Goal: Task Accomplishment & Management: Manage account settings

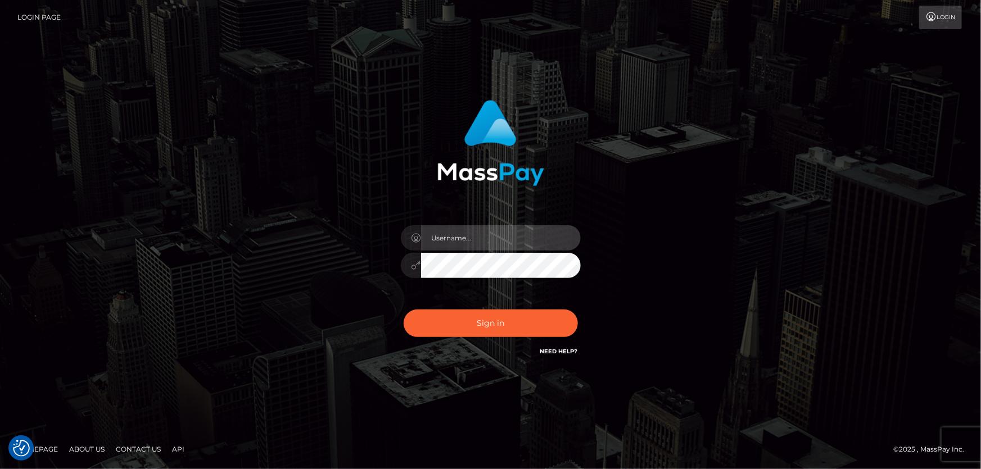
type input "Dan.Cirnat"
click at [169, 67] on div "Dan.Cirnat" at bounding box center [490, 234] width 981 height 455
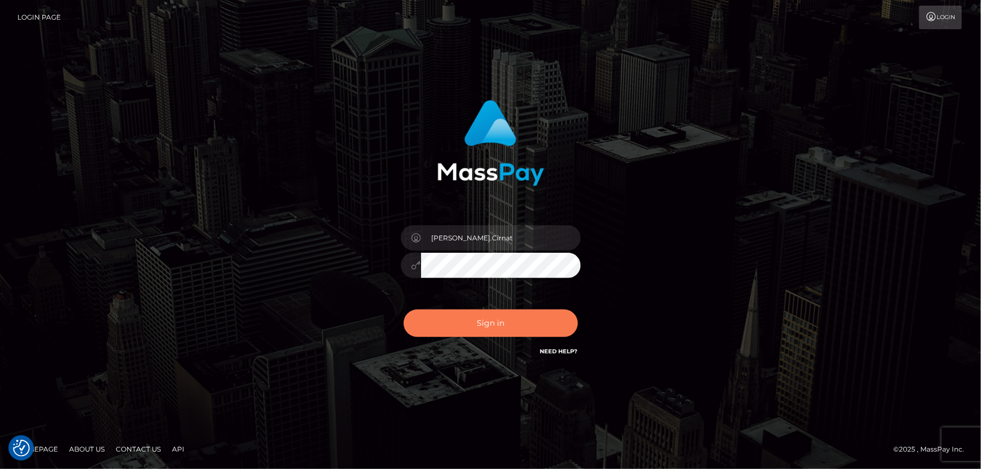
click at [453, 327] on button "Sign in" at bounding box center [491, 324] width 174 height 28
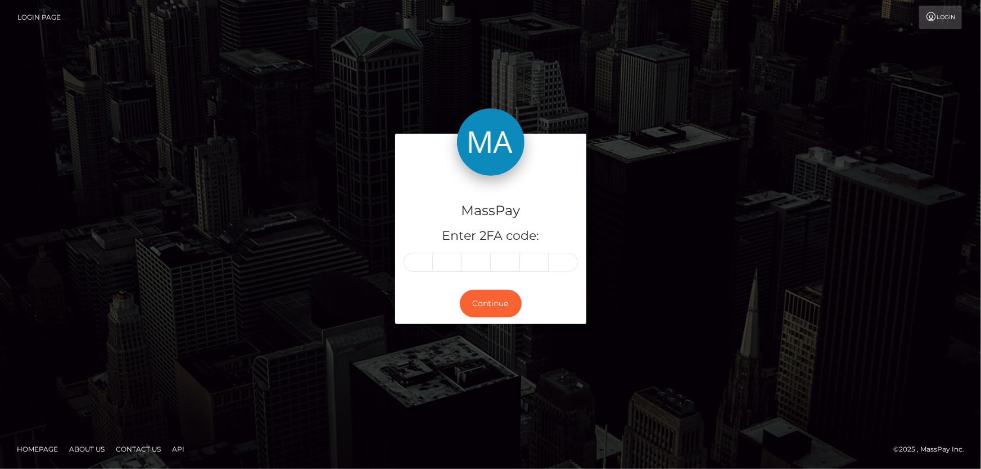
click at [415, 268] on input "text" at bounding box center [418, 262] width 29 height 19
type input "3"
type input "0"
type input "5"
type input "6"
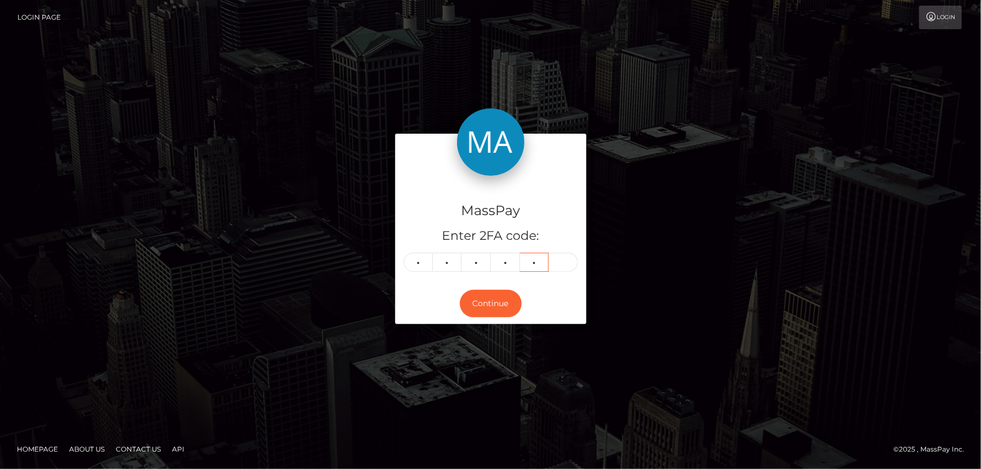
type input "5"
type input "3"
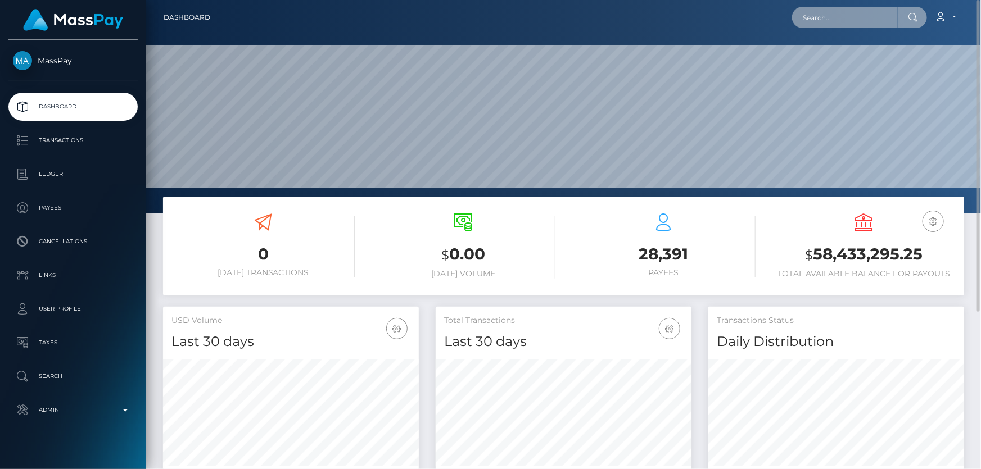
paste input "poact_tL0ebsSZ3zd1"
type input "poact_tL0ebsSZ3zd1"
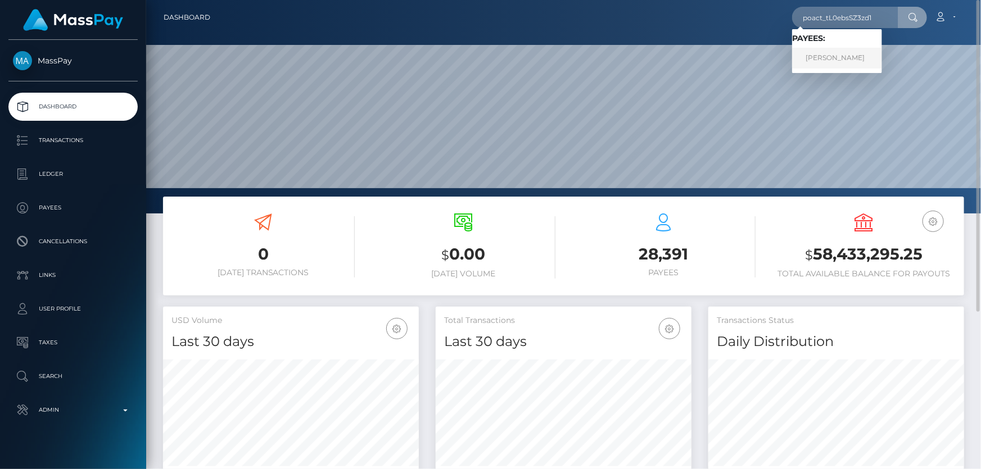
click at [856, 56] on link "[PERSON_NAME]" at bounding box center [837, 58] width 90 height 21
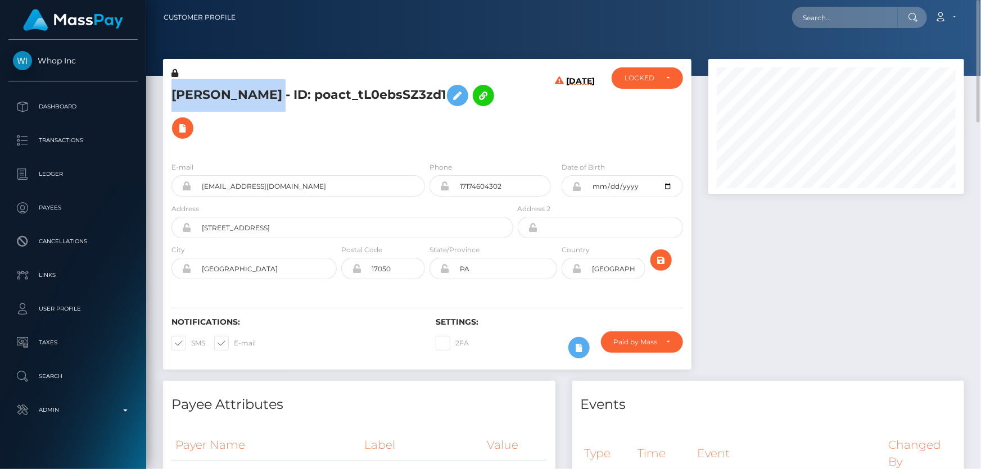
drag, startPoint x: 286, startPoint y: 94, endPoint x: 159, endPoint y: 90, distance: 126.6
click at [159, 90] on div "SULEMAN AHMED - ID: poact_tL0ebsSZ3zd1 09/10/25" at bounding box center [427, 220] width 545 height 322
copy div "SULEMAN AHMED"
drag, startPoint x: 835, startPoint y: 351, endPoint x: 821, endPoint y: 326, distance: 28.9
click at [835, 351] on div at bounding box center [836, 220] width 273 height 322
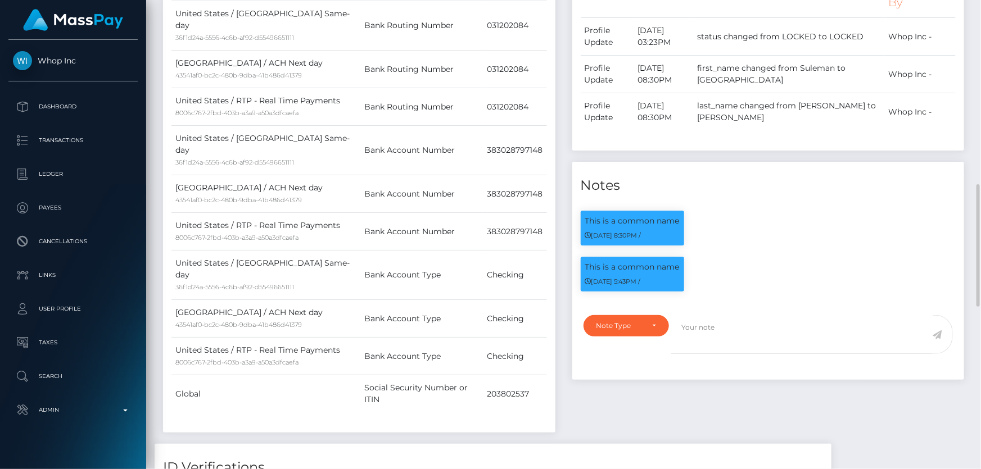
scroll to position [511, 0]
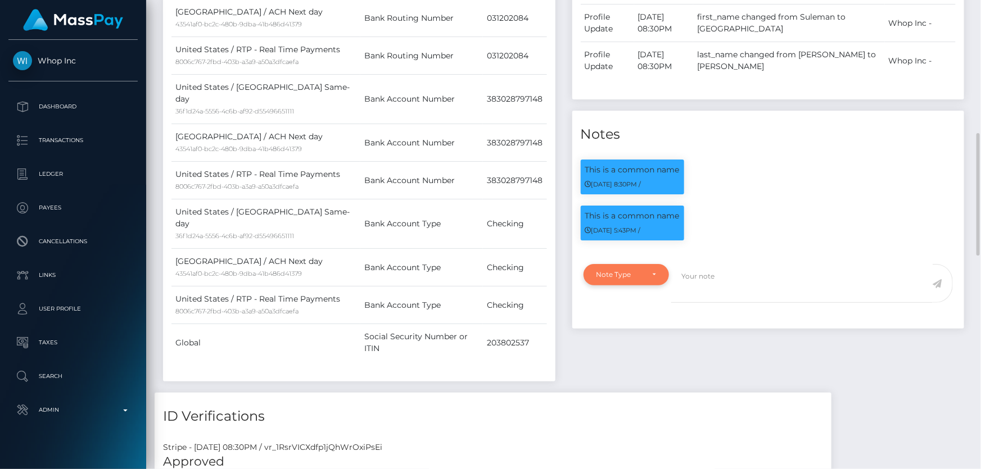
click at [632, 276] on div "Note Type" at bounding box center [619, 274] width 47 height 9
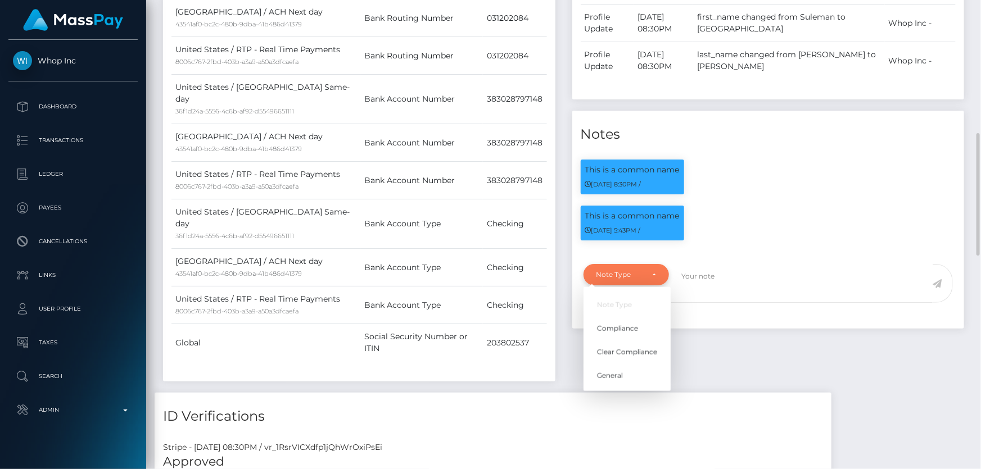
scroll to position [135, 255]
click at [654, 354] on span "Clear Compliance" at bounding box center [627, 352] width 60 height 10
select select "CLEAR_COMPLIANCE"
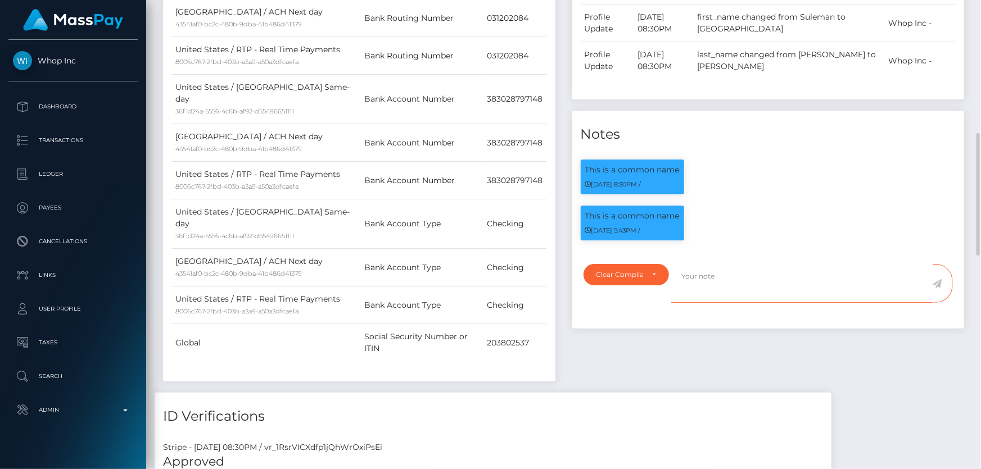
drag, startPoint x: 712, startPoint y: 289, endPoint x: 712, endPoint y: 283, distance: 6.2
paste textarea "The hits refer to perssons with multiple names."
click at [751, 280] on textarea "The hits refer to perssons with multiple names." at bounding box center [801, 283] width 261 height 39
click at [849, 278] on textarea "The hits refer to persons with multiple names." at bounding box center [801, 283] width 261 height 39
type textarea "The hits refer to persons with multiple names. Flag cleared."
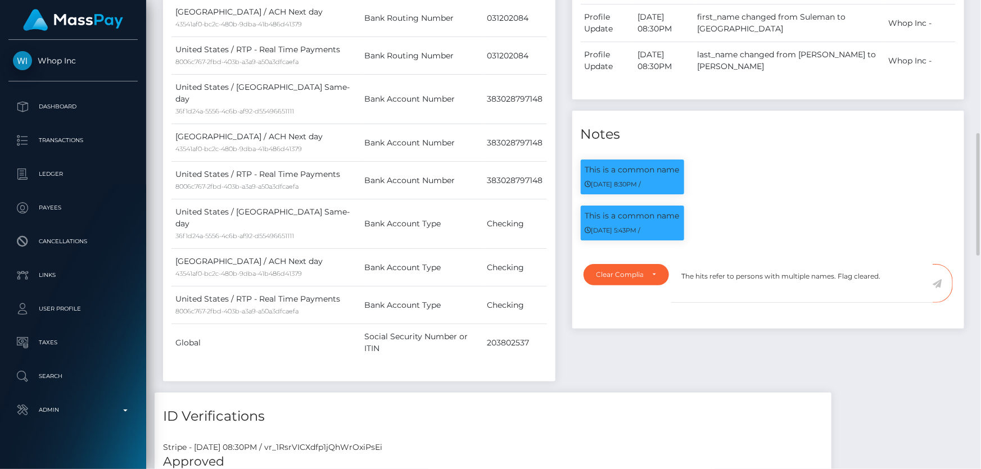
click at [938, 281] on icon at bounding box center [938, 283] width 10 height 9
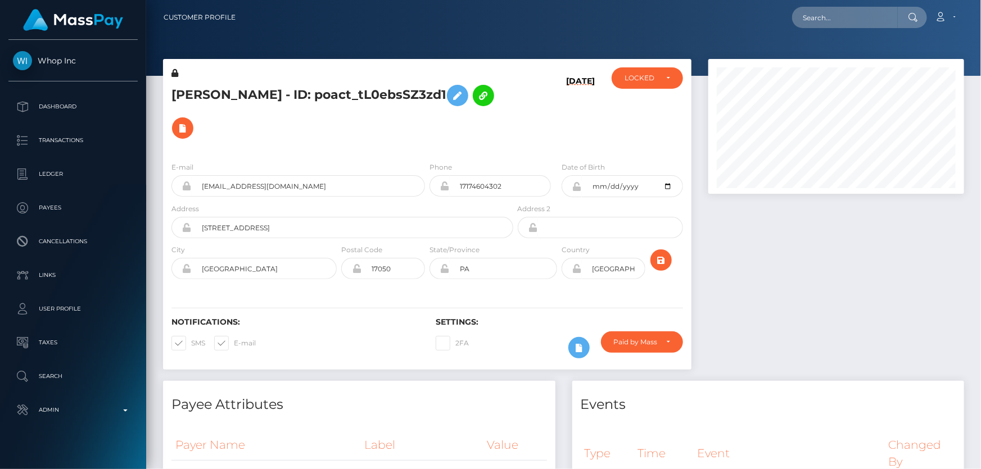
scroll to position [135, 255]
click at [636, 74] on div "LOCKED" at bounding box center [641, 78] width 33 height 9
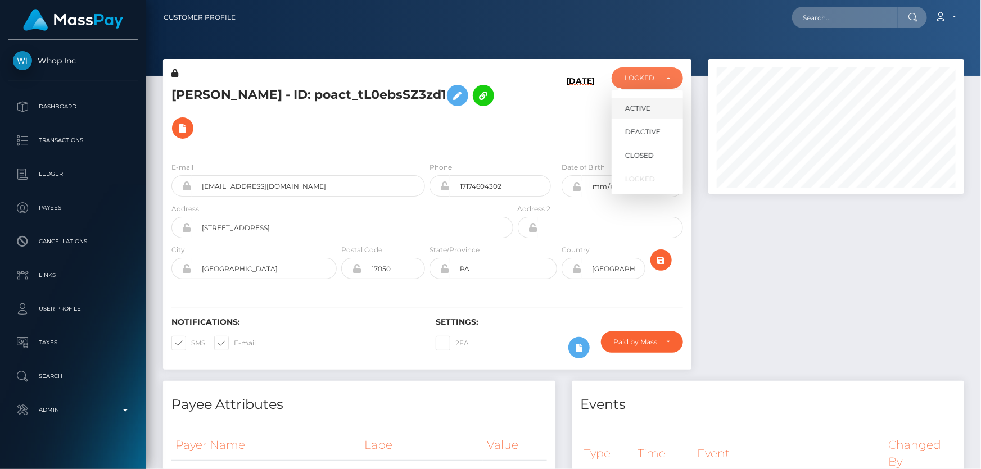
click at [639, 103] on span "ACTIVE" at bounding box center [637, 108] width 25 height 10
select select "ACTIVE"
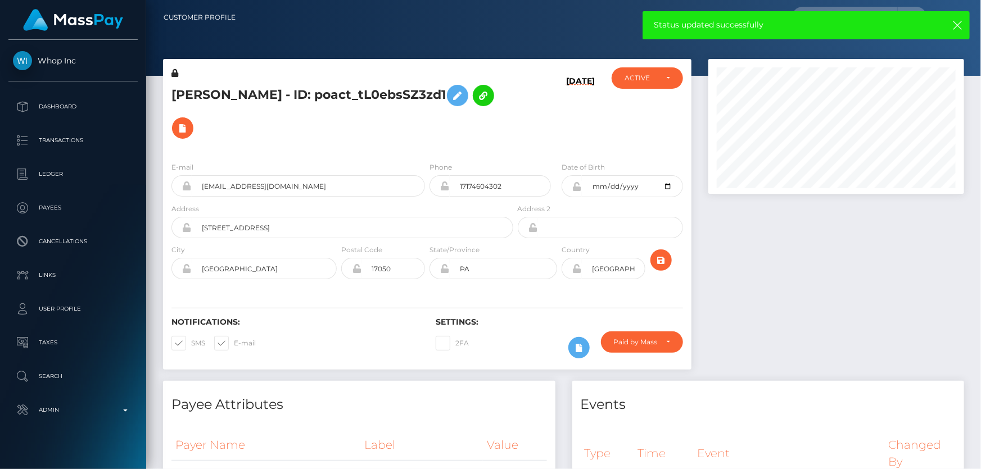
click at [337, 93] on h5 "SULEMAN AHMED - ID: poact_tL0ebsSZ3zd1" at bounding box center [339, 111] width 336 height 65
copy h5 "SULEMAN AHMED - ID: poact_tL0ebsSZ3zd1"
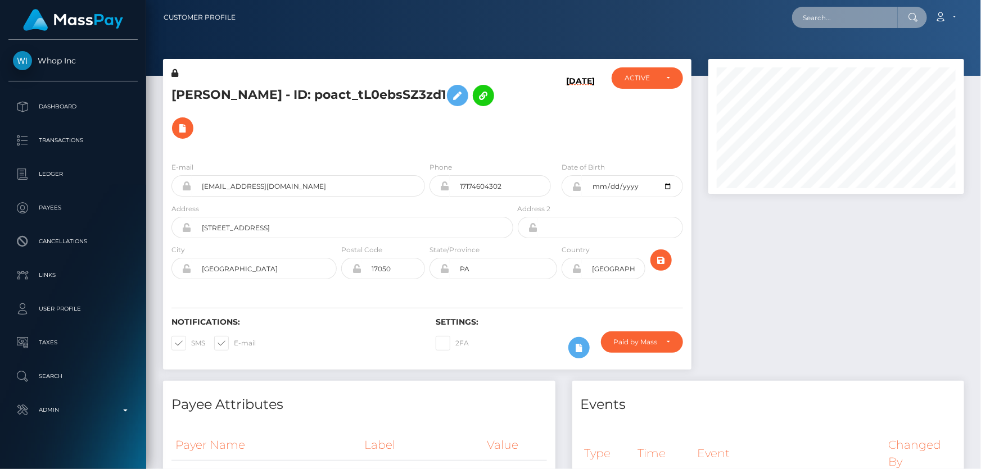
paste input "poact_L3UzOCJNWuSk"
type input "poact_L3UzOCJNWuSk"
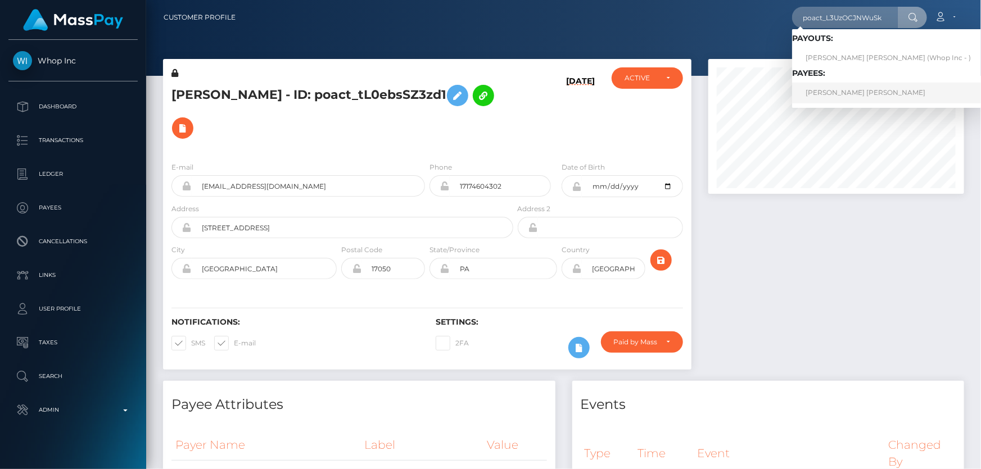
click at [824, 93] on link "MONA HUSSEIN ABDELGALIL HUSSEIN ELHADDAD" at bounding box center [888, 93] width 192 height 21
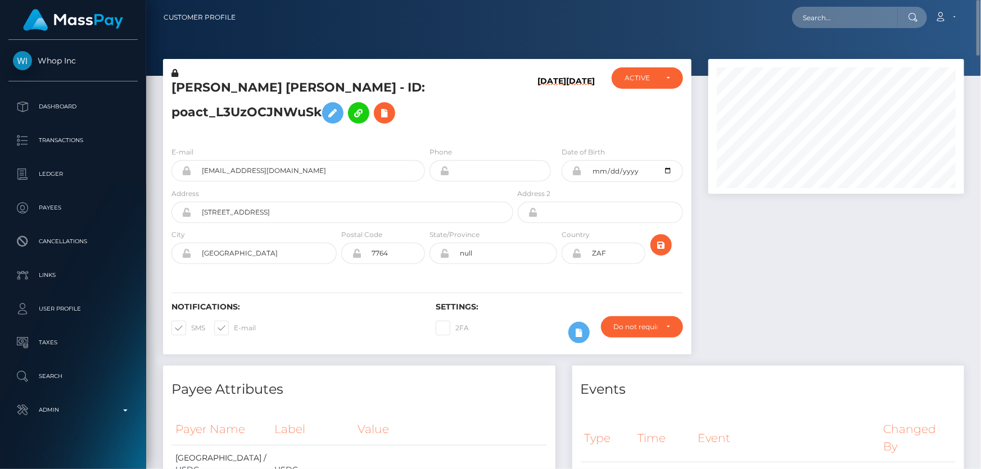
click at [257, 110] on h5 "[PERSON_NAME] [PERSON_NAME] - ID: poact_L3UzOCJNWuSk" at bounding box center [339, 104] width 336 height 50
copy h5 "[PERSON_NAME] [PERSON_NAME] - ID: poact_L3UzOCJNWuSk"
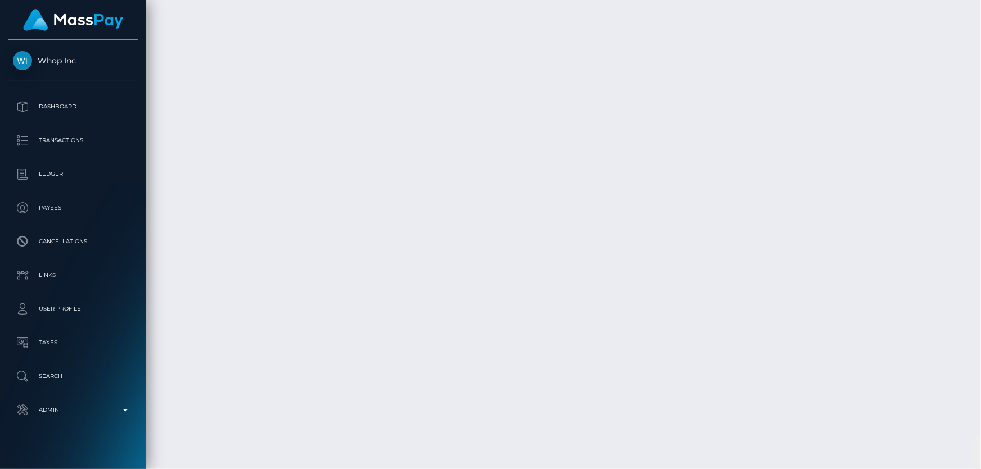
scroll to position [2614, 0]
drag, startPoint x: 975, startPoint y: 59, endPoint x: 980, endPoint y: 354, distance: 294.6
click at [980, 354] on div at bounding box center [977, 235] width 8 height 470
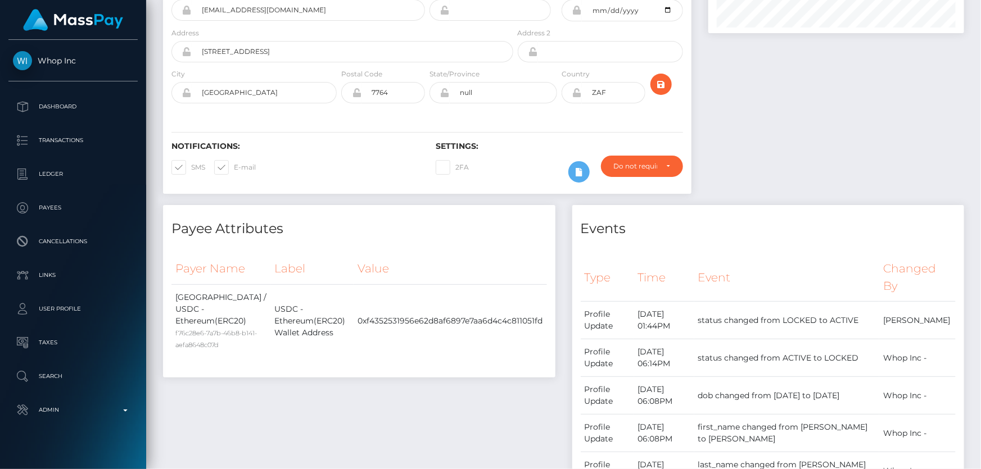
scroll to position [0, 0]
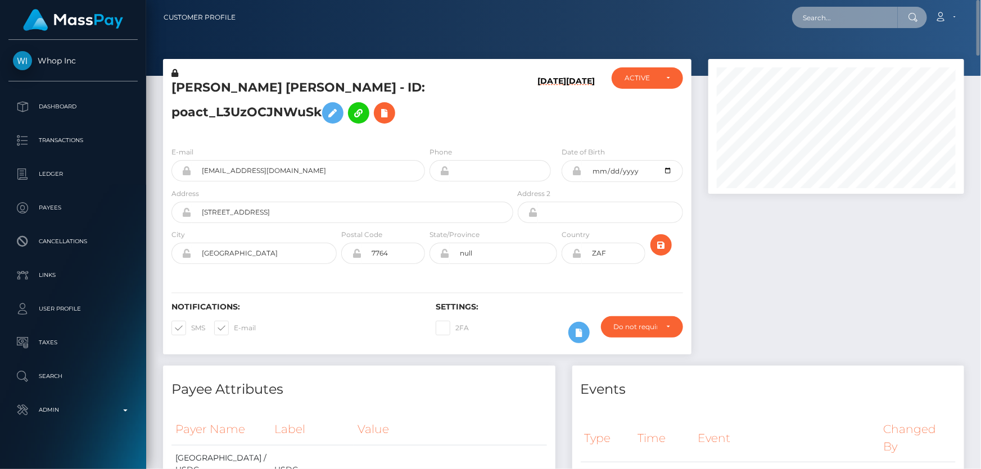
paste input "poact_XPz0xzIoI1Pb"
type input "poact_XPz0xzIoI1Pb"
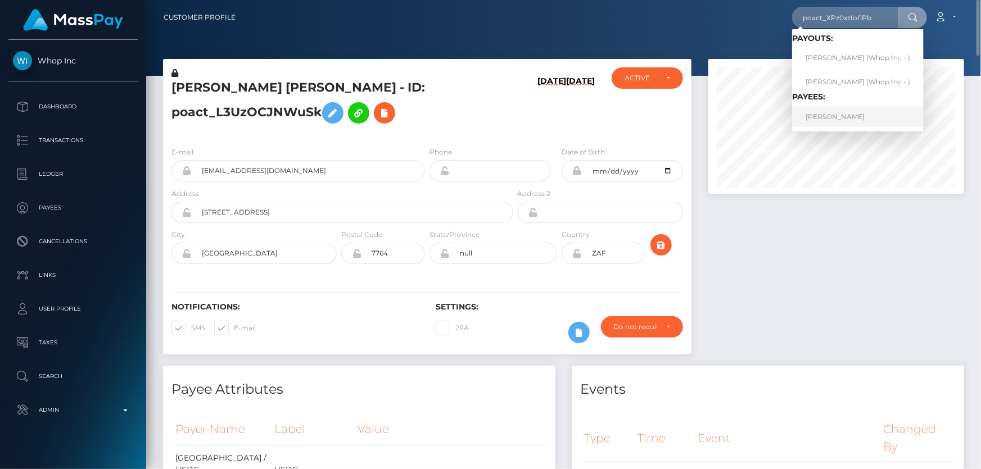
click at [839, 115] on link "ANAS Amir" at bounding box center [858, 116] width 132 height 21
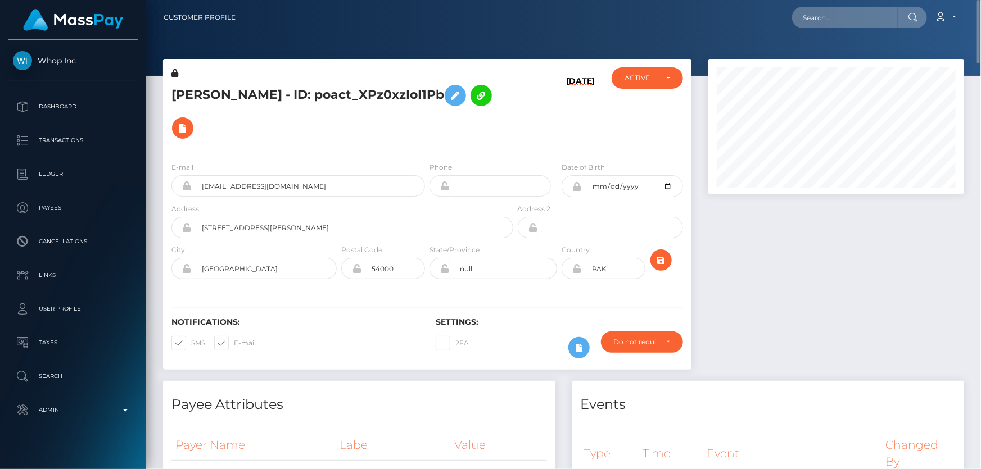
click at [241, 153] on div "E-mail anasamir45.aa+6317348f85@gmail.com Phone" at bounding box center [427, 222] width 528 height 138
click at [173, 73] on icon at bounding box center [174, 73] width 7 height 8
click at [232, 107] on h5 "ANAS Amir - ID: poact_XPz0xzIoI1Pb" at bounding box center [339, 111] width 336 height 65
click at [449, 91] on icon at bounding box center [455, 96] width 13 height 14
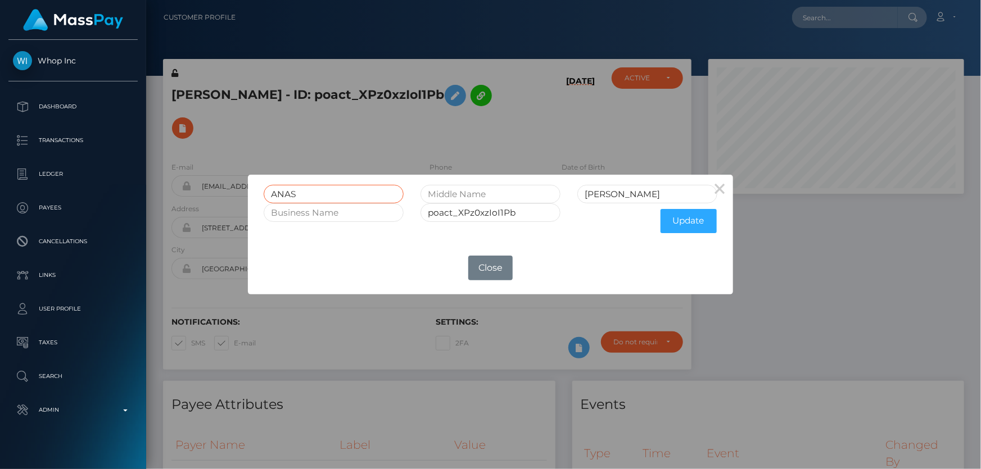
drag, startPoint x: 274, startPoint y: 192, endPoint x: 235, endPoint y: 192, distance: 38.8
click at [235, 192] on div "× ANAS Amir poact_XPz0xzIoI1Pb Update OK No Close" at bounding box center [490, 234] width 981 height 469
drag, startPoint x: 623, startPoint y: 196, endPoint x: 558, endPoint y: 197, distance: 65.2
click at [547, 193] on div "ANAS Amir" at bounding box center [490, 194] width 470 height 19
paste input "NAS"
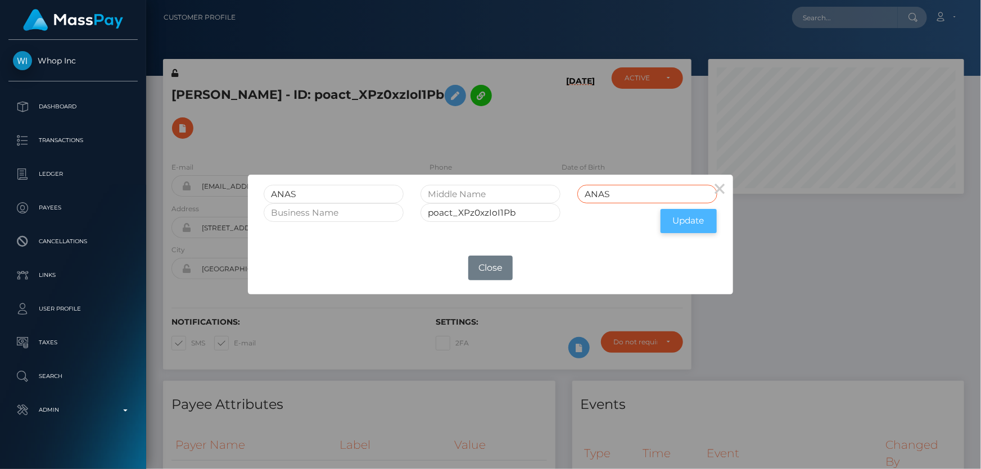
type input "ANAS"
click at [696, 225] on button "Update" at bounding box center [689, 221] width 56 height 24
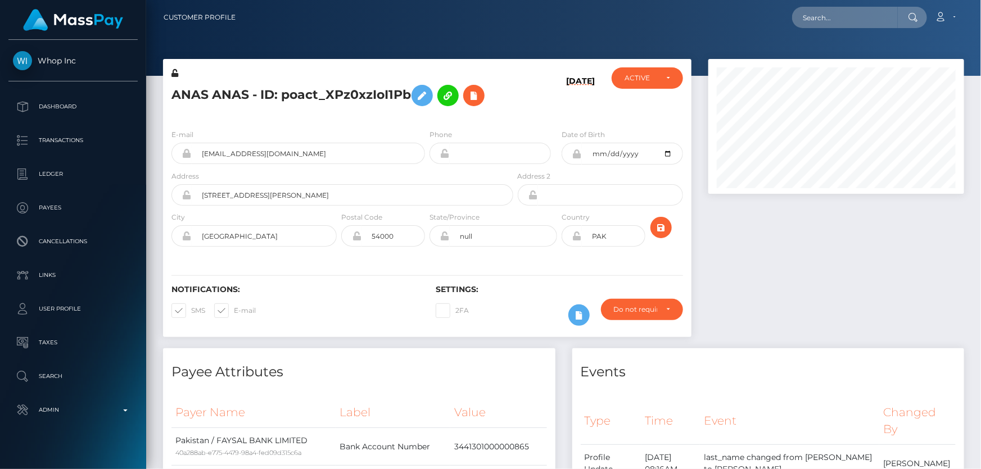
scroll to position [135, 255]
click at [175, 71] on icon at bounding box center [174, 73] width 7 height 8
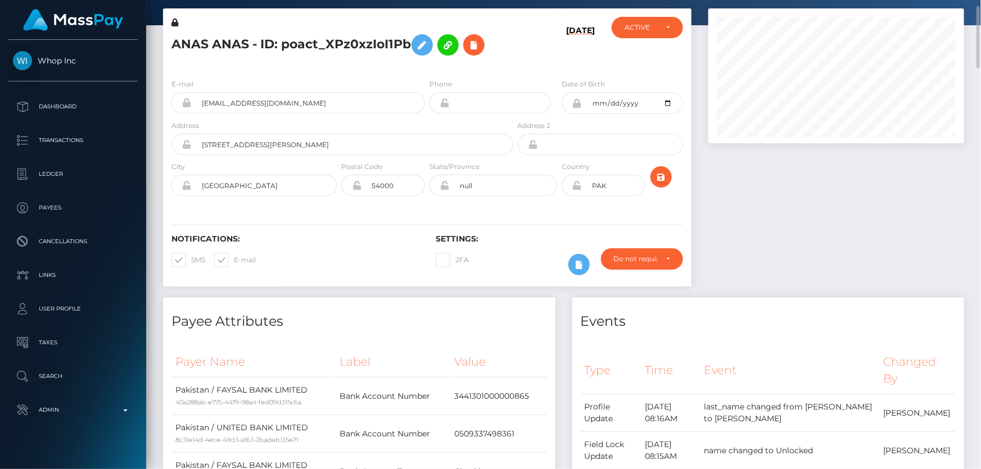
scroll to position [0, 0]
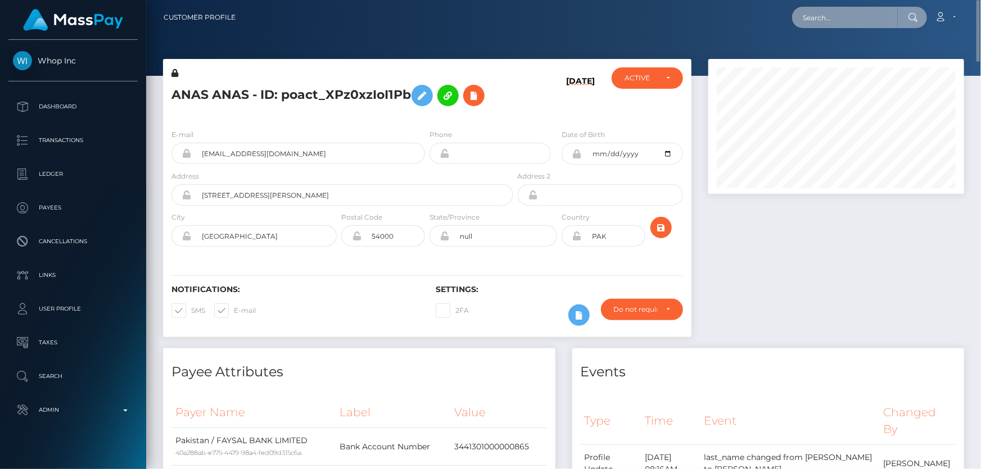
paste input "poact_kG9ggNZXd1y0"
type input "poact_kG9ggNZXd1y0"
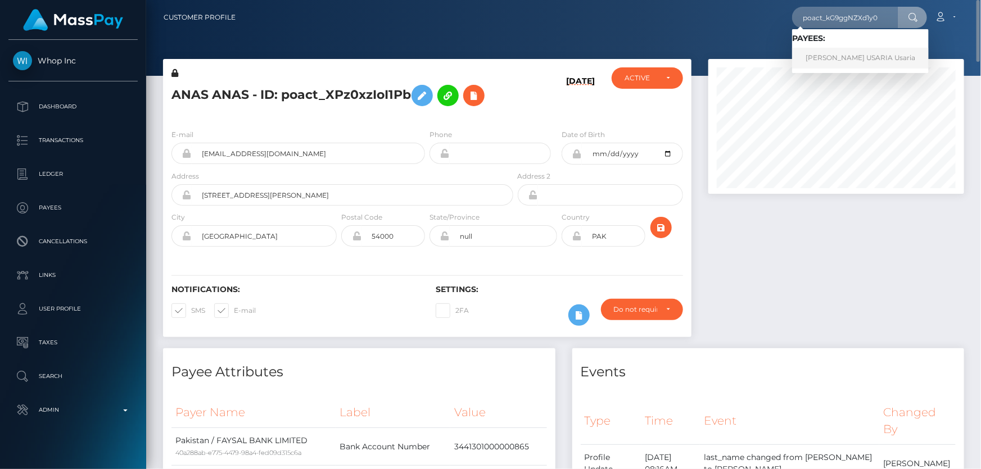
click at [847, 61] on link "[PERSON_NAME] USARIA Usaria" at bounding box center [860, 58] width 137 height 21
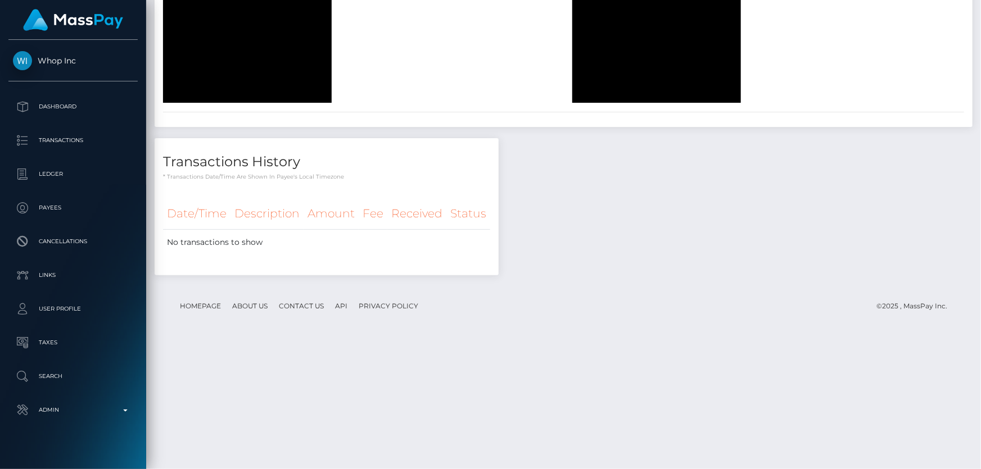
scroll to position [3843, 0]
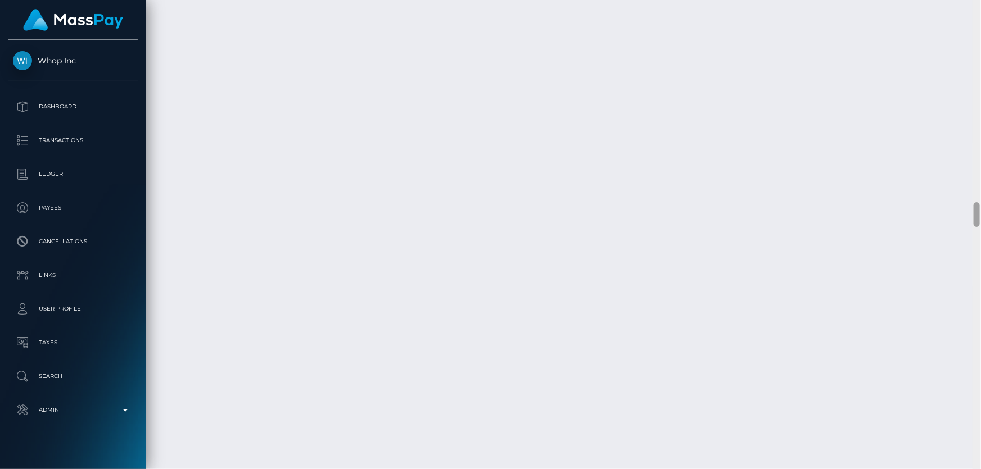
drag, startPoint x: 980, startPoint y: 187, endPoint x: 978, endPoint y: 313, distance: 125.4
click at [978, 314] on div at bounding box center [977, 235] width 8 height 470
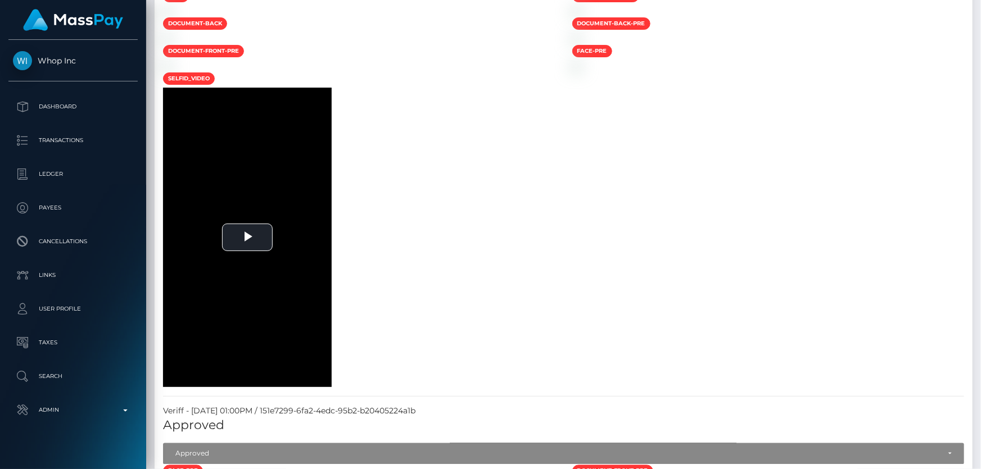
scroll to position [0, 0]
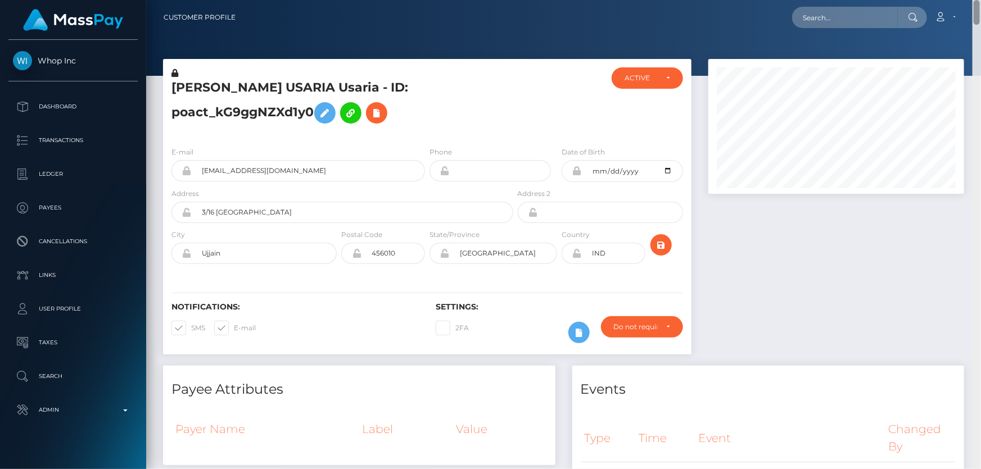
drag, startPoint x: 980, startPoint y: 246, endPoint x: 980, endPoint y: -26, distance: 272.7
click at [980, 0] on html "Whop Inc Dashboard Transactions Ledger Payees Cancellations Links" at bounding box center [490, 234] width 981 height 469
drag, startPoint x: 333, startPoint y: 119, endPoint x: 247, endPoint y: 133, distance: 87.1
click at [333, 119] on h5 "[PERSON_NAME] USARIA Usaria - ID: poact_kG9ggNZXd1y0" at bounding box center [339, 104] width 336 height 50
click at [174, 73] on icon at bounding box center [174, 73] width 7 height 8
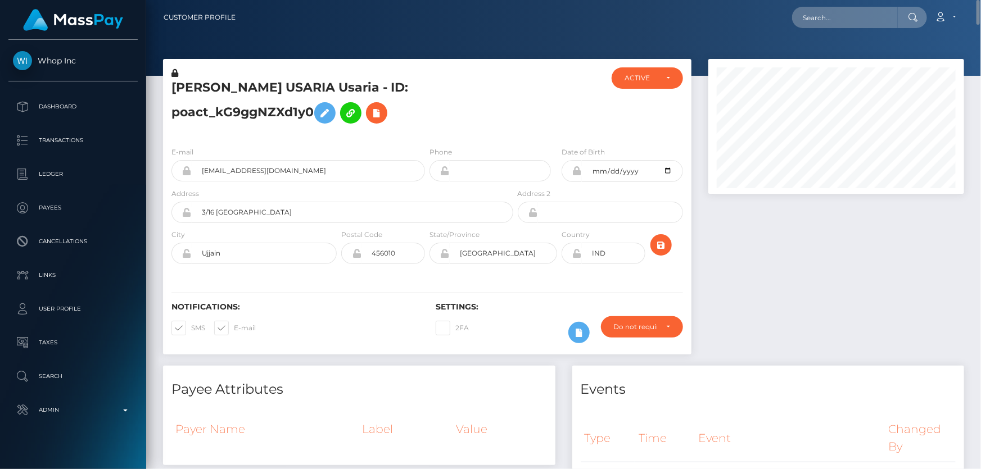
click at [320, 120] on h5 "[PERSON_NAME] USARIA Usaria - ID: poact_kG9ggNZXd1y0" at bounding box center [339, 104] width 336 height 50
click at [318, 109] on icon at bounding box center [324, 113] width 13 height 14
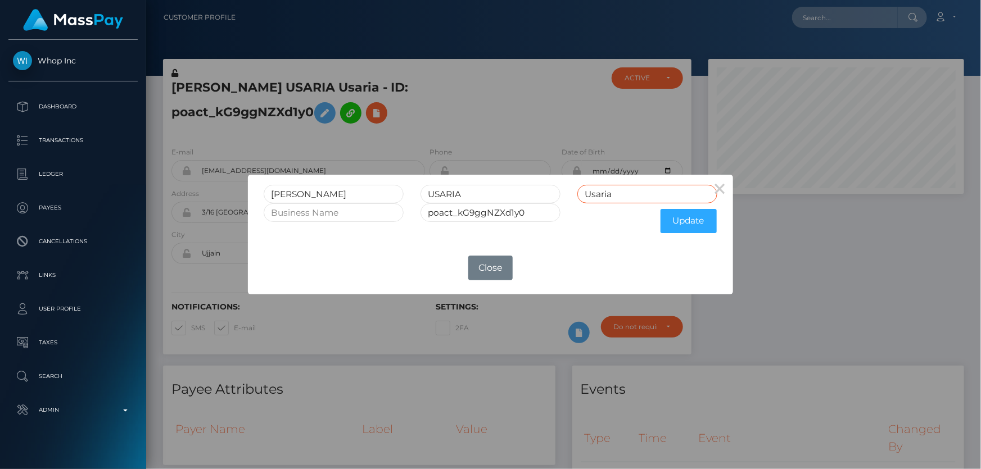
drag, startPoint x: 596, startPoint y: 196, endPoint x: 521, endPoint y: 220, distance: 78.4
click at [521, 219] on form "[PERSON_NAME] USARIA Usaria poact_kG9ggNZXd1y0 Update" at bounding box center [490, 212] width 453 height 54
drag, startPoint x: 472, startPoint y: 189, endPoint x: 412, endPoint y: 201, distance: 62.0
click at [412, 201] on div "USARIA" at bounding box center [490, 194] width 157 height 19
paste input "USARIA"
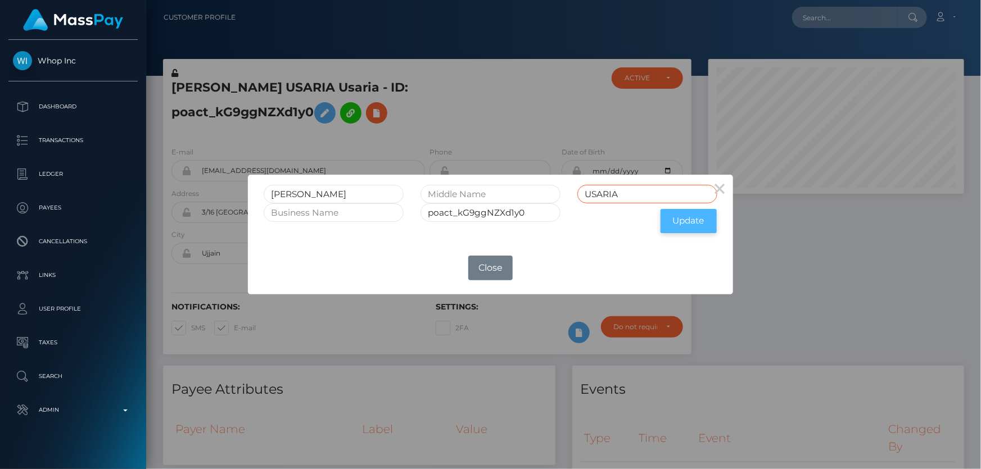
type input "USARIA"
click at [677, 221] on button "Update" at bounding box center [689, 221] width 56 height 24
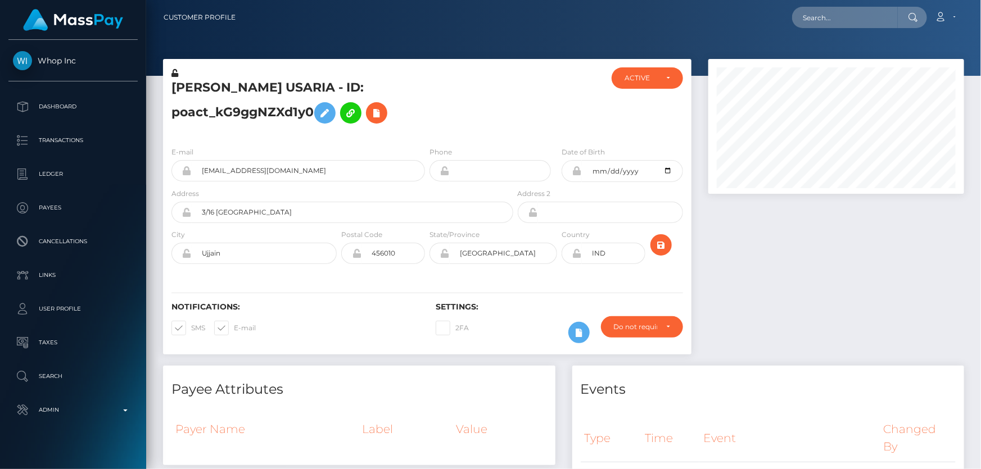
scroll to position [135, 255]
click at [176, 71] on icon at bounding box center [174, 73] width 7 height 8
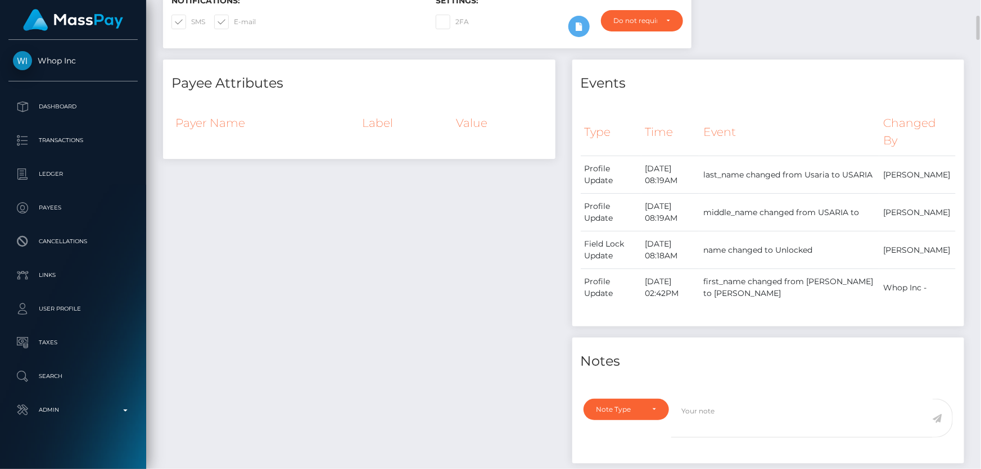
scroll to position [51, 0]
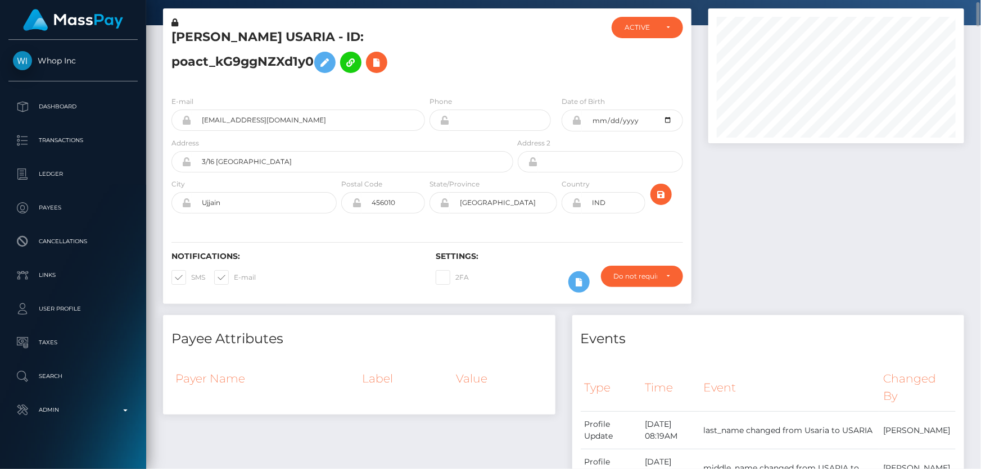
click at [304, 45] on h5 "[PERSON_NAME] USARIA - ID: poact_kG9ggNZXd1y0" at bounding box center [339, 54] width 336 height 50
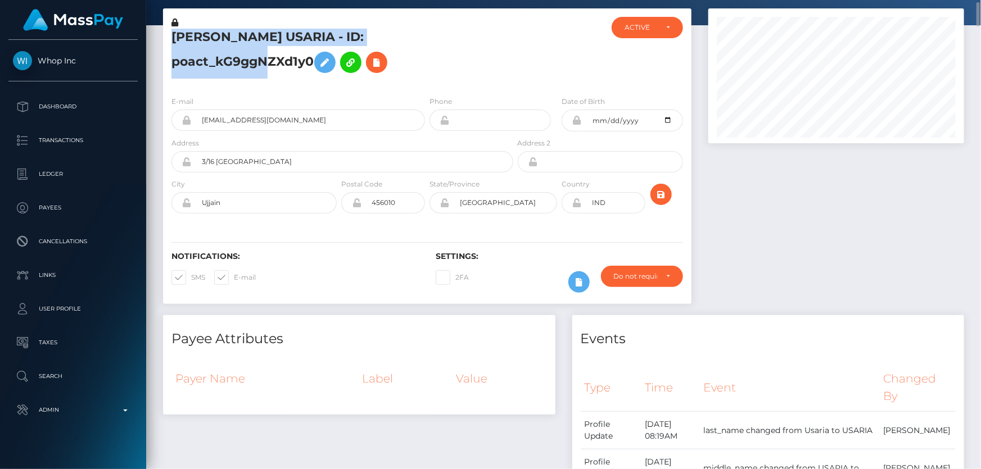
click at [304, 45] on h5 "[PERSON_NAME] USARIA - ID: poact_kG9ggNZXd1y0" at bounding box center [339, 54] width 336 height 50
copy h5 "[PERSON_NAME] USARIA - ID: poact_kG9ggNZXd1y0"
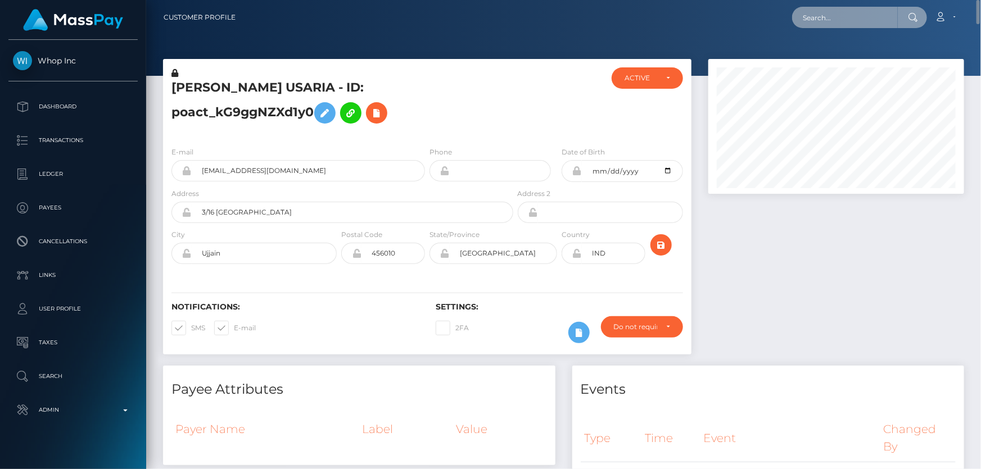
paste input "poact_Pe8kERNIGb9v"
type input "poact_Pe8kERNIGb9v"
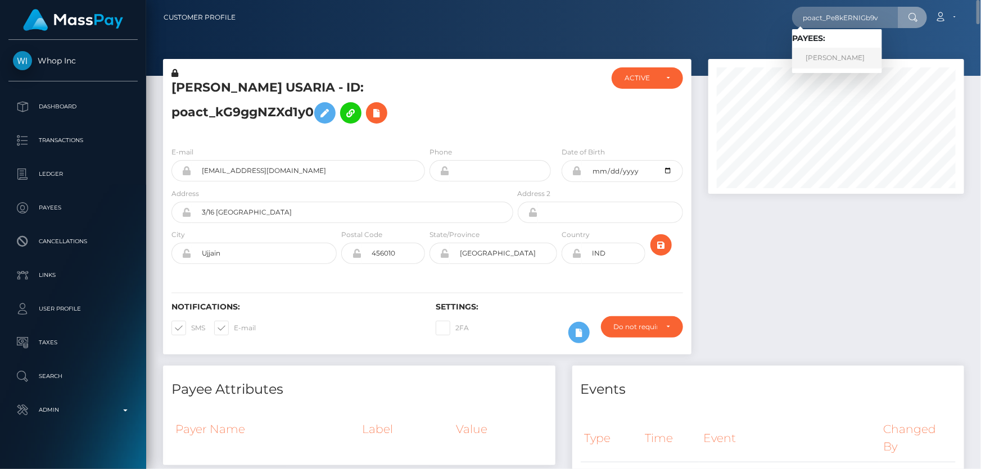
click at [842, 58] on link "[PERSON_NAME]" at bounding box center [837, 58] width 90 height 21
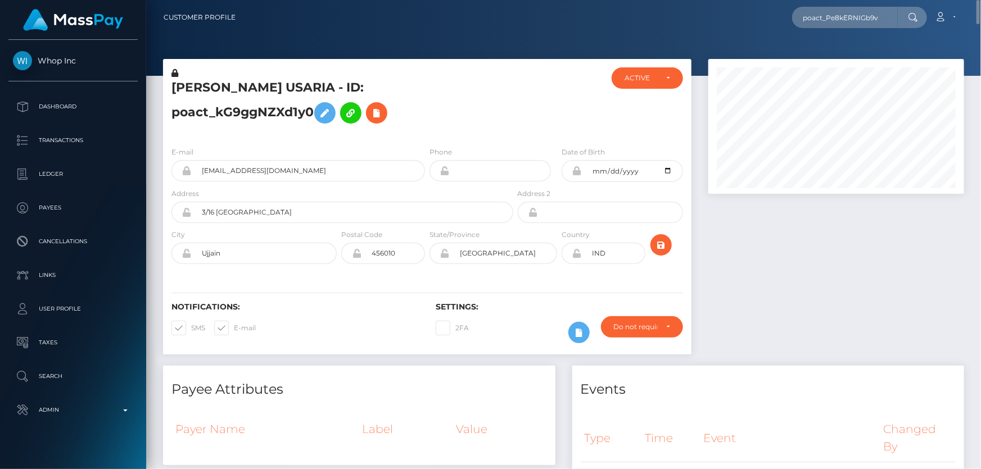
click at [771, 202] on div at bounding box center [836, 212] width 273 height 307
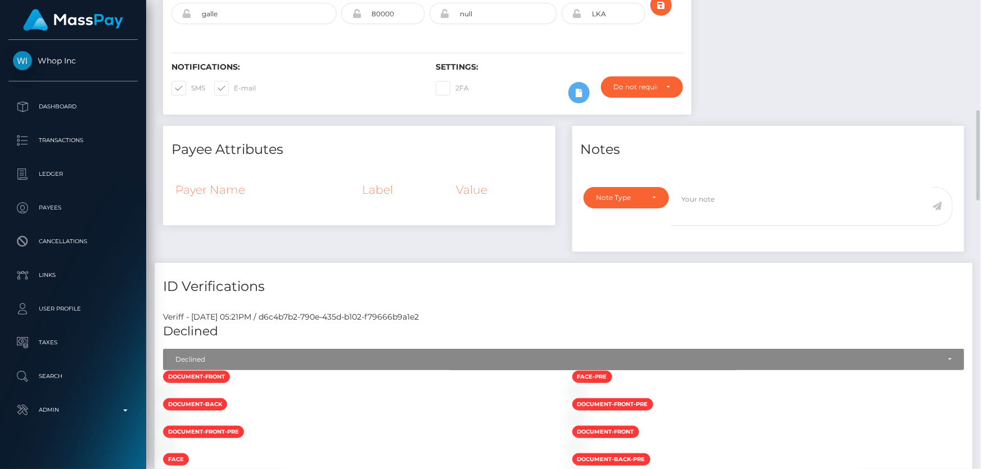
scroll to position [409, 0]
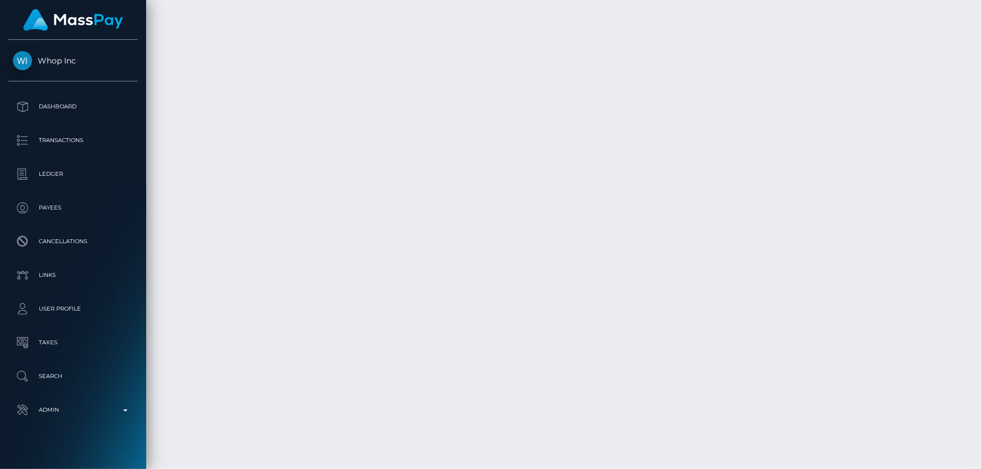
drag, startPoint x: 977, startPoint y: 106, endPoint x: 980, endPoint y: 343, distance: 237.3
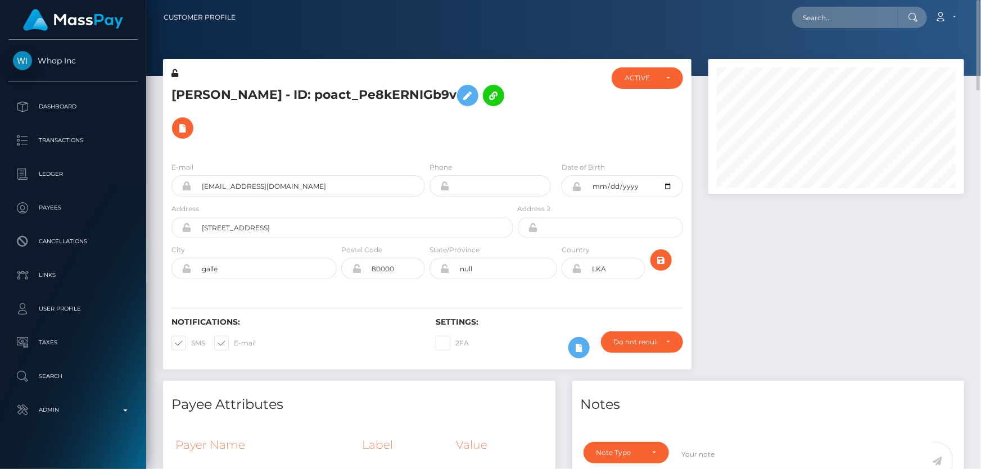
scroll to position [153, 0]
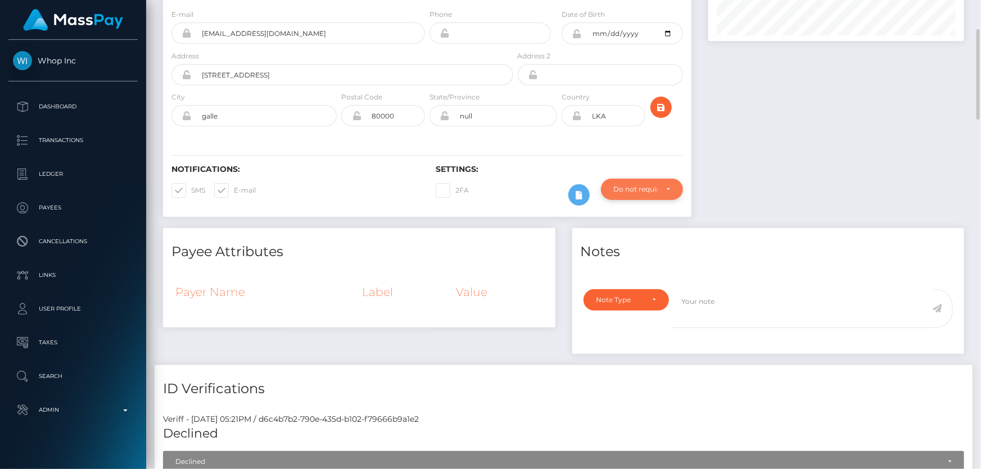
click at [648, 179] on div "Do not require" at bounding box center [642, 189] width 82 height 21
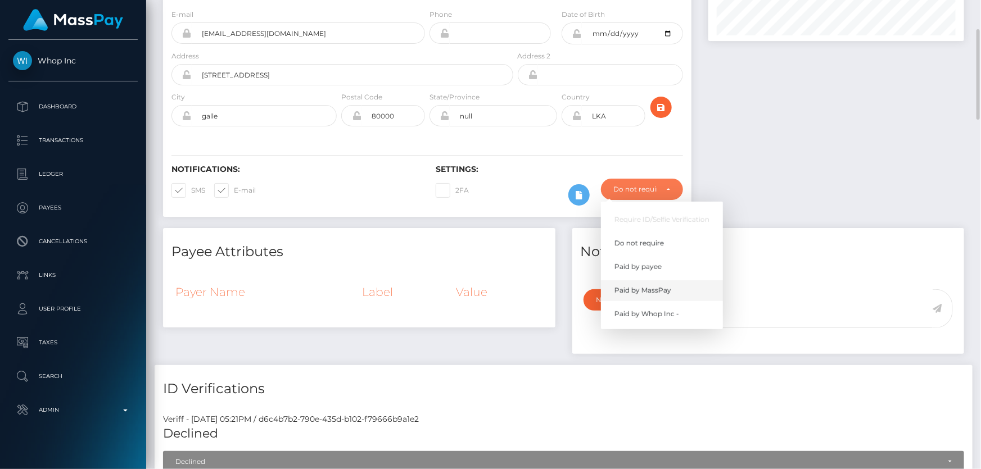
click at [675, 281] on link "Paid by MassPay" at bounding box center [662, 291] width 122 height 21
select select "2"
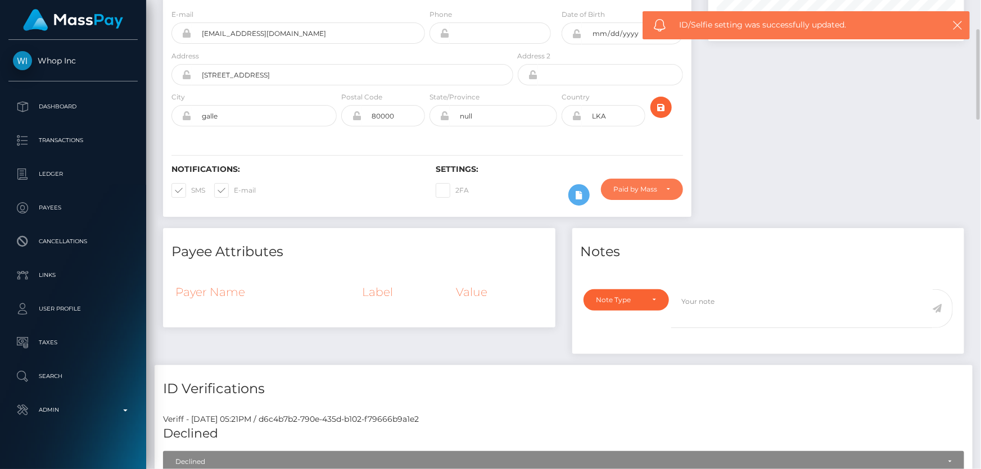
scroll to position [0, 0]
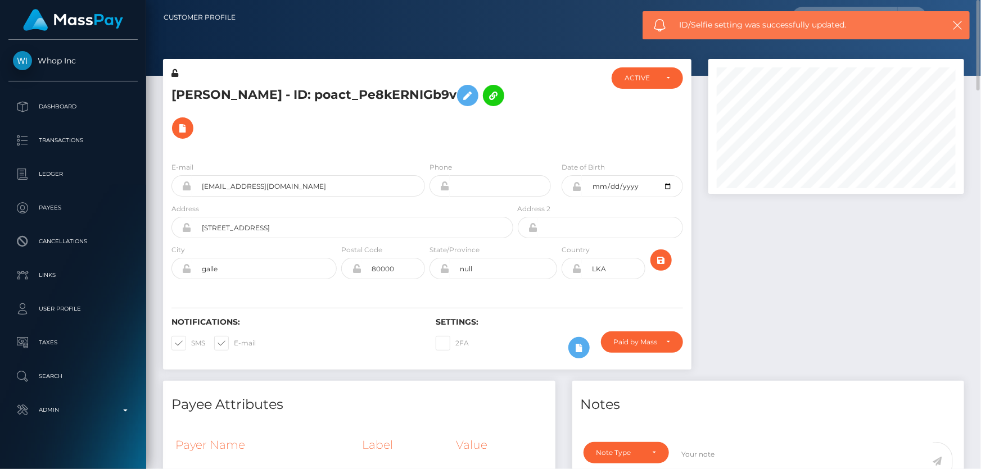
click at [288, 85] on h5 "Dinesh wimalasurendra - ID: poact_Pe8kERNIGb9v" at bounding box center [339, 111] width 336 height 65
drag, startPoint x: 288, startPoint y: 85, endPoint x: 264, endPoint y: 85, distance: 24.2
click at [264, 85] on h5 "Dinesh wimalasurendra - ID: poact_Pe8kERNIGb9v" at bounding box center [339, 111] width 336 height 65
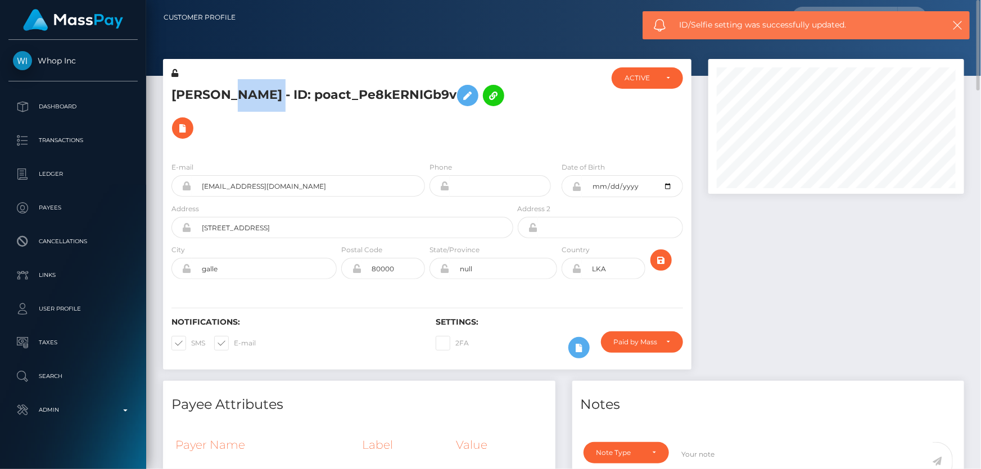
click at [264, 85] on h5 "Dinesh wimalasurendra - ID: poact_Pe8kERNIGb9v" at bounding box center [339, 111] width 336 height 65
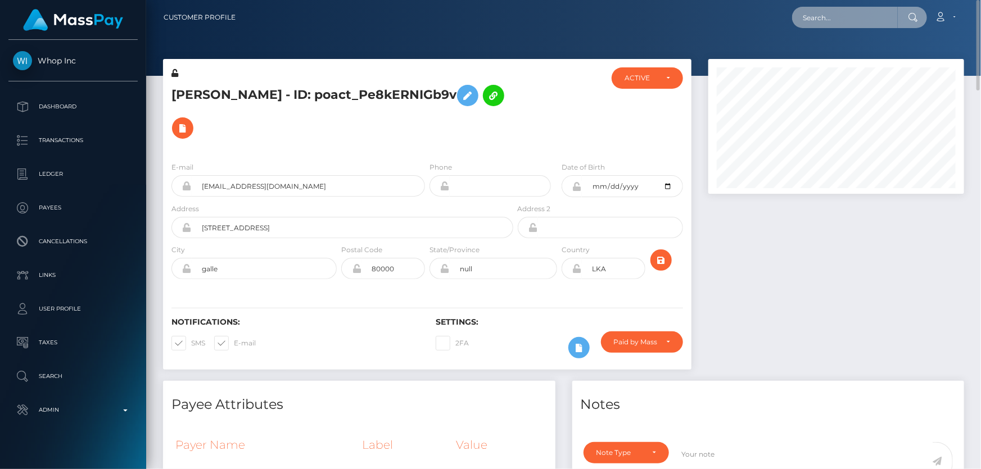
paste input "poact_BCkRDltvBEPB"
type input "poact_BCkRDltvBEPB"
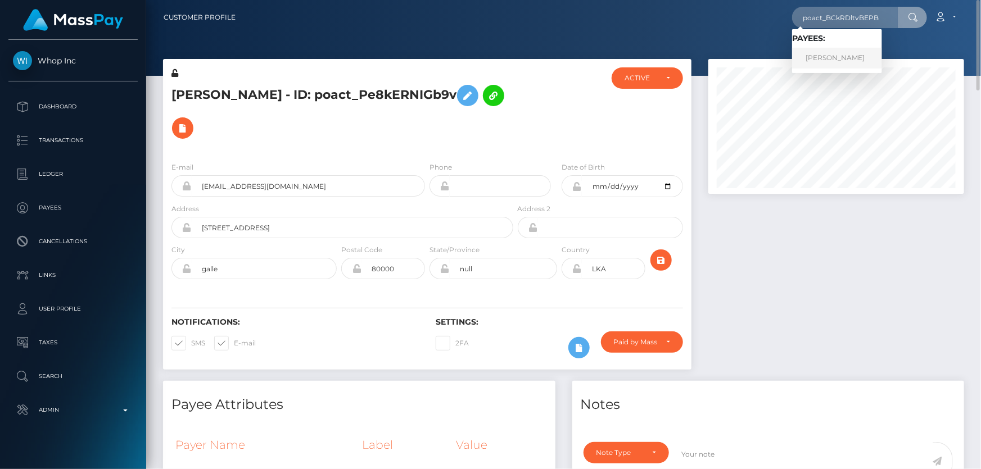
click at [845, 58] on link "Muhammad Zaman" at bounding box center [837, 58] width 90 height 21
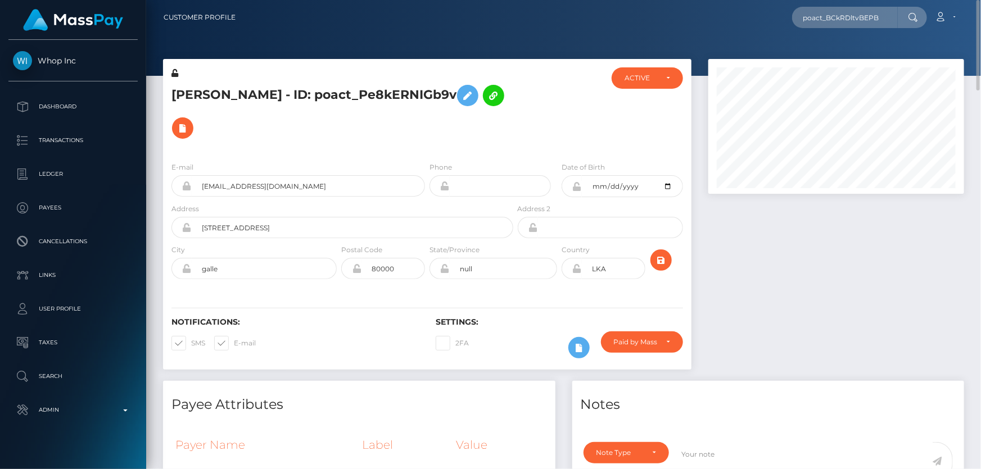
click at [798, 205] on div at bounding box center [836, 220] width 273 height 322
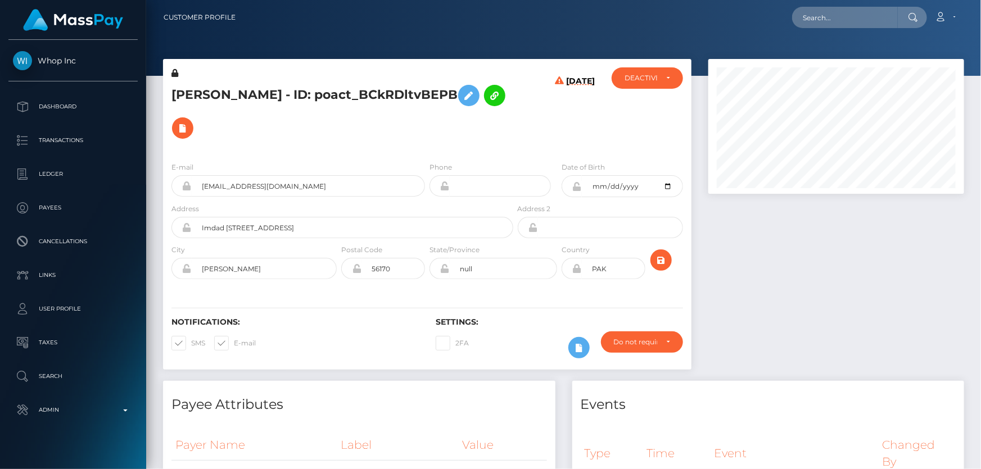
scroll to position [135, 255]
click at [324, 117] on h5 "[PERSON_NAME] - ID: poact_BCkRDltvBEPB" at bounding box center [339, 111] width 336 height 65
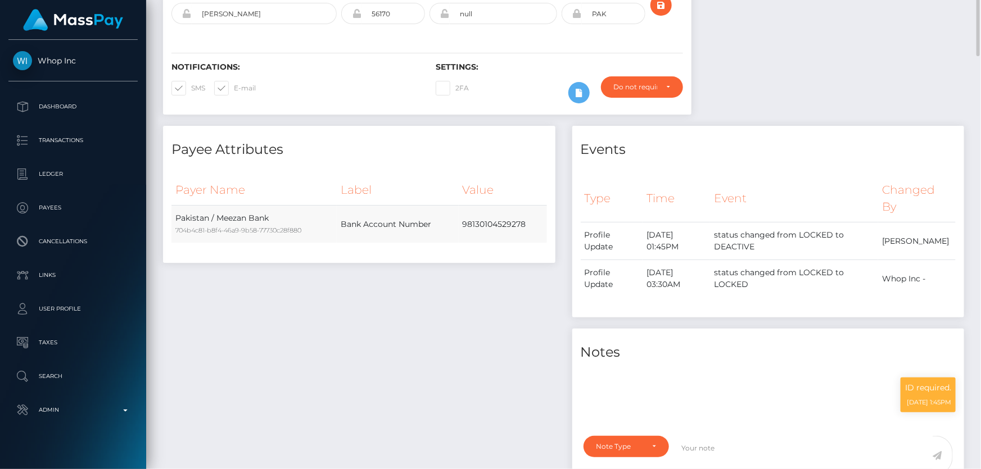
scroll to position [0, 0]
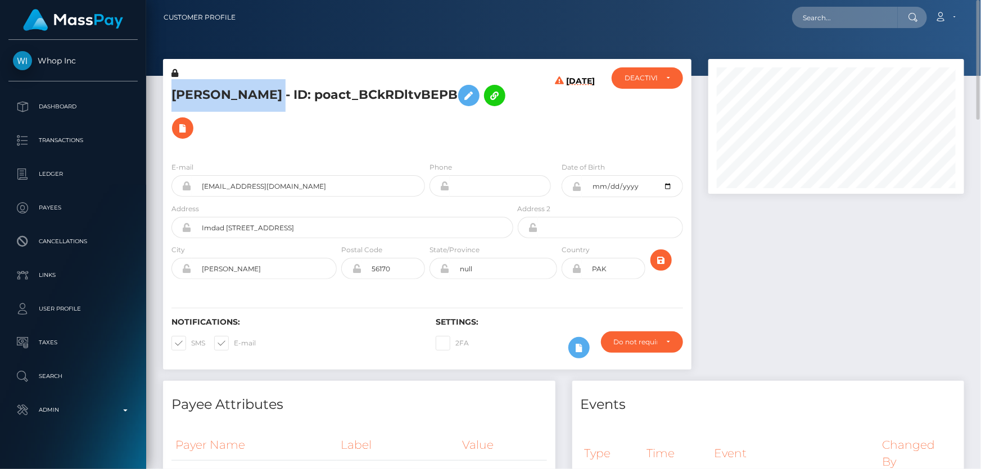
drag, startPoint x: 299, startPoint y: 98, endPoint x: 173, endPoint y: 90, distance: 125.6
click at [173, 90] on h5 "[PERSON_NAME] - ID: poact_BCkRDltvBEPB" at bounding box center [339, 111] width 336 height 65
copy h5 "[PERSON_NAME]"
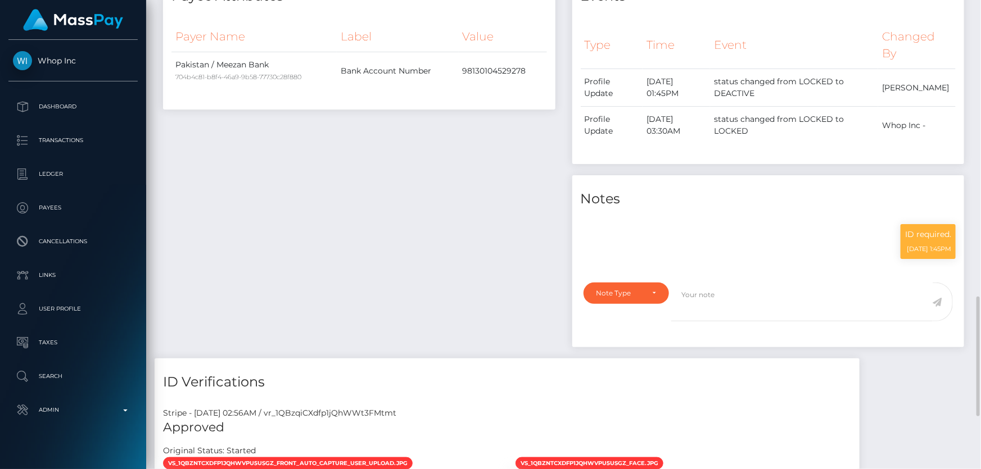
scroll to position [135, 255]
click at [613, 290] on div "Note Type" at bounding box center [619, 293] width 47 height 9
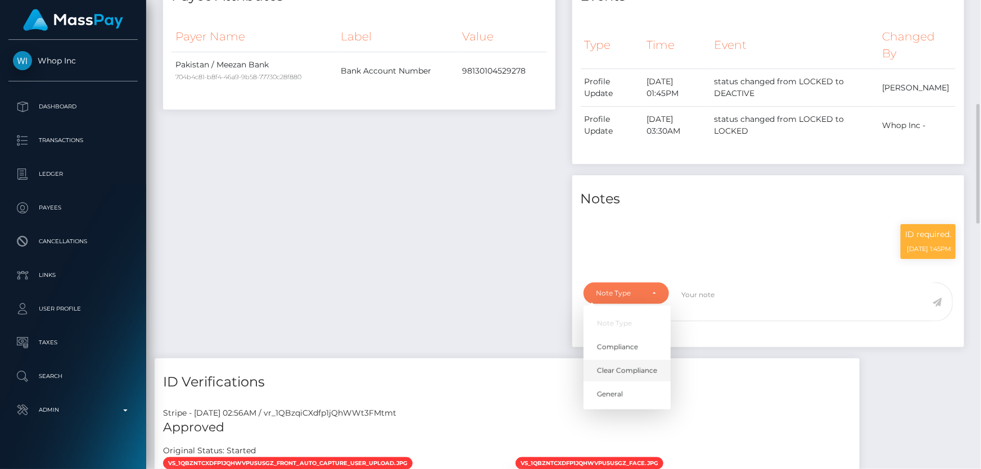
click at [631, 368] on span "Clear Compliance" at bounding box center [627, 371] width 60 height 10
select select "CLEAR_COMPLIANCE"
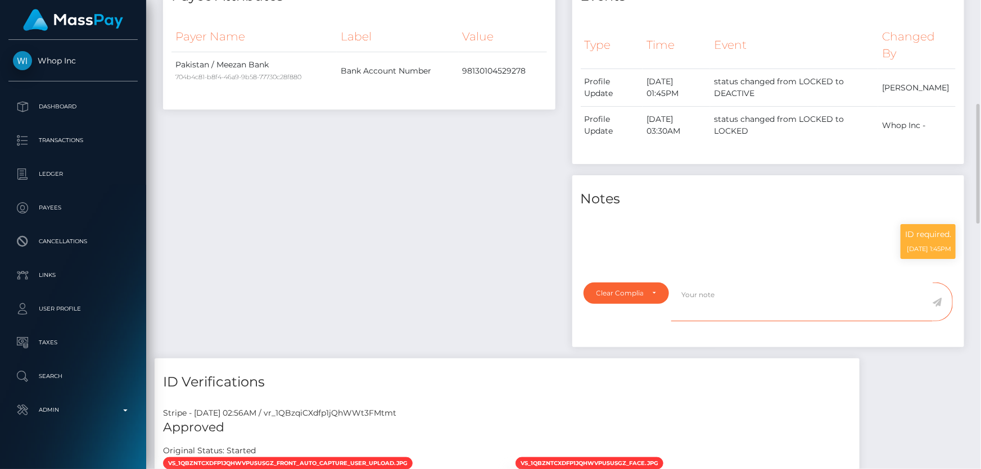
paste textarea "The hits refer to persons either with multiple names or with different ID numbe…"
type textarea "The hits refer to persons either with multiple names or with different ID numbe…"
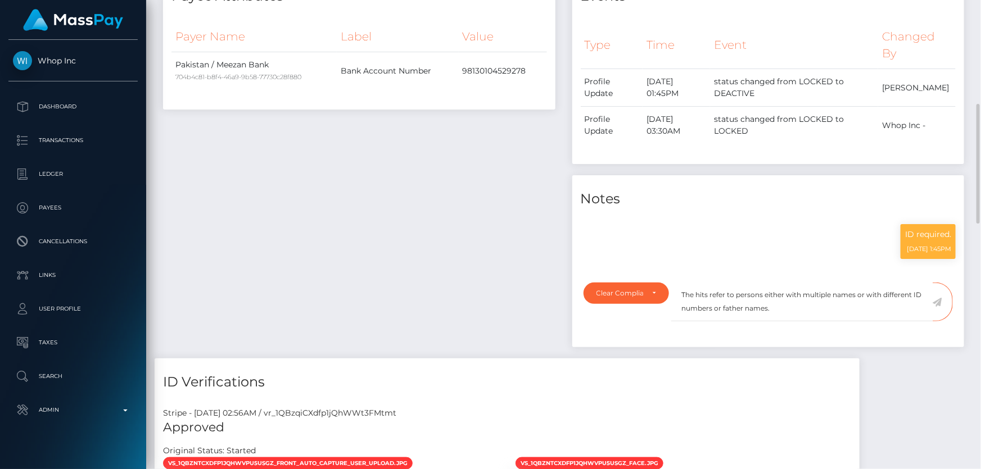
click at [938, 303] on icon at bounding box center [938, 302] width 10 height 9
click at [499, 247] on div "Payee Attributes Payer Name Label Value Pakistan / Meezan Bank 704b4c81-b8f4-46…" at bounding box center [359, 165] width 409 height 386
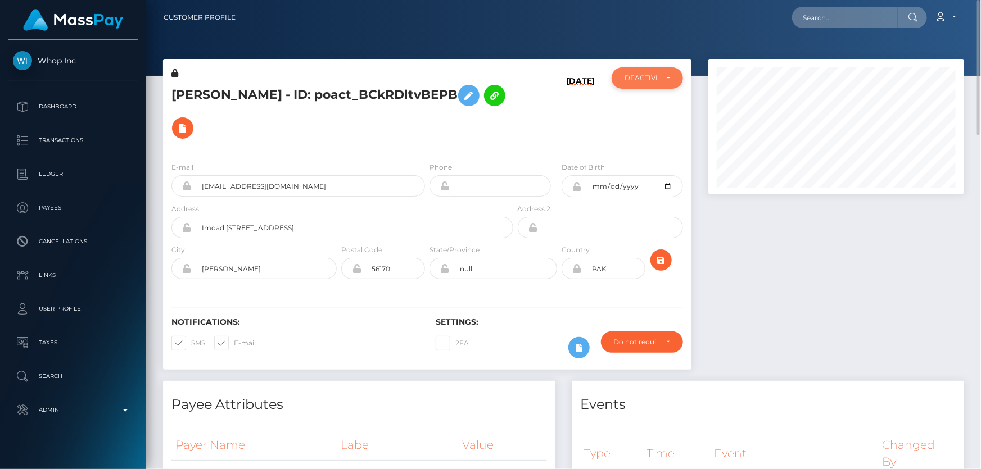
scroll to position [562056, 561934]
click at [641, 84] on div "DEACTIVE" at bounding box center [647, 77] width 71 height 21
click at [634, 110] on span "ACTIVE" at bounding box center [637, 108] width 25 height 10
select select "ACTIVE"
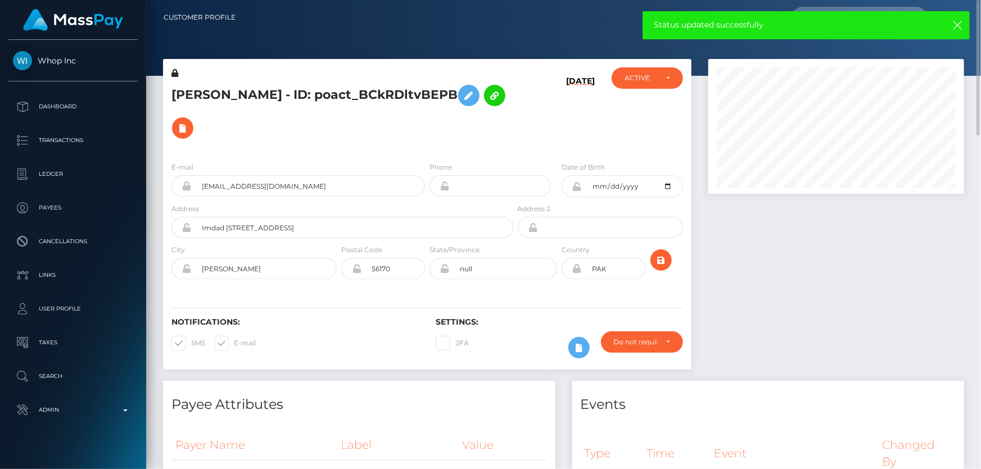
click at [236, 90] on h5 "Muhammad Zaman - ID: poact_BCkRDltvBEPB" at bounding box center [339, 111] width 336 height 65
copy h5 "Muhammad Zaman - ID: poact_BCkRDltvBEPB"
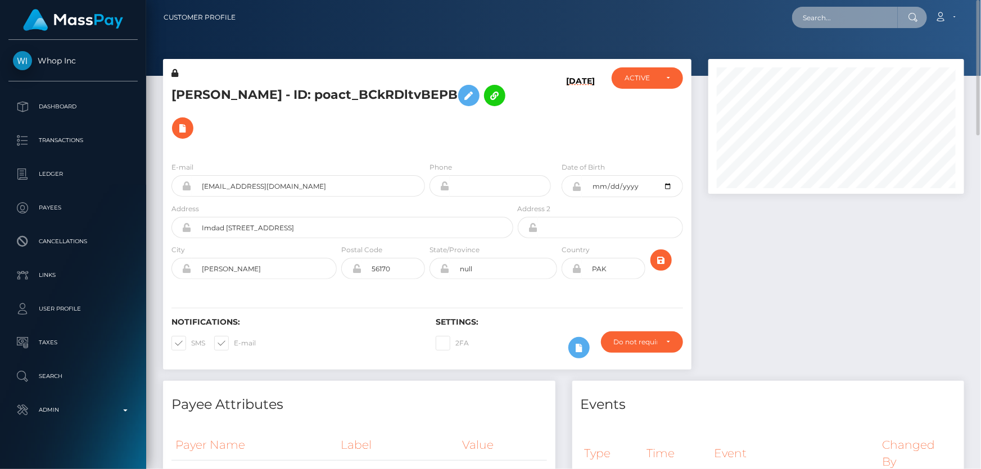
paste input "poact_jZNPFBwgXIsm"
type input "poact_jZNPFBwgXIsm"
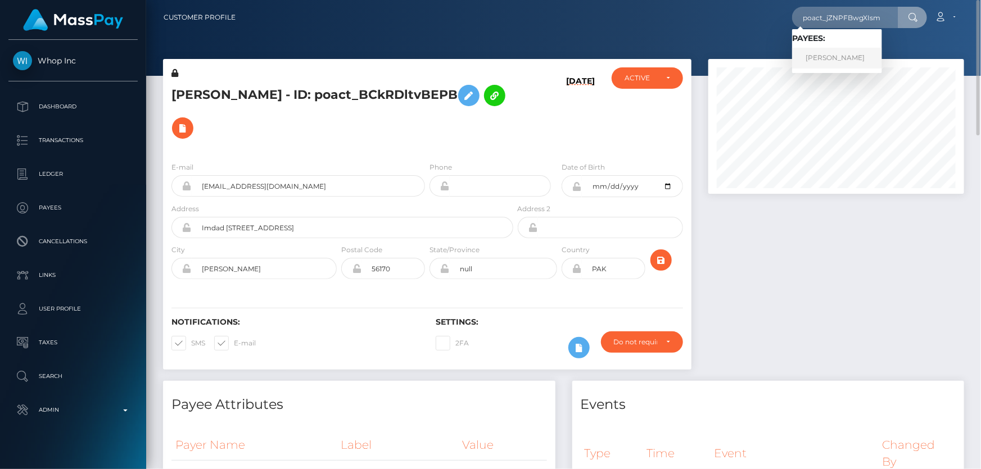
click at [820, 60] on link "MR MUHAMAD IRFAN" at bounding box center [837, 58] width 90 height 21
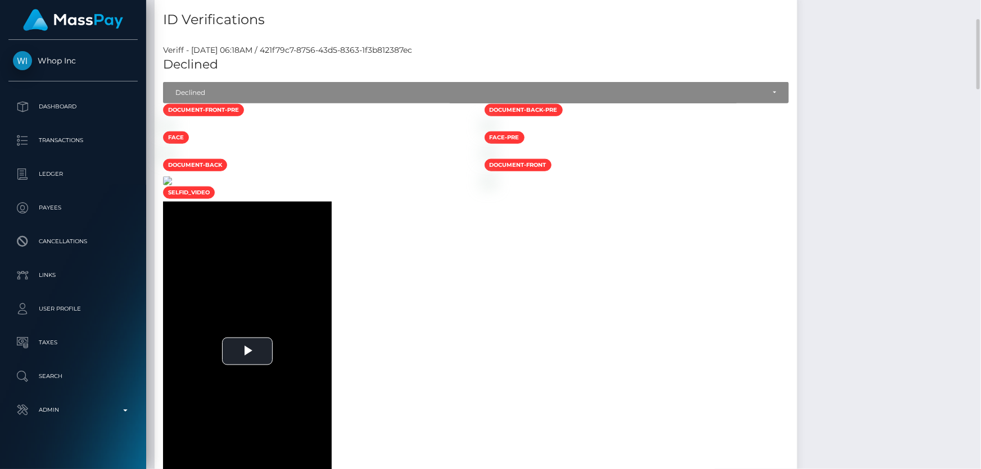
scroll to position [471, 0]
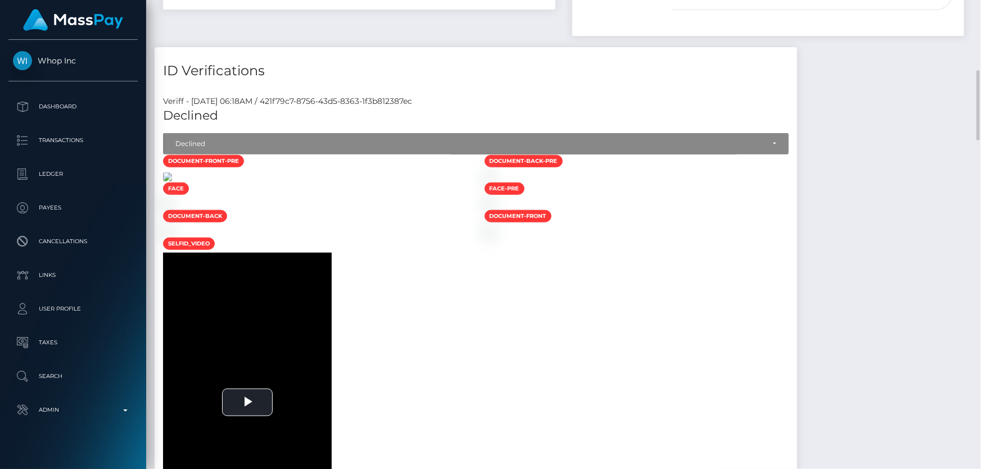
click at [172, 182] on img at bounding box center [167, 177] width 9 height 9
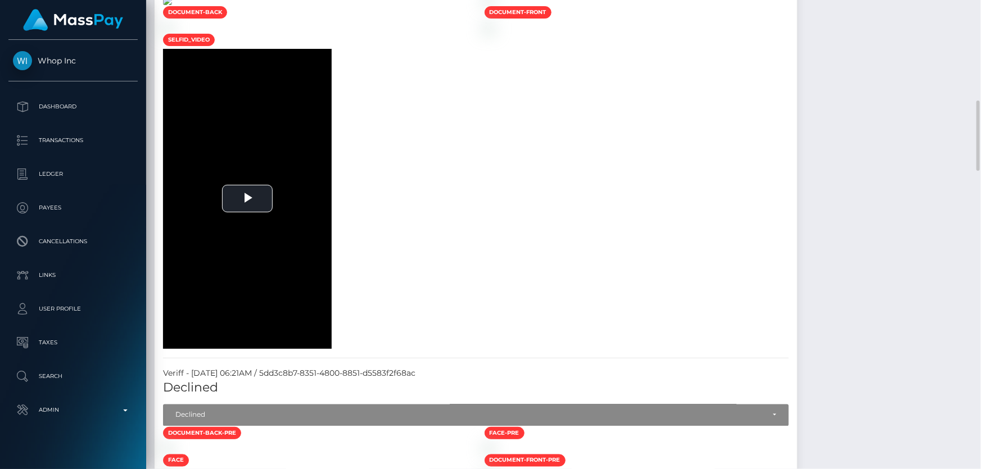
scroll to position [829, 0]
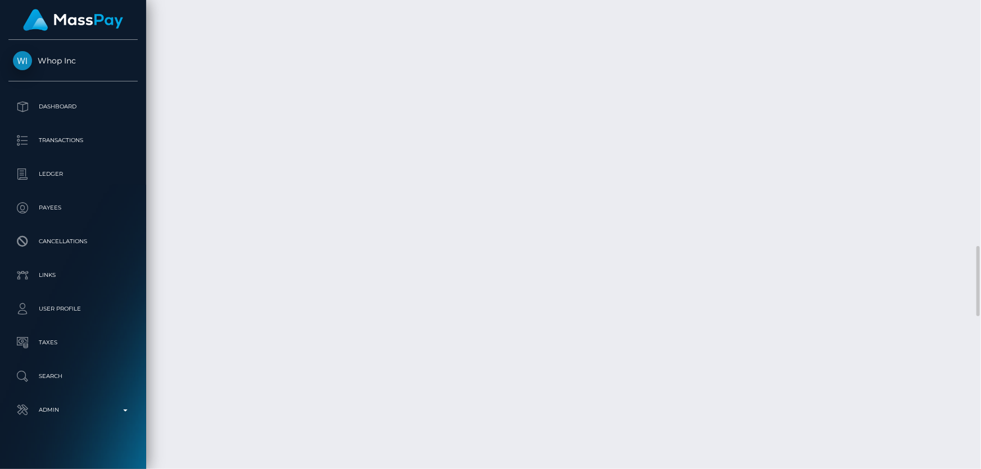
scroll to position [1595, 0]
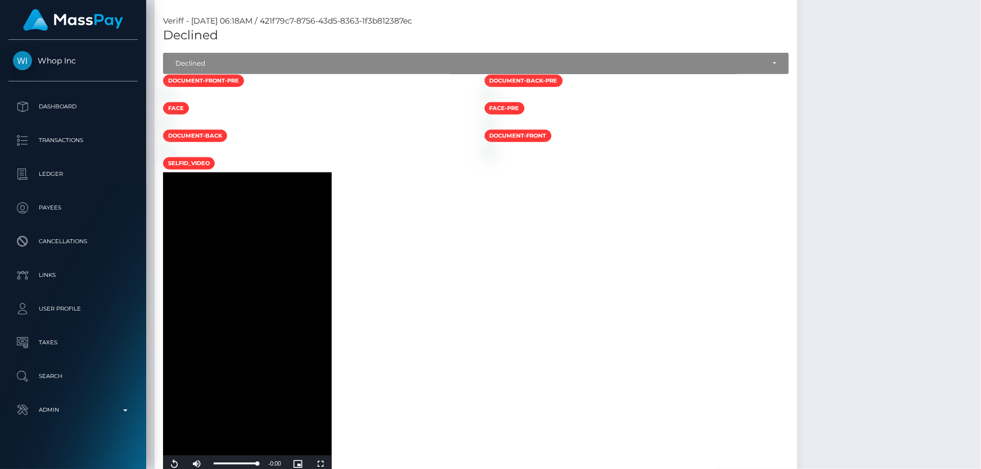
scroll to position [399, 0]
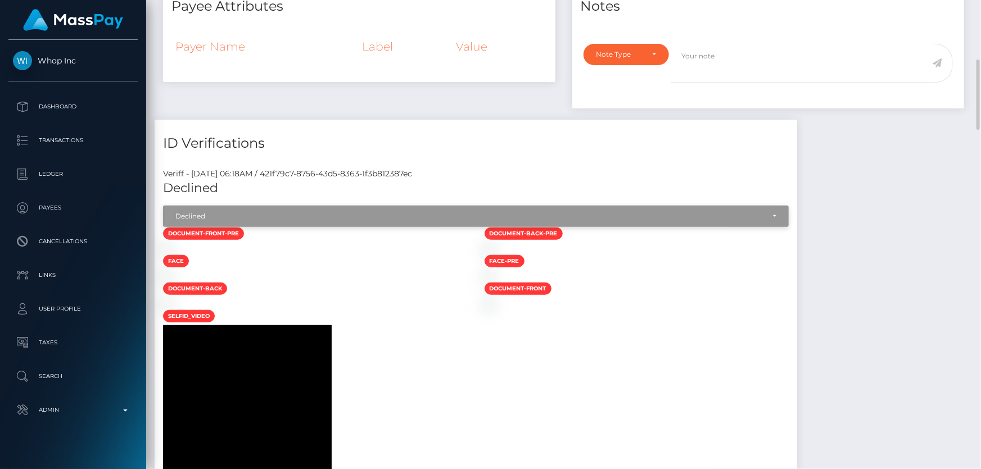
click at [238, 212] on div "Declined" at bounding box center [469, 216] width 589 height 9
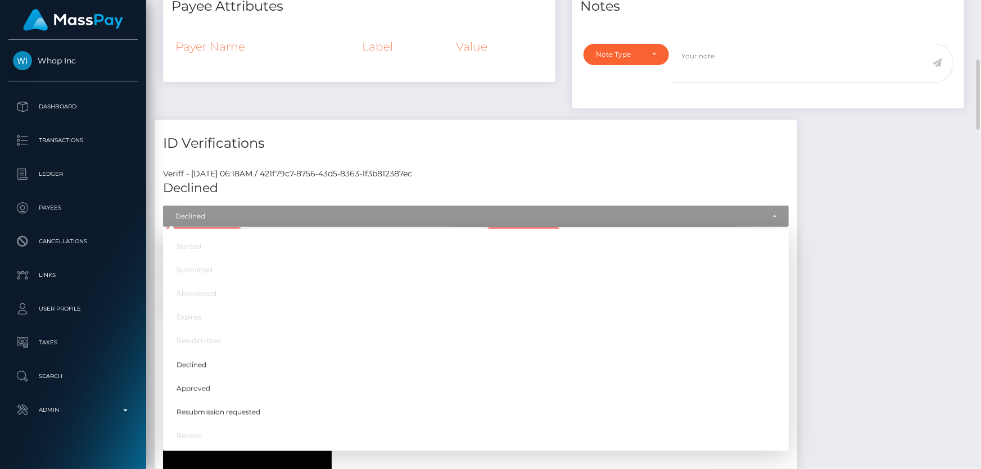
scroll to position [135, 255]
click at [209, 384] on span "Approved" at bounding box center [194, 389] width 34 height 10
select select "Approved"
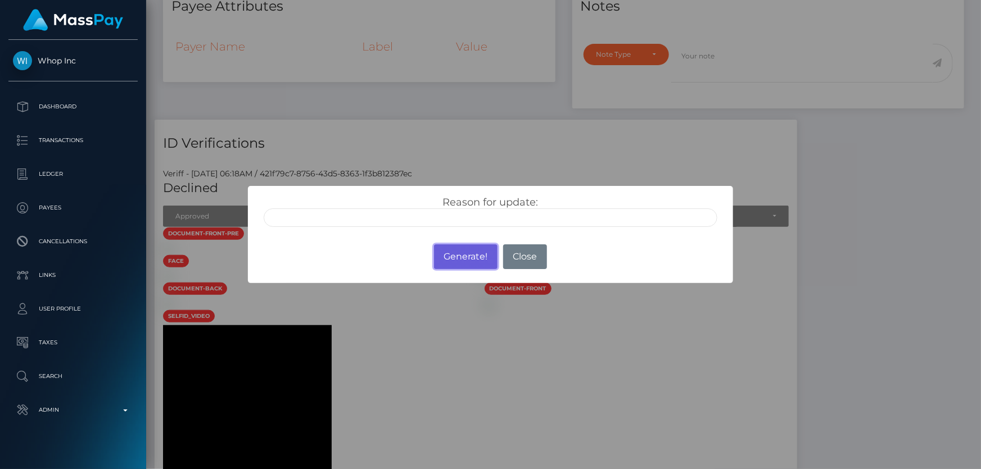
click at [470, 252] on button "Generate!" at bounding box center [466, 257] width 64 height 25
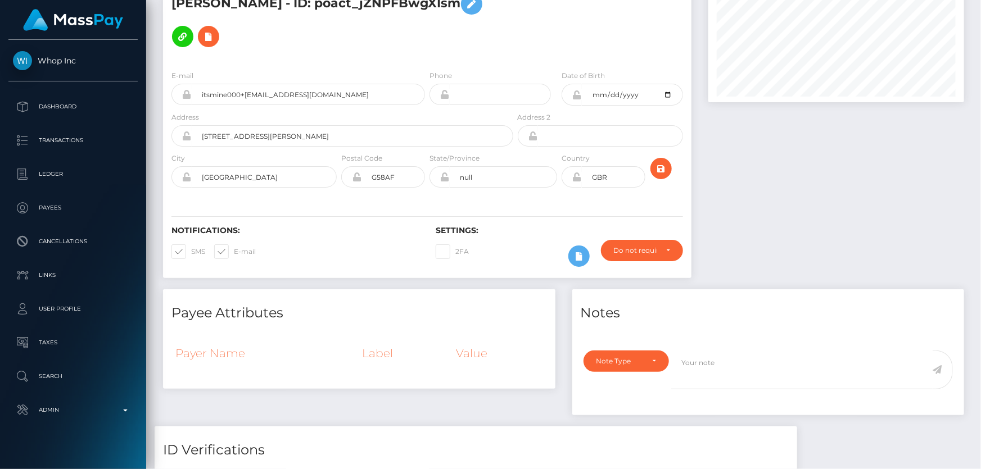
scroll to position [0, 0]
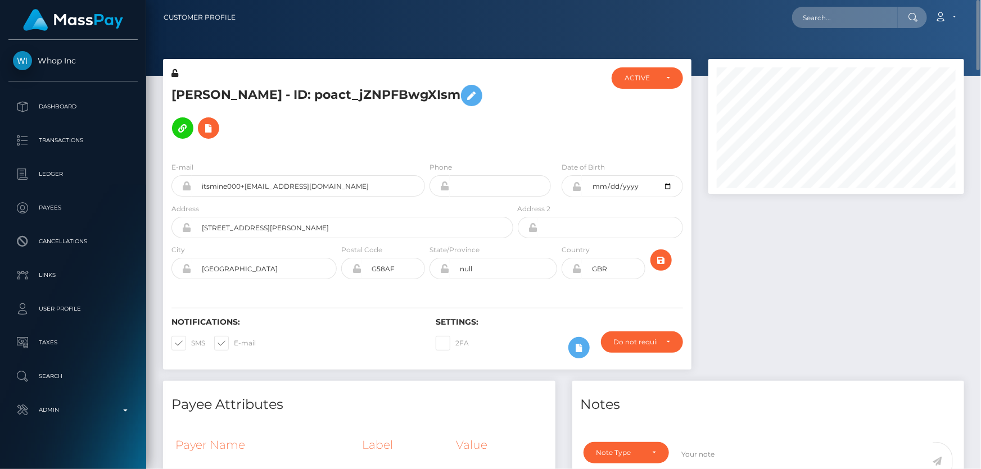
click at [393, 119] on h5 "MR MUHAMAD IRFAN - ID: poact_jZNPFBwgXIsm" at bounding box center [339, 111] width 336 height 65
click at [465, 103] on icon at bounding box center [471, 96] width 13 height 14
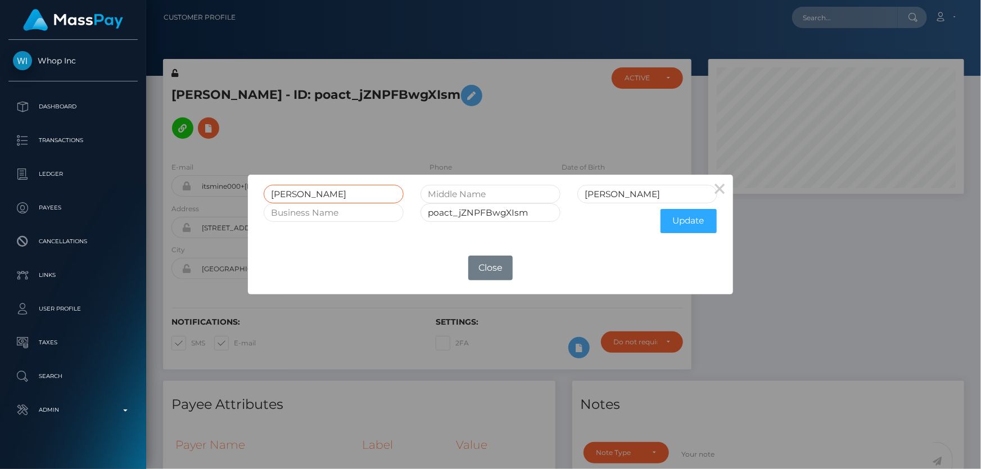
drag, startPoint x: 291, startPoint y: 192, endPoint x: 231, endPoint y: 210, distance: 62.4
click at [232, 207] on div "× MR MUHAMAD IRFAN poact_jZNPFBwgXIsm Update OK No Close" at bounding box center [490, 234] width 981 height 469
type input "MUHAMAD"
click at [682, 218] on button "Update" at bounding box center [689, 221] width 56 height 24
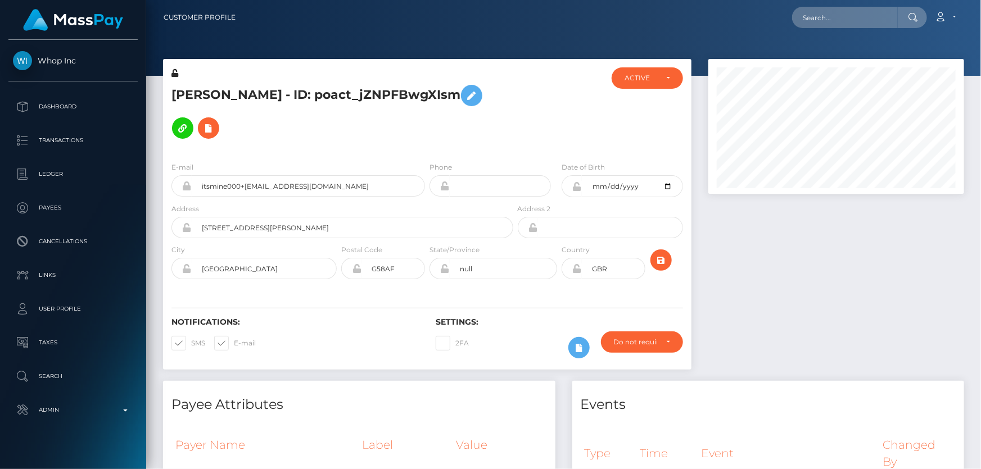
scroll to position [135, 255]
click at [174, 74] on icon at bounding box center [174, 73] width 7 height 8
click at [279, 115] on h5 "[PERSON_NAME] - ID: poact_jZNPFBwgXIsm" at bounding box center [339, 111] width 336 height 65
click at [270, 91] on h5 "[PERSON_NAME] - ID: poact_jZNPFBwgXIsm" at bounding box center [339, 111] width 336 height 65
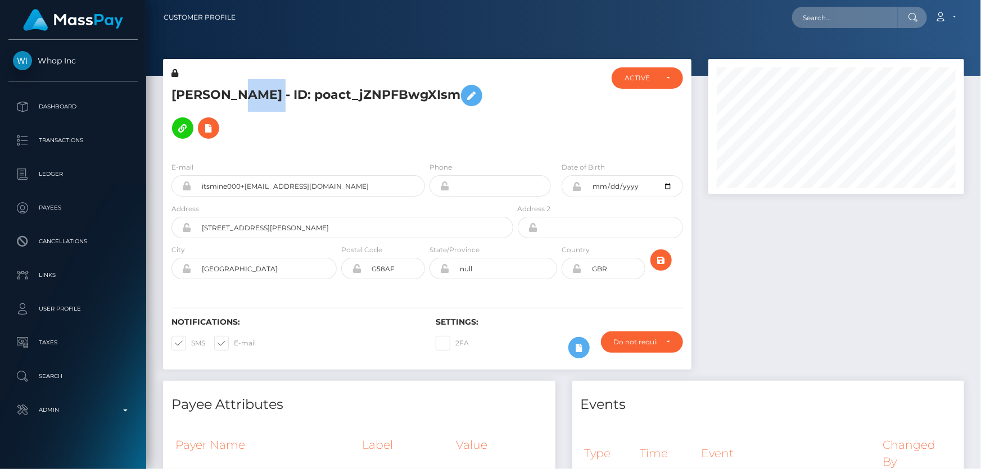
click at [270, 91] on h5 "[PERSON_NAME] - ID: poact_jZNPFBwgXIsm" at bounding box center [339, 111] width 336 height 65
copy h5 "[PERSON_NAME] - ID: poact_jZNPFBwgXIsm"
paste input "poact_aKBT5B8gYfUl"
type input "poact_aKBT5B8gYfUl"
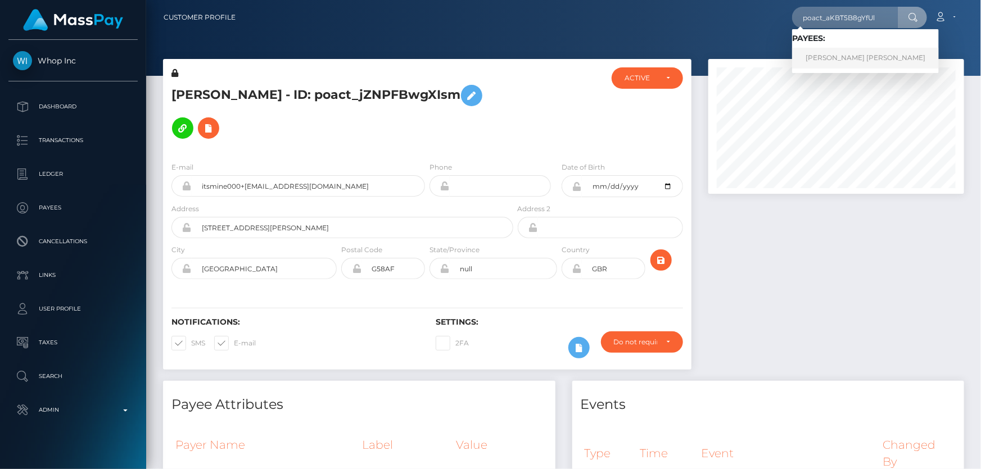
click at [843, 57] on link "[PERSON_NAME] [PERSON_NAME]" at bounding box center [865, 58] width 147 height 21
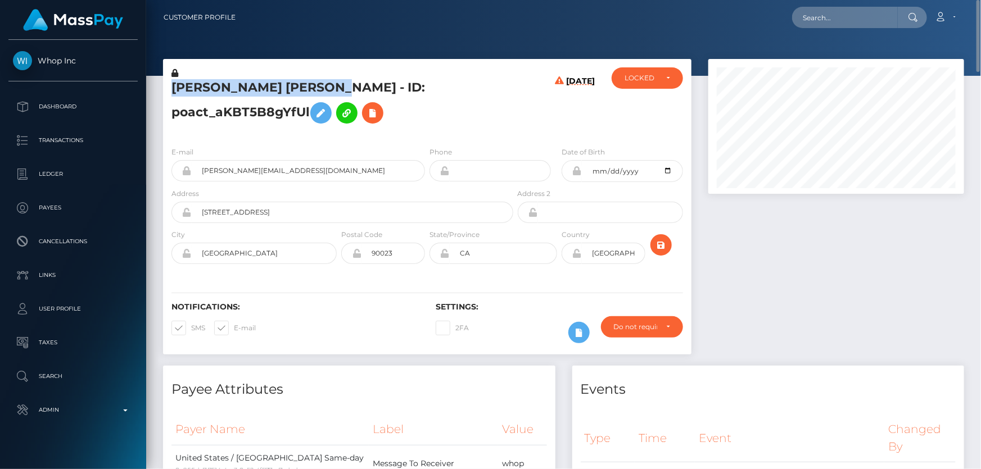
drag, startPoint x: 352, startPoint y: 83, endPoint x: 166, endPoint y: 86, distance: 185.5
click at [166, 86] on div "[PERSON_NAME] [PERSON_NAME] - ID: poact_aKBT5B8gYfUl" at bounding box center [339, 102] width 352 height 70
copy h5 "[PERSON_NAME] [PERSON_NAME]"
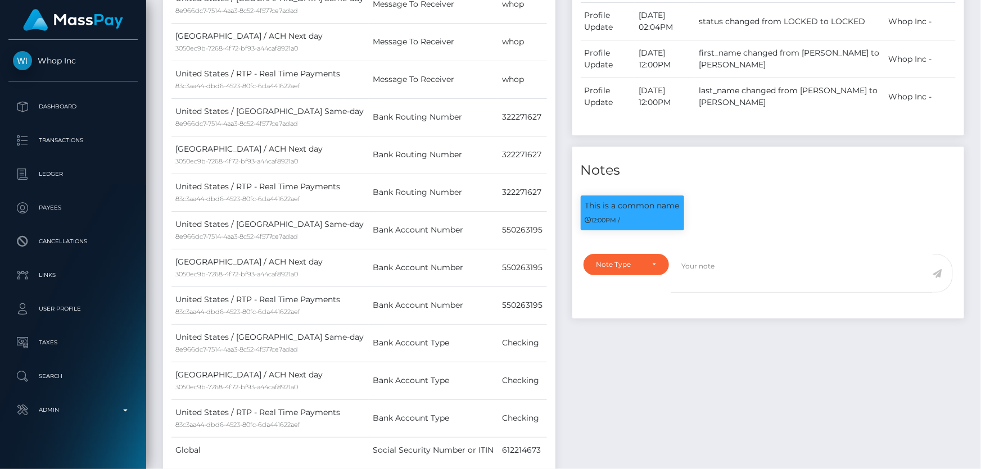
scroll to position [135, 255]
click at [634, 252] on div "Note Type Compliance Clear Compliance General Note Type" at bounding box center [768, 282] width 392 height 71
click at [637, 262] on div "Note Type" at bounding box center [619, 264] width 47 height 9
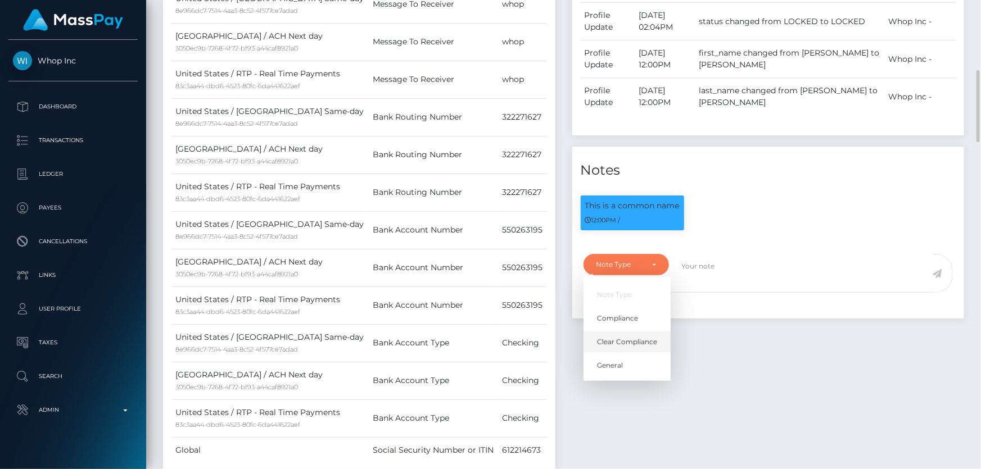
click at [634, 343] on span "Clear Compliance" at bounding box center [627, 342] width 60 height 10
select select "CLEAR_COMPLIANCE"
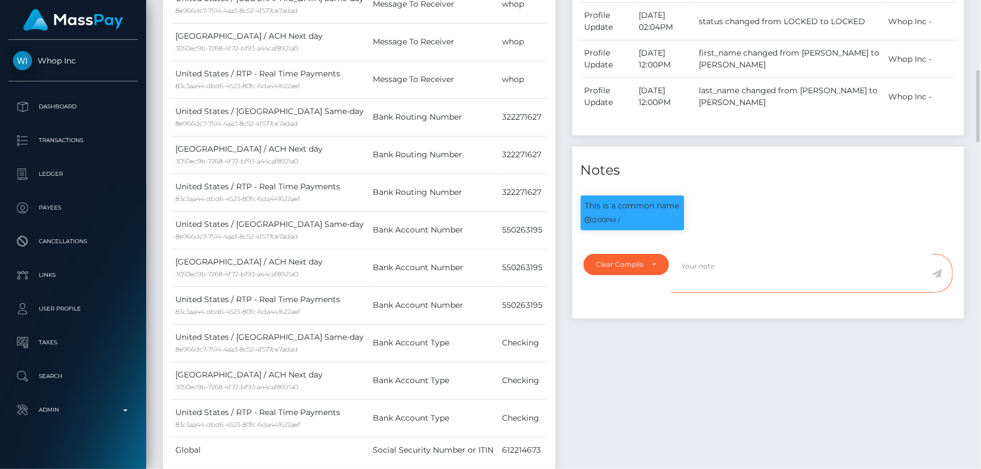
paste textarea "The hit refers to a person without midlle name."
click at [810, 319] on div "Events Type Time Event Changed By" at bounding box center [768, 200] width 409 height 589
drag, startPoint x: 802, startPoint y: 271, endPoint x: 780, endPoint y: 363, distance: 94.2
click at [757, 376] on div "Events Type Time Event Changed By" at bounding box center [768, 200] width 409 height 589
click at [804, 269] on textarea "The hit refers to a person without midlle name." at bounding box center [801, 273] width 261 height 39
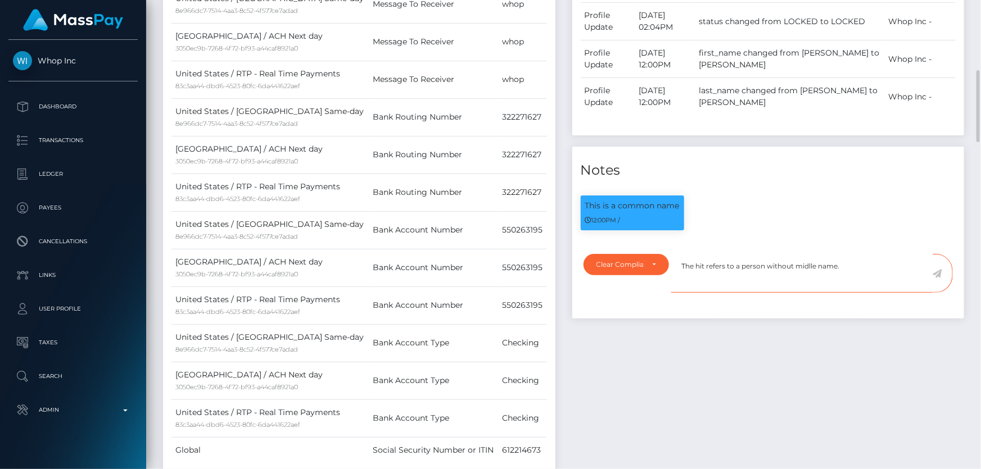
click at [812, 266] on textarea "The hit refers to a person without midlle name." at bounding box center [801, 273] width 261 height 39
type textarea "The hit refers to a person without middle name.. Flag cleared."
click at [939, 271] on icon at bounding box center [938, 273] width 10 height 9
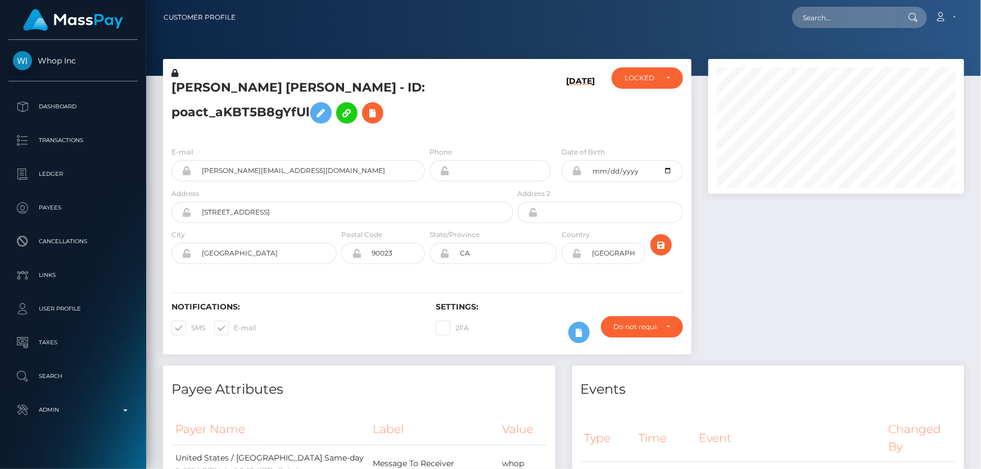
scroll to position [562056, 561934]
click at [654, 87] on div "LOCKED" at bounding box center [647, 77] width 71 height 21
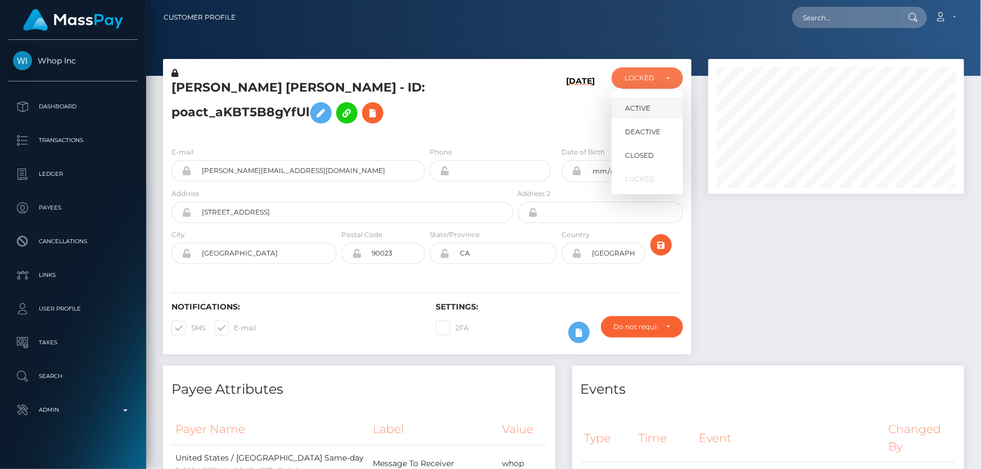
click at [649, 103] on span "ACTIVE" at bounding box center [637, 108] width 25 height 10
select select "ACTIVE"
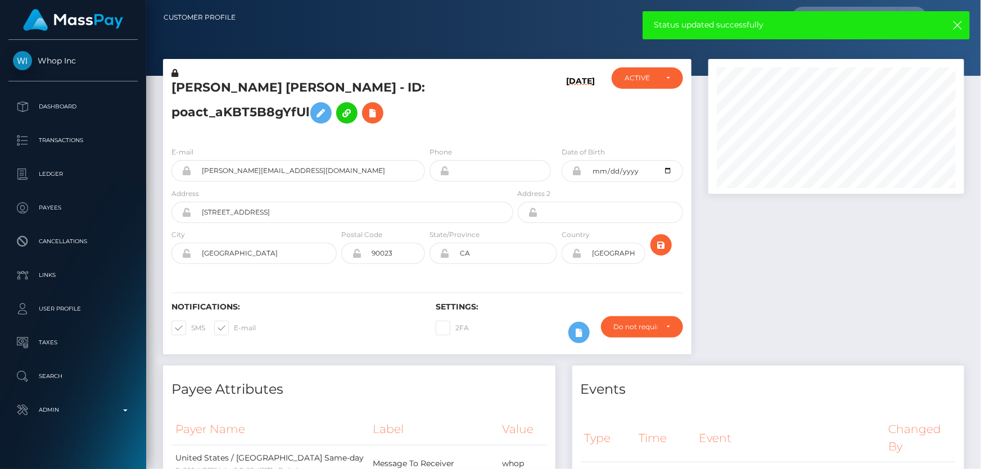
click at [218, 112] on h5 "LUIS FERNANDO GONZALEZ - ID: poact_aKBT5B8gYfUl" at bounding box center [339, 104] width 336 height 50
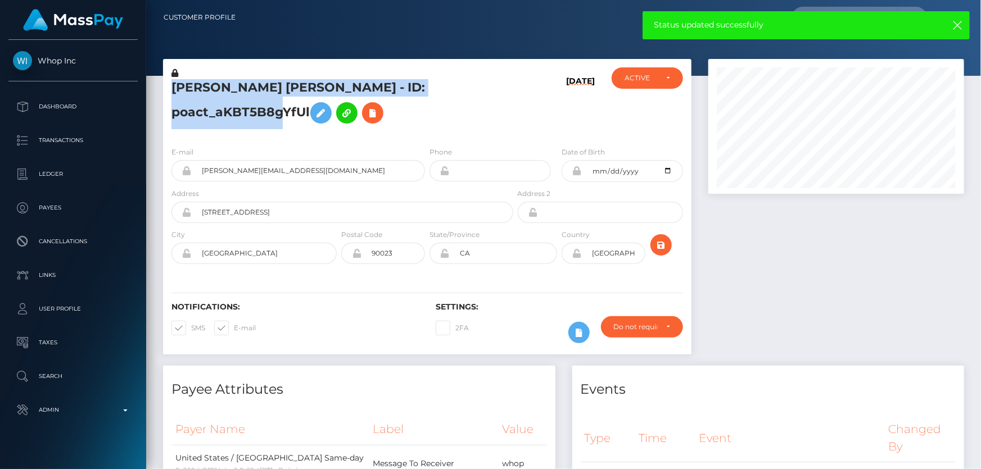
click at [218, 112] on h5 "LUIS FERNANDO GONZALEZ - ID: poact_aKBT5B8gYfUl" at bounding box center [339, 104] width 336 height 50
copy h5 "LUIS FERNANDO GONZALEZ - ID: poact_aKBT5B8gYfUl"
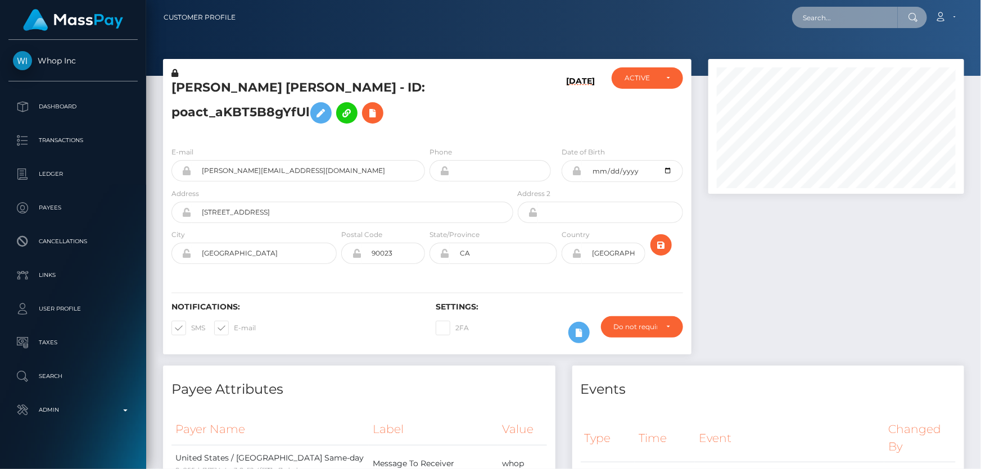
paste input "poact_cCfdSA1NrLAu"
type input "poact_cCfdSA1NrLAu"
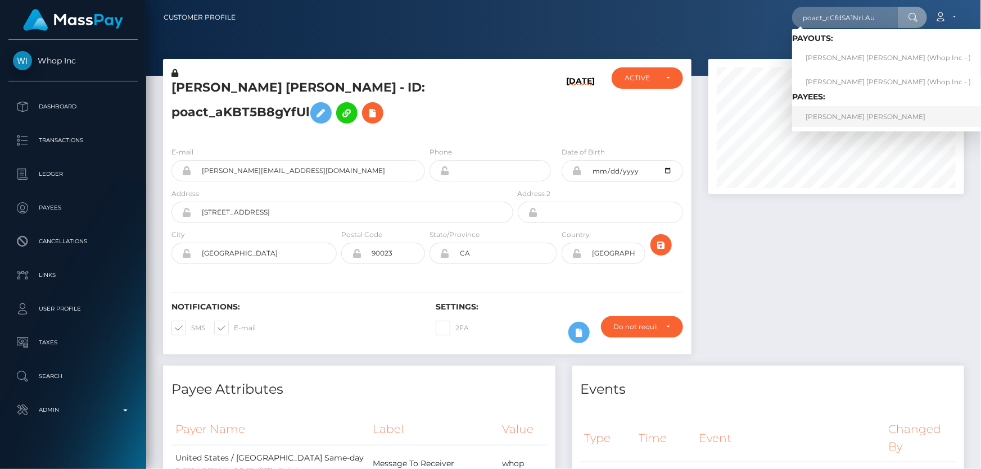
click at [839, 118] on link "SALIK AHMED Ahmed" at bounding box center [888, 116] width 192 height 21
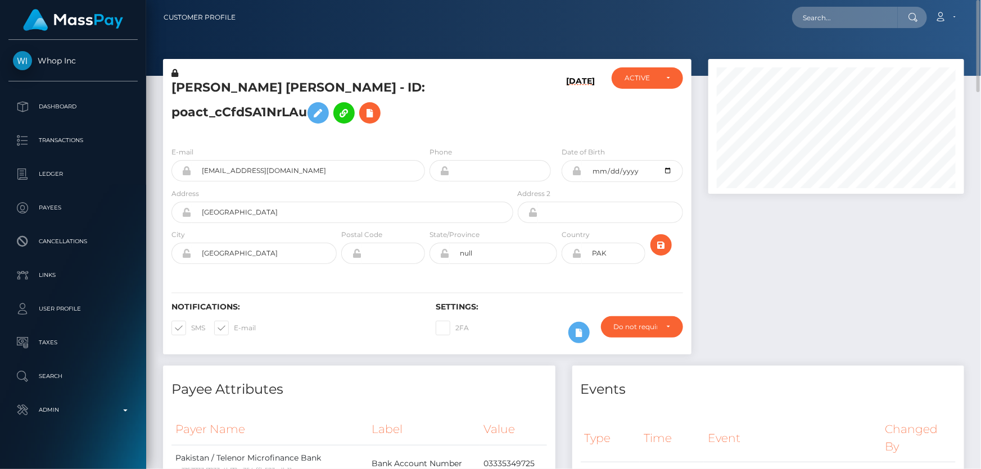
click at [325, 102] on h5 "[PERSON_NAME] [PERSON_NAME] - ID: poact_cCfdSA1NrLAu" at bounding box center [339, 104] width 336 height 50
click at [175, 71] on icon at bounding box center [174, 73] width 7 height 8
click at [308, 110] on button at bounding box center [318, 112] width 21 height 21
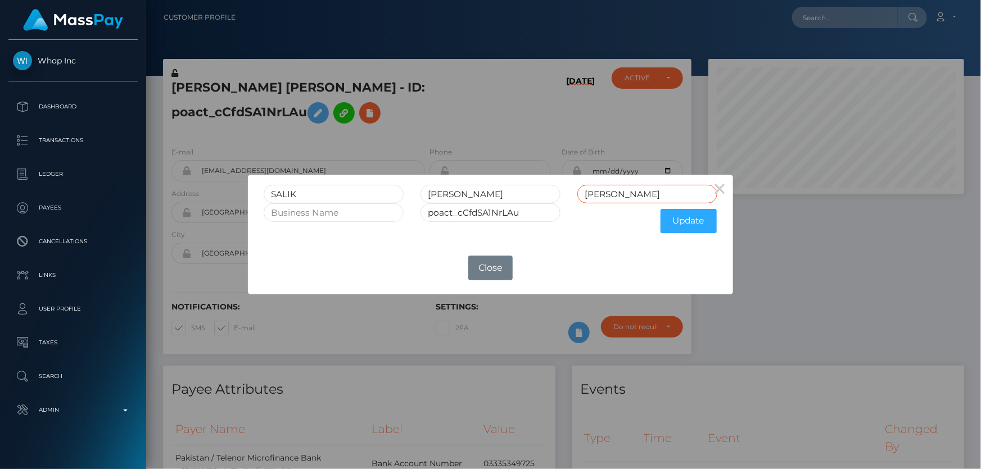
drag, startPoint x: 631, startPoint y: 196, endPoint x: 567, endPoint y: 200, distance: 63.7
click at [567, 200] on div "[PERSON_NAME] [PERSON_NAME]" at bounding box center [490, 194] width 470 height 19
click at [471, 187] on input "[PERSON_NAME]" at bounding box center [491, 194] width 140 height 19
drag, startPoint x: 473, startPoint y: 198, endPoint x: 428, endPoint y: 197, distance: 45.0
click at [428, 197] on input "[PERSON_NAME]" at bounding box center [491, 194] width 140 height 19
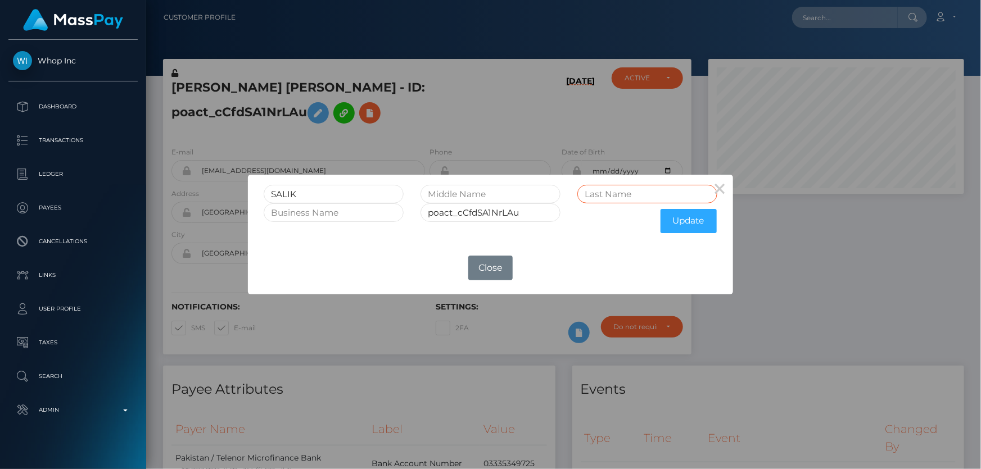
paste input "[PERSON_NAME]"
type input "[PERSON_NAME]"
click at [686, 224] on button "Update" at bounding box center [689, 221] width 56 height 24
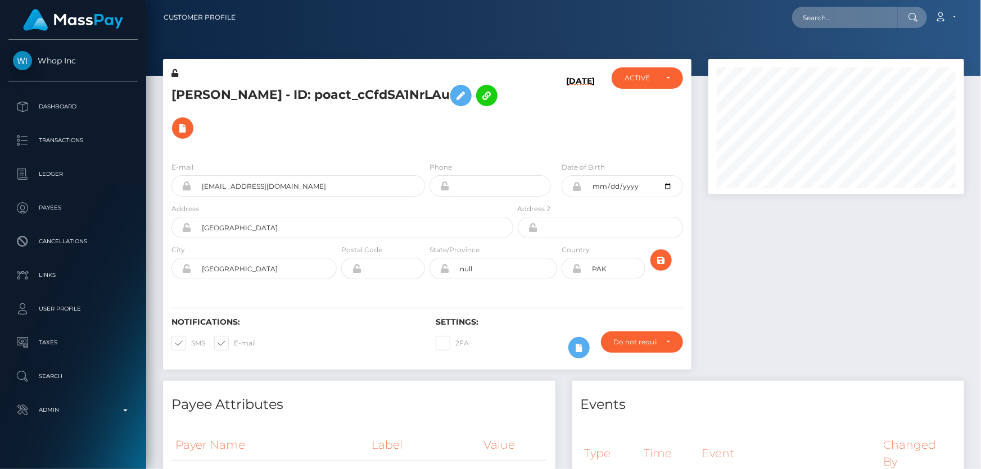
scroll to position [135, 255]
click at [175, 73] on icon at bounding box center [174, 73] width 7 height 8
click at [290, 94] on h5 "[PERSON_NAME] - ID: poact_cCfdSA1NrLAu" at bounding box center [339, 111] width 336 height 65
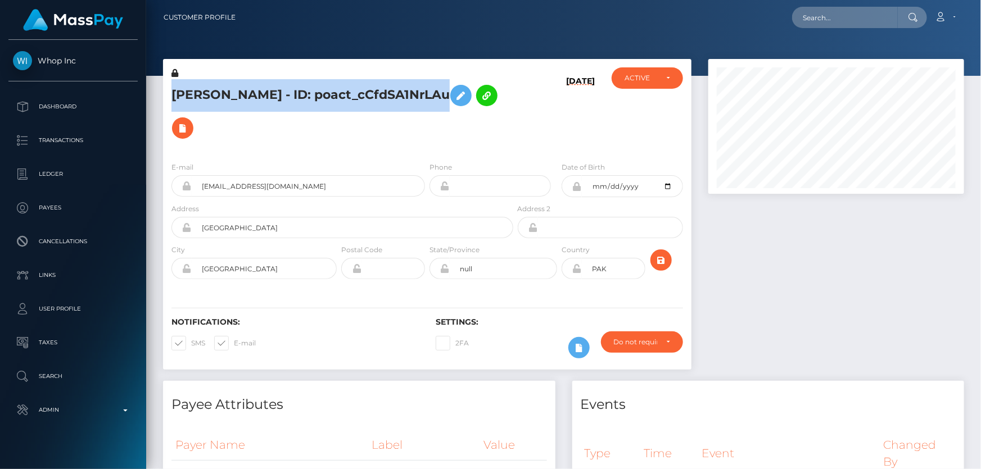
click at [290, 94] on h5 "[PERSON_NAME] - ID: poact_cCfdSA1NrLAu" at bounding box center [339, 111] width 336 height 65
copy h5 "[PERSON_NAME] - ID: poact_cCfdSA1NrLAu"
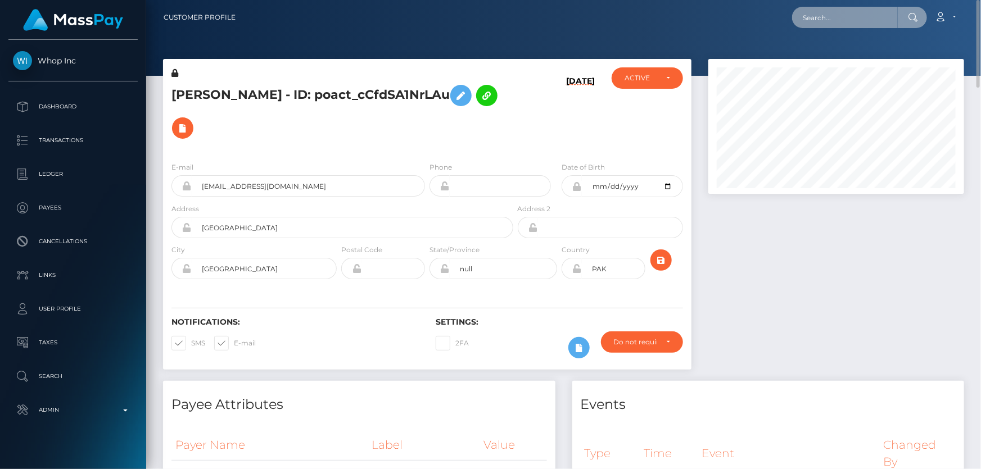
paste input "poact_pqYHRS3B7nU7"
type input "poact_pqYHRS3B7nU7"
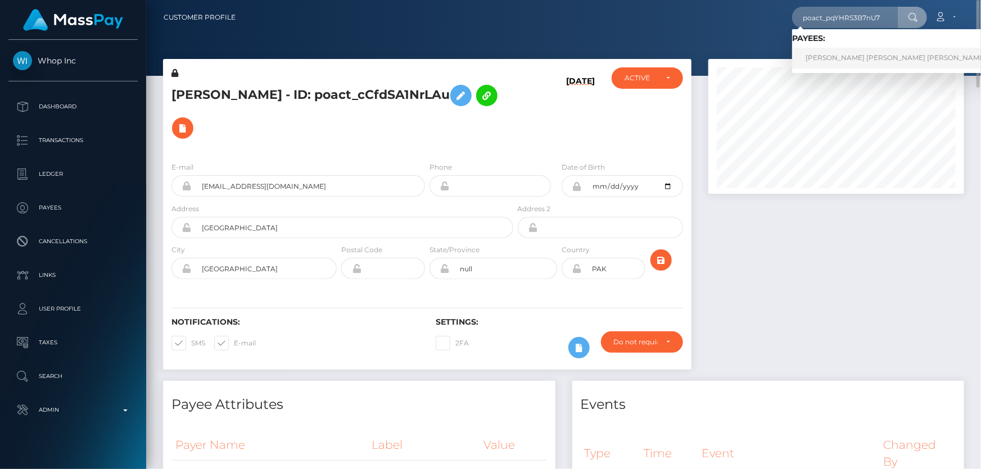
click at [861, 53] on link "[PERSON_NAME] [PERSON_NAME] [PERSON_NAME]" at bounding box center [895, 58] width 207 height 21
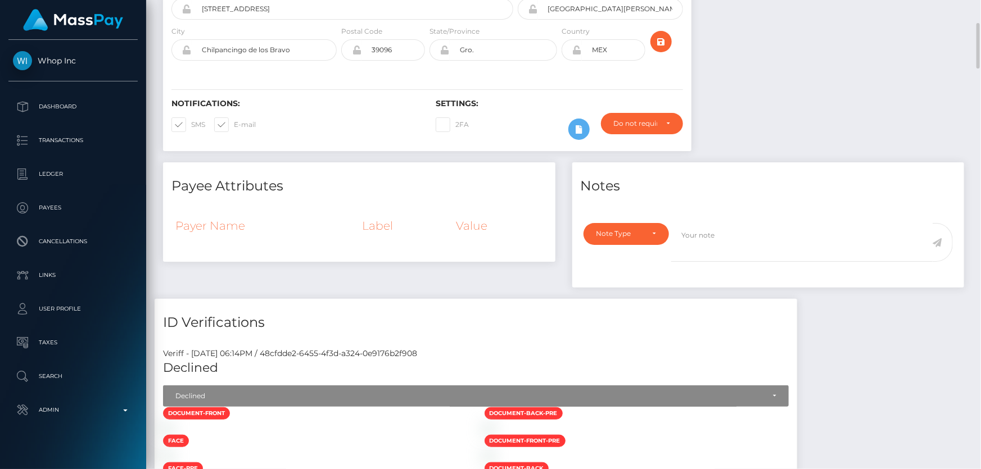
scroll to position [31, 0]
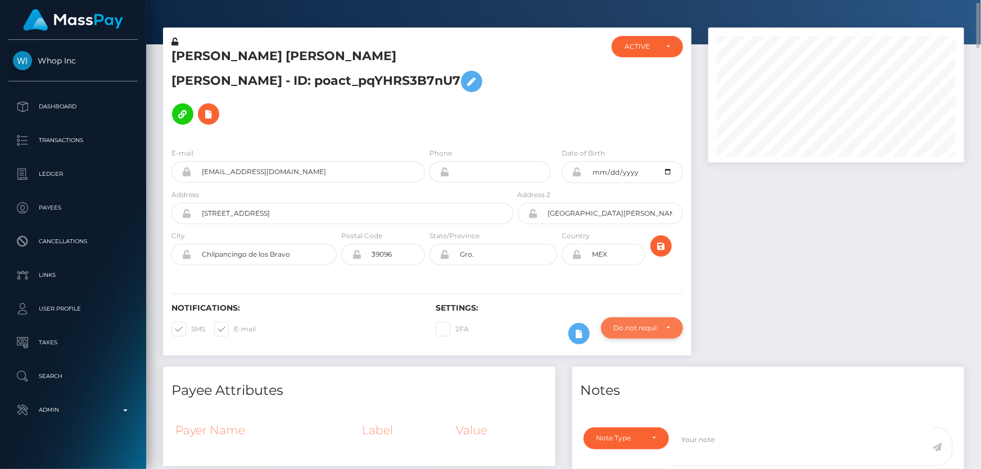
drag, startPoint x: 649, startPoint y: 286, endPoint x: 641, endPoint y: 300, distance: 16.1
click at [649, 318] on div "Do not require" at bounding box center [642, 328] width 82 height 21
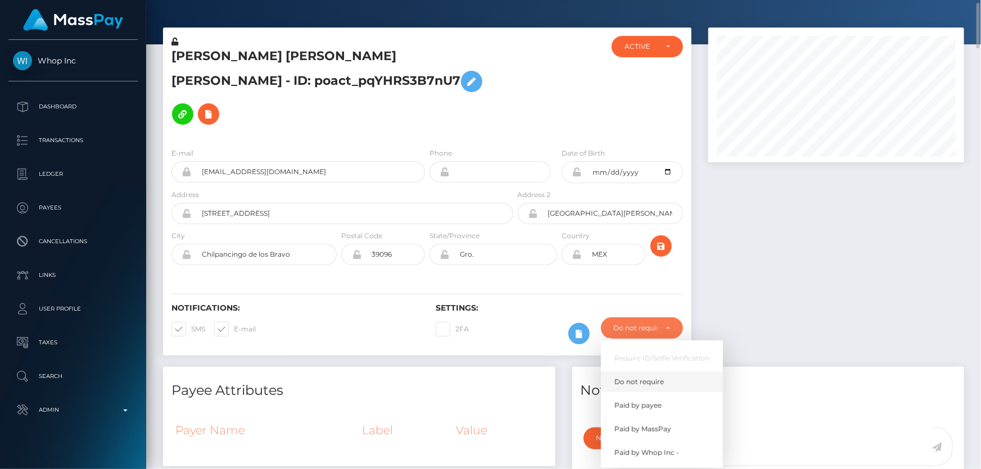
scroll to position [135, 255]
click at [663, 424] on span "Paid by MassPay" at bounding box center [642, 429] width 57 height 10
select select "2"
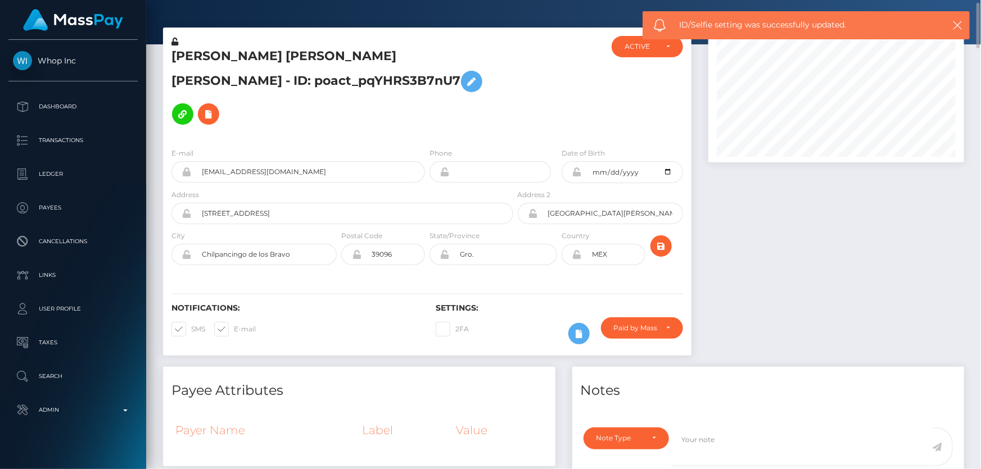
click at [258, 77] on h5 "[PERSON_NAME] [PERSON_NAME] [PERSON_NAME] - ID: poact_pqYHRS3B7nU7" at bounding box center [339, 89] width 336 height 83
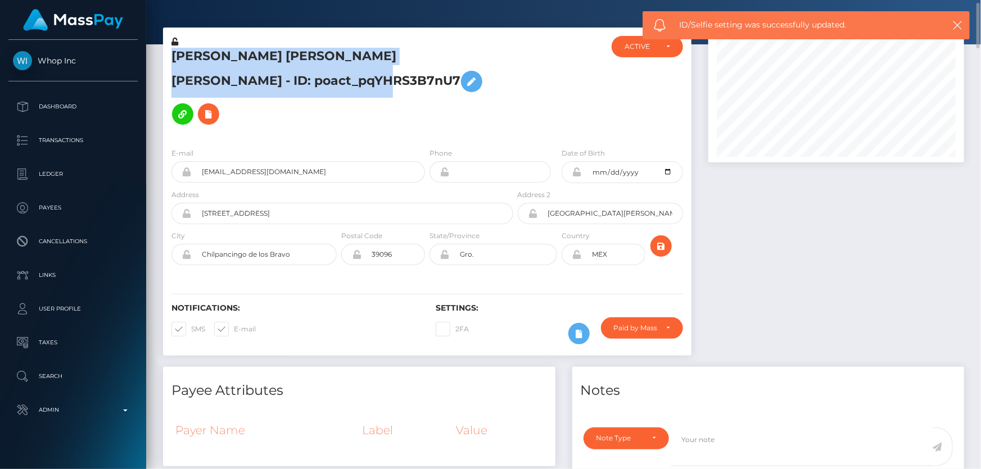
click at [258, 77] on h5 "[PERSON_NAME] [PERSON_NAME] [PERSON_NAME] - ID: poact_pqYHRS3B7nU7" at bounding box center [339, 89] width 336 height 83
copy h5 "[PERSON_NAME] [PERSON_NAME] [PERSON_NAME] - ID: poact_pqYHRS3B7nU7"
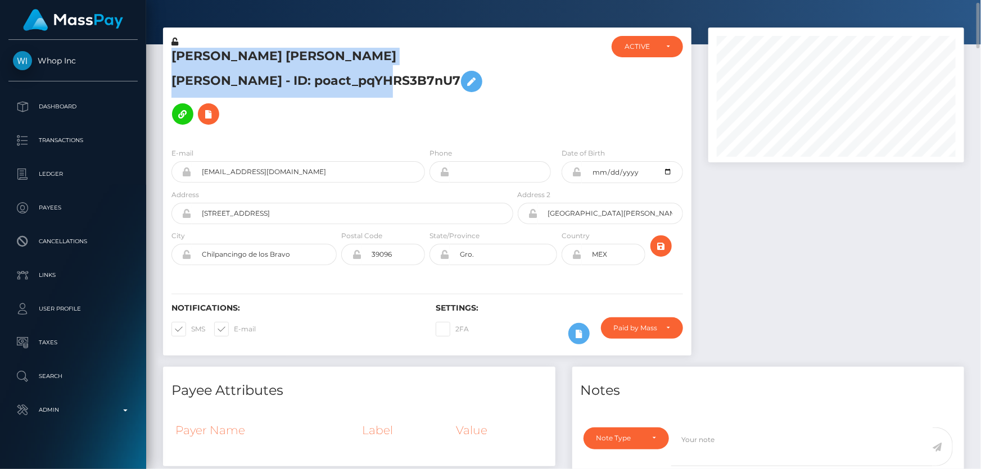
scroll to position [0, 0]
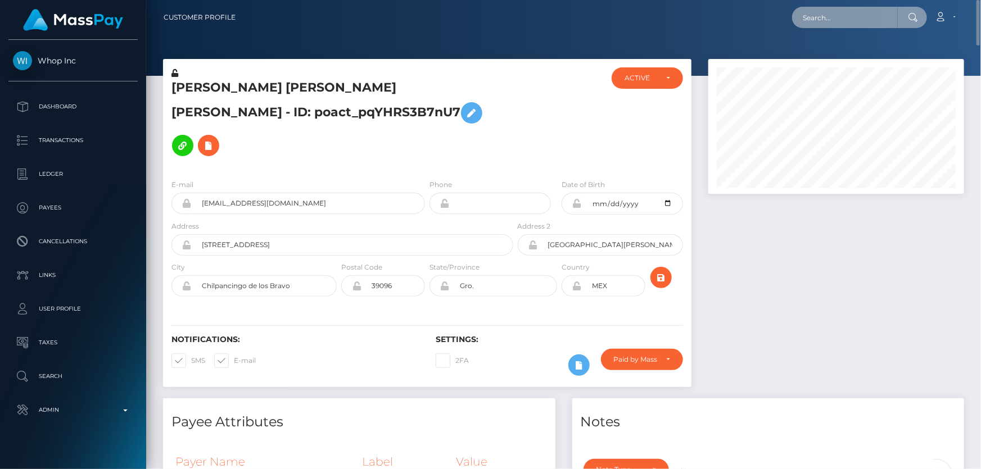
paste input "poact_Zp47OT4i8GqR"
type input "poact_Zp47OT4i8GqR"
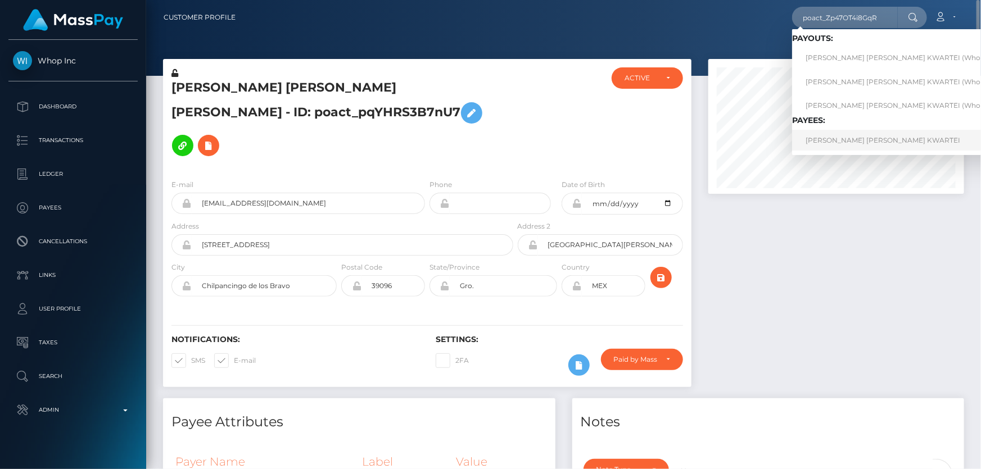
click at [845, 140] on link "[PERSON_NAME] [PERSON_NAME] KWARTEI" at bounding box center [905, 140] width 227 height 21
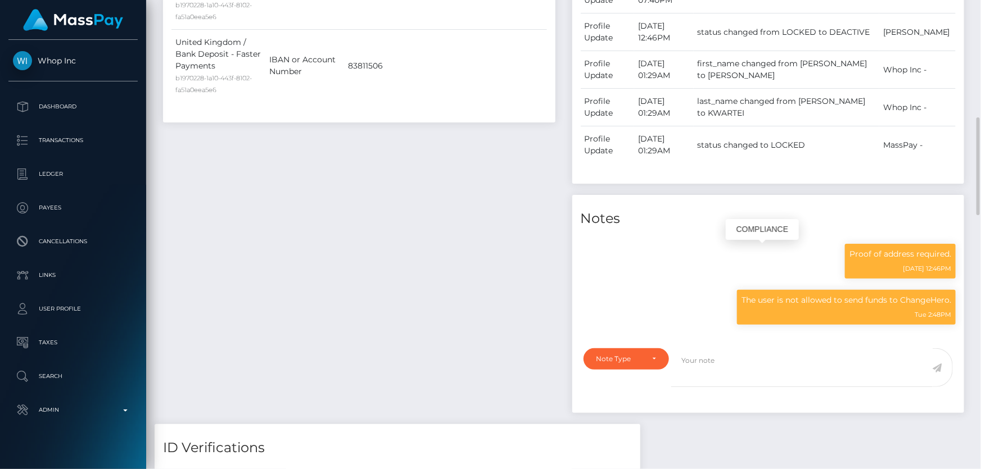
scroll to position [135, 255]
click at [624, 364] on div "Note Type" at bounding box center [619, 359] width 47 height 9
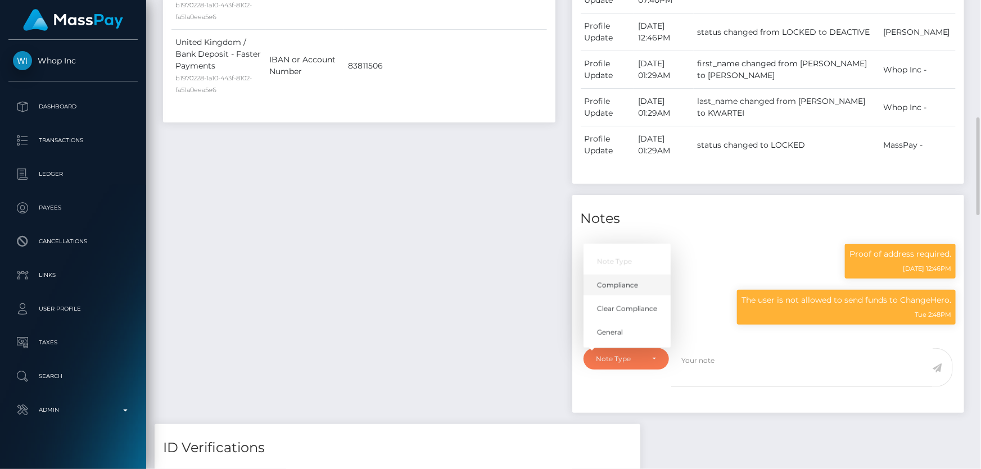
click at [629, 282] on span "Compliance" at bounding box center [617, 286] width 41 height 10
select select "COMPLIANCE"
click at [697, 368] on textarea at bounding box center [801, 368] width 261 height 39
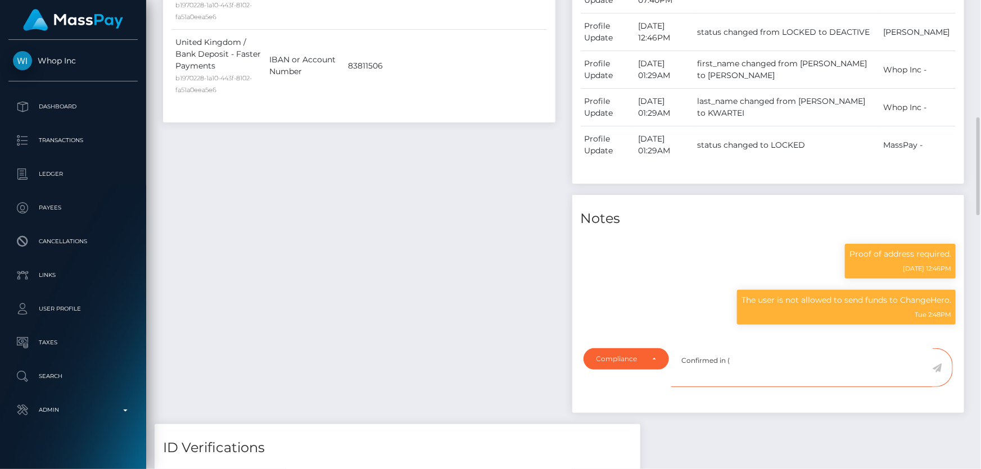
paste textarea "129956"
type textarea "Confirmed in ( 129956 )."
click at [937, 367] on icon at bounding box center [938, 368] width 10 height 9
click at [492, 289] on div "Payee Attributes Payer Name Label Value [GEOGRAPHIC_DATA] / USDT - Ethereum(ERC…" at bounding box center [359, 114] width 409 height 621
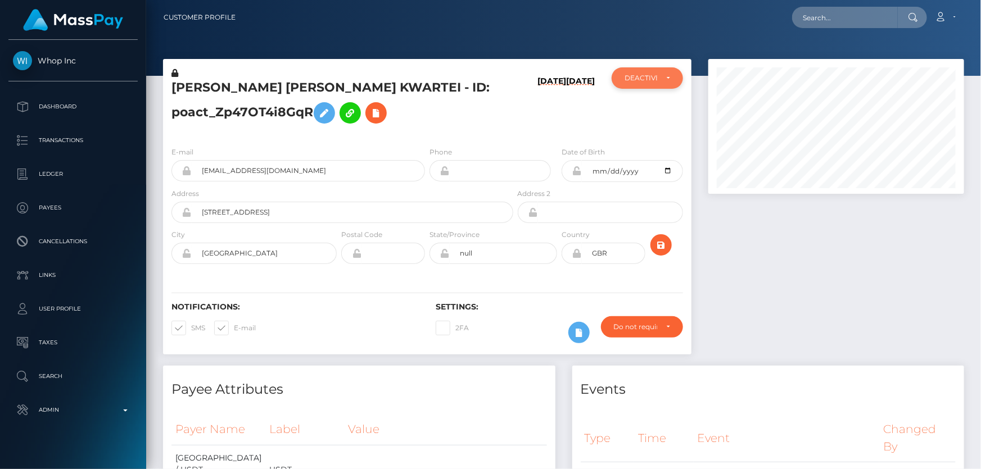
scroll to position [562056, 561934]
click at [652, 84] on div "DEACTIVE" at bounding box center [647, 77] width 71 height 21
click at [643, 101] on link "ACTIVE" at bounding box center [647, 108] width 71 height 21
select select "ACTIVE"
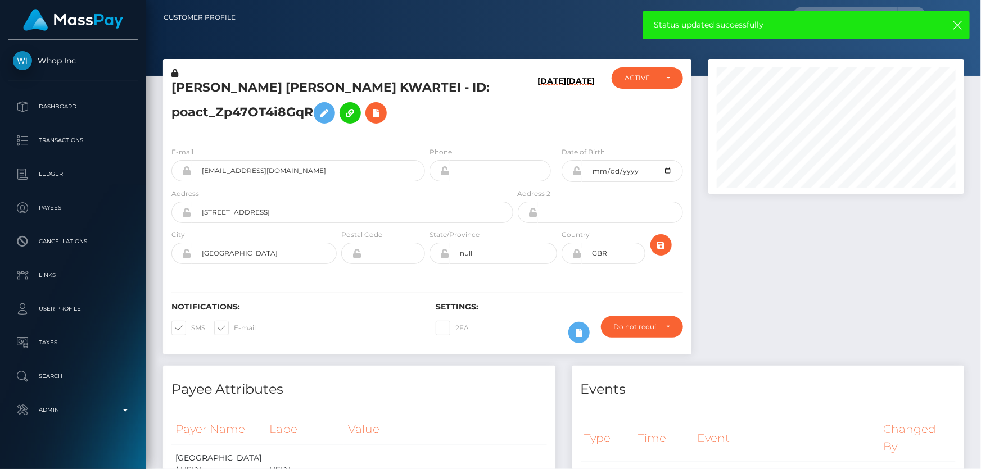
click at [258, 113] on h5 "[PERSON_NAME] [PERSON_NAME] KWARTEI - ID: poact_Zp47OT4i8GqR" at bounding box center [339, 104] width 336 height 50
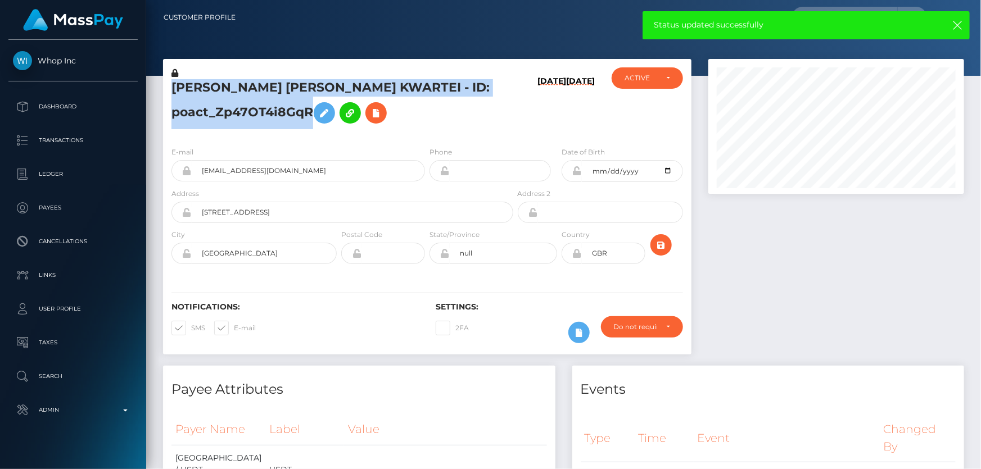
click at [258, 113] on h5 "[PERSON_NAME] [PERSON_NAME] KWARTEI - ID: poact_Zp47OT4i8GqR" at bounding box center [339, 104] width 336 height 50
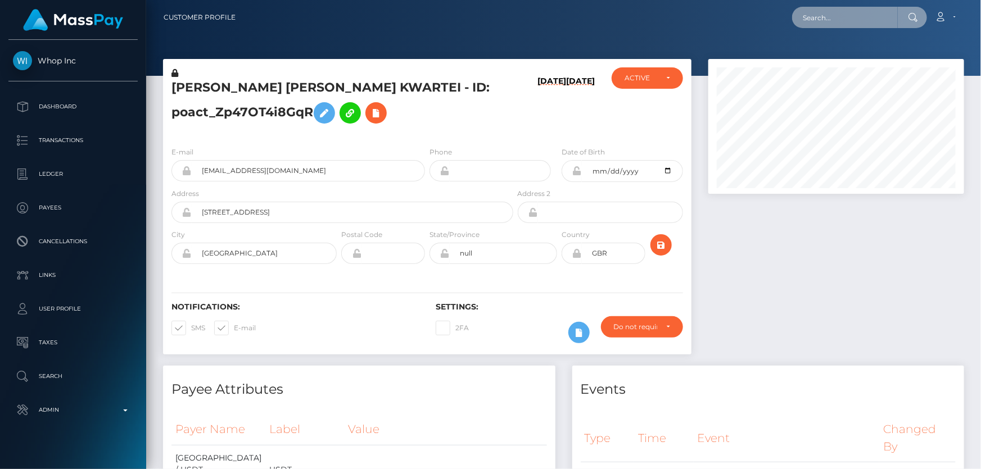
paste input "poact_ZKjDpvmeMxW8"
type input "poact_ZKjDpvmeMxW8"
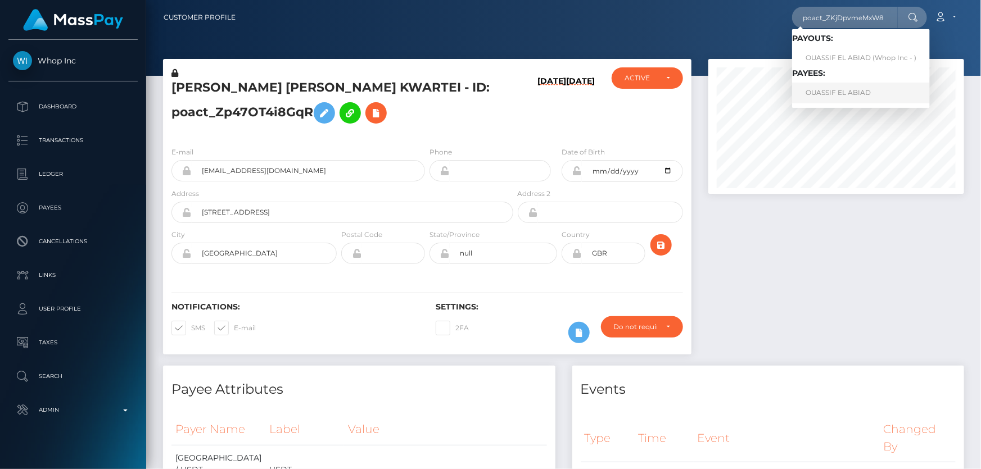
click at [848, 89] on link "OUASSIF EL ABIAD" at bounding box center [861, 93] width 138 height 21
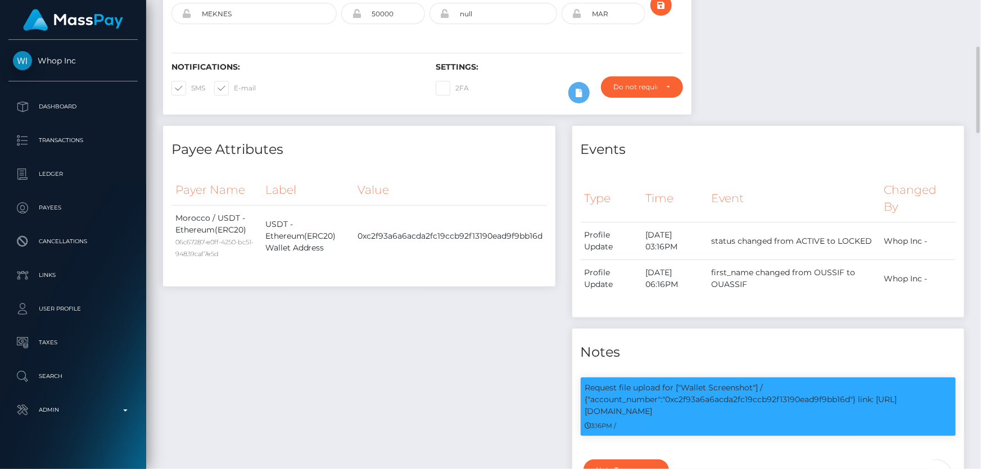
scroll to position [409, 0]
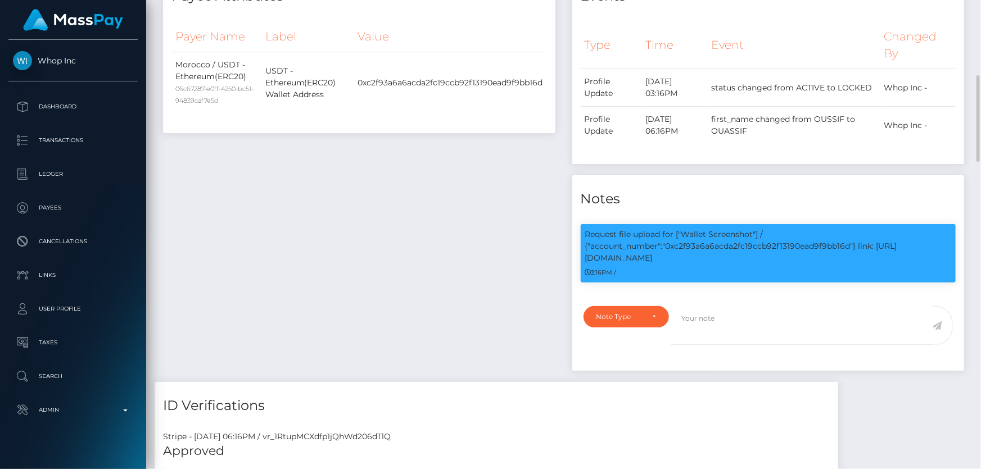
drag, startPoint x: 356, startPoint y: 339, endPoint x: 362, endPoint y: 335, distance: 7.2
click at [356, 337] on div "Payee Attributes Payer Name Label Value Morocco / USDT - Ethereum(ERC20) 06c672…" at bounding box center [359, 177] width 409 height 410
click at [640, 324] on div "Note Type" at bounding box center [627, 316] width 86 height 21
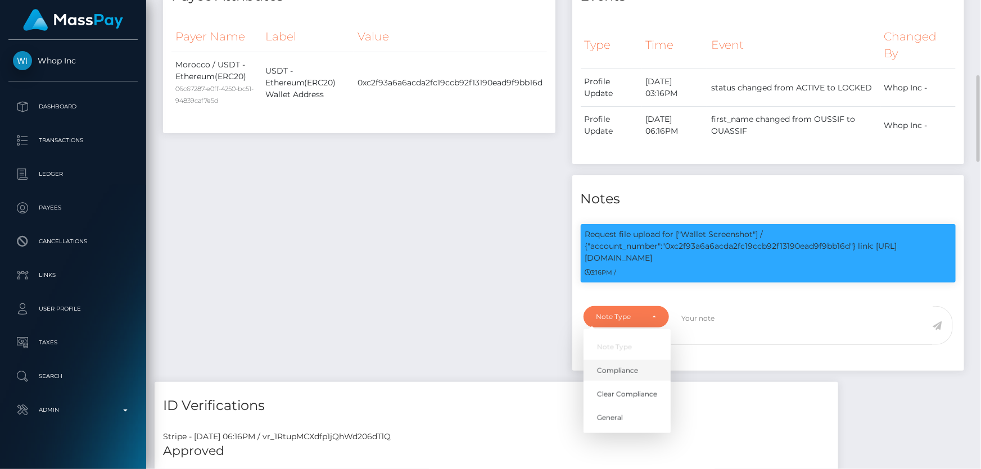
scroll to position [135, 255]
click at [613, 367] on span "Compliance" at bounding box center [617, 371] width 41 height 10
select select "COMPLIANCE"
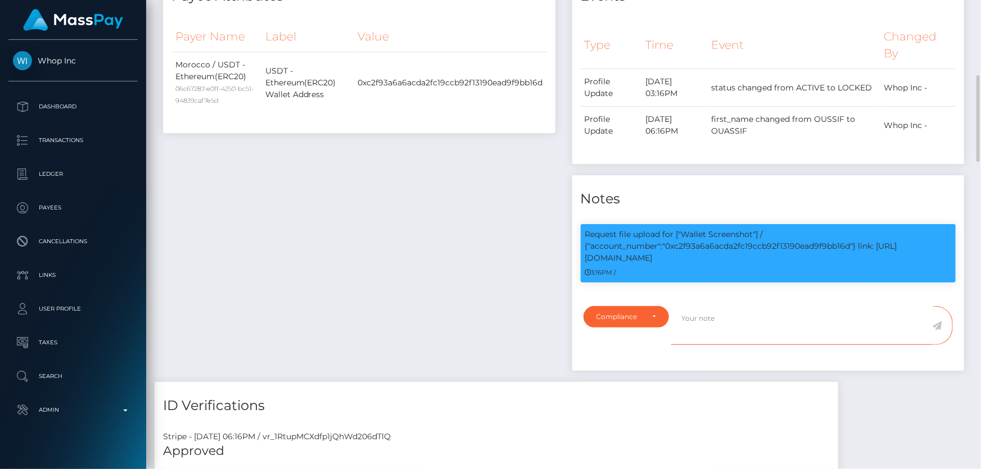
click at [722, 332] on textarea at bounding box center [801, 325] width 261 height 39
click at [749, 247] on p "Request file upload for ["Wallet Screenshot"] / {"account_number":"0xc2f93a6a6a…" at bounding box center [768, 246] width 367 height 35
copy p "0xc2f93a6a6acda2fc19ccb92f13190ead9f9bb16d"
click at [808, 318] on textarea "Screenshot from the wallet:" at bounding box center [801, 325] width 261 height 39
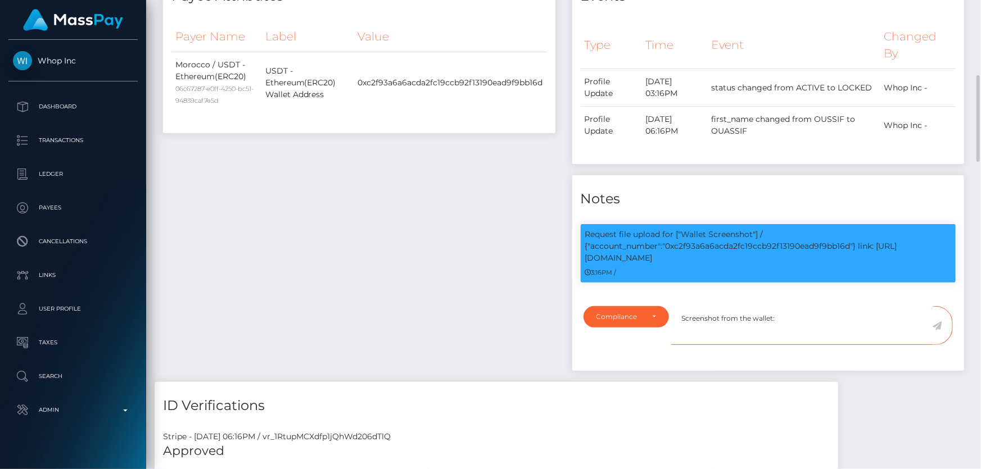
paste textarea "0xc2f93a6a6acda2fc19ccb92f13190ead9f9bb16d"
type textarea "Screenshot from the wallet: 0xc2f93a6a6acda2fc19ccb92f13190ead9f9bb16d provided."
click at [939, 324] on icon at bounding box center [938, 326] width 10 height 9
click at [447, 242] on div "Payee Attributes Payer Name Label Value Morocco / USDT - Ethereum(ERC20) 06c672…" at bounding box center [359, 177] width 409 height 410
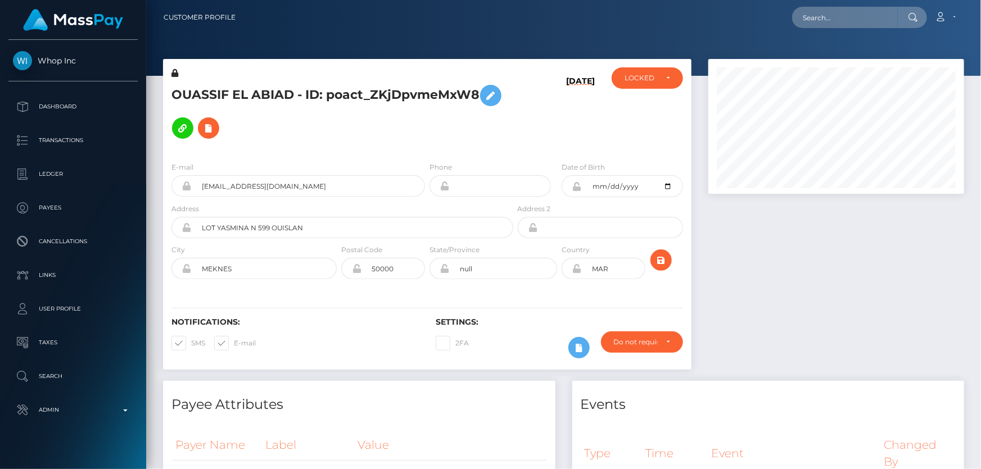
scroll to position [562056, 561934]
click at [652, 86] on div "LOCKED" at bounding box center [647, 77] width 71 height 21
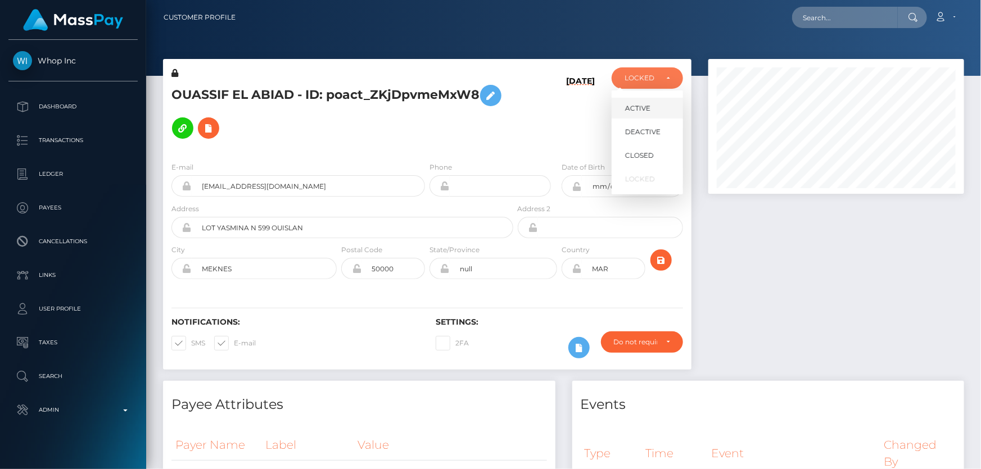
scroll to position [135, 255]
click at [641, 111] on span "ACTIVE" at bounding box center [637, 108] width 25 height 10
select select "ACTIVE"
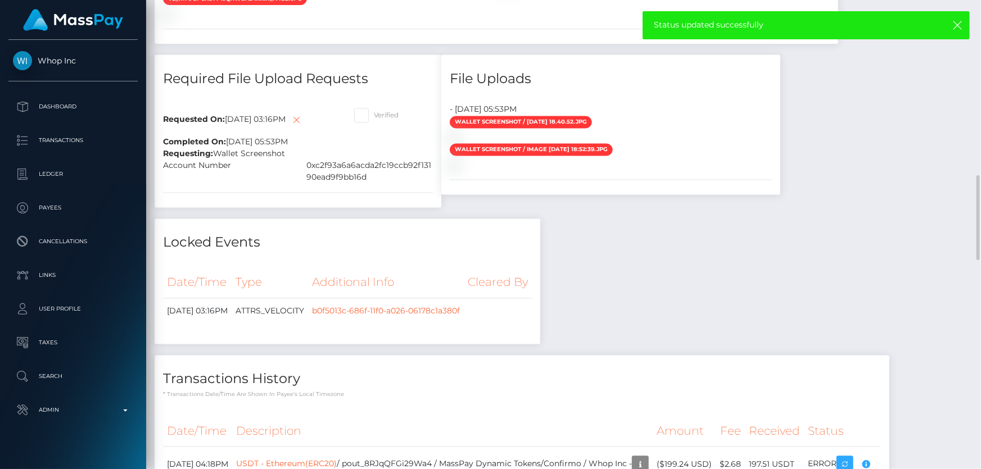
scroll to position [1124, 0]
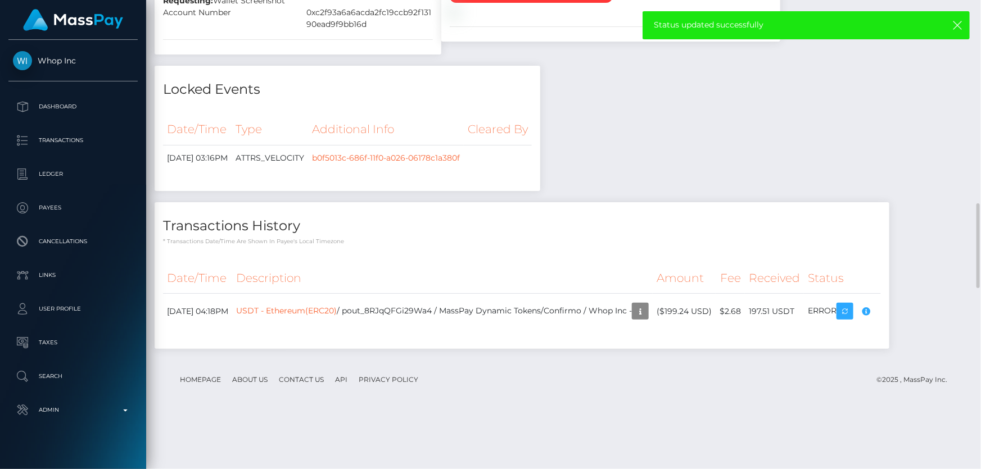
checkbox input "true"
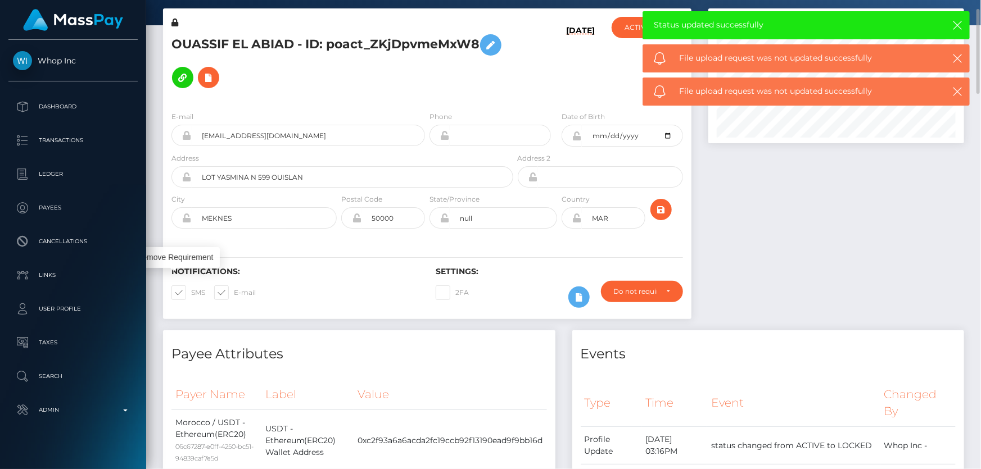
scroll to position [0, 0]
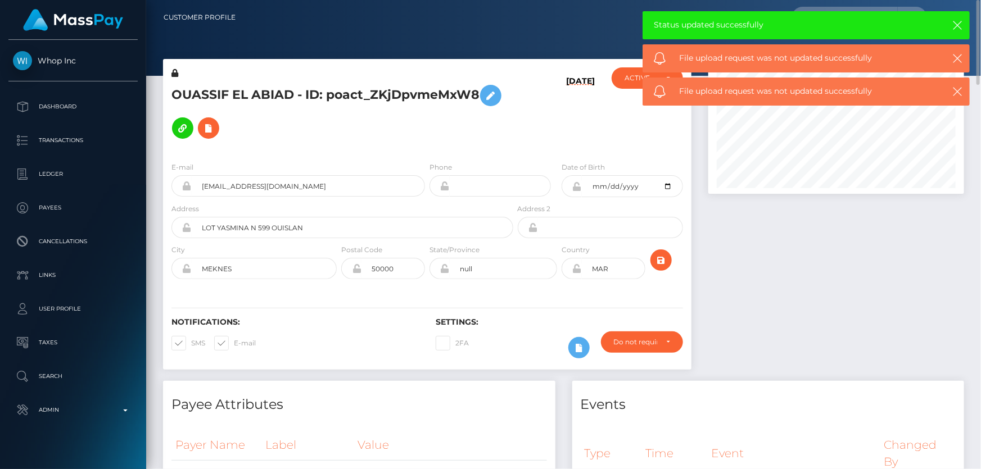
click at [312, 107] on h5 "OUASSIF EL ABIAD - ID: poact_ZKjDpvmeMxW8" at bounding box center [339, 111] width 336 height 65
click at [315, 96] on h5 "OUASSIF EL ABIAD - ID: poact_ZKjDpvmeMxW8" at bounding box center [339, 111] width 336 height 65
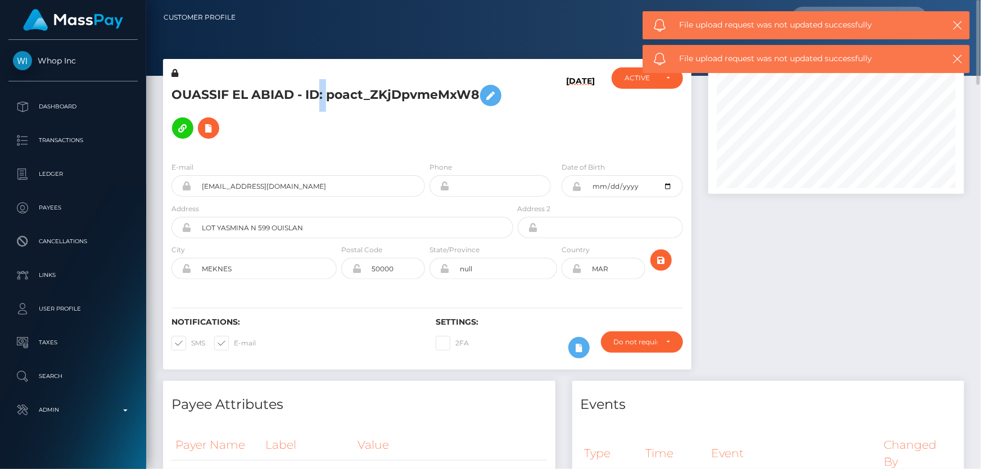
copy h5 "OUASSIF EL ABIAD - ID: poact_ZKjDpvmeMxW8"
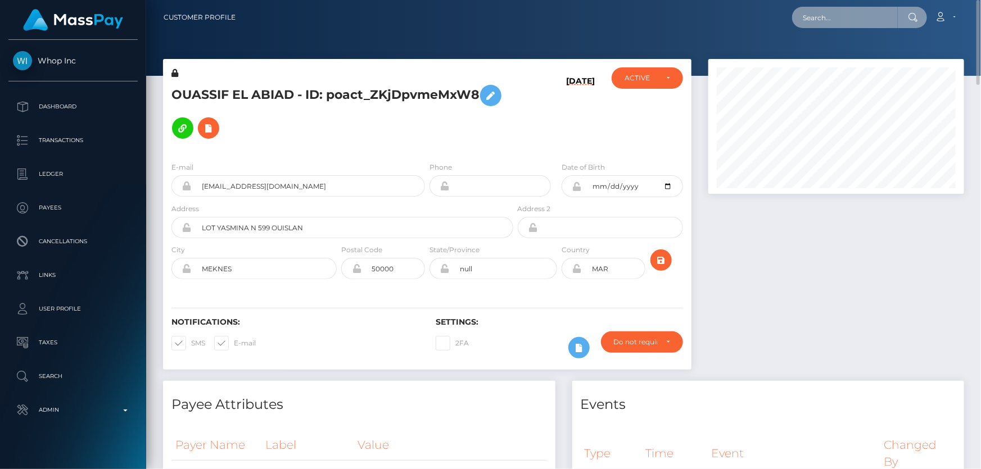
paste input "poact_axnWKSyWic3G"
type input "poact_axnWKSyWic3G"
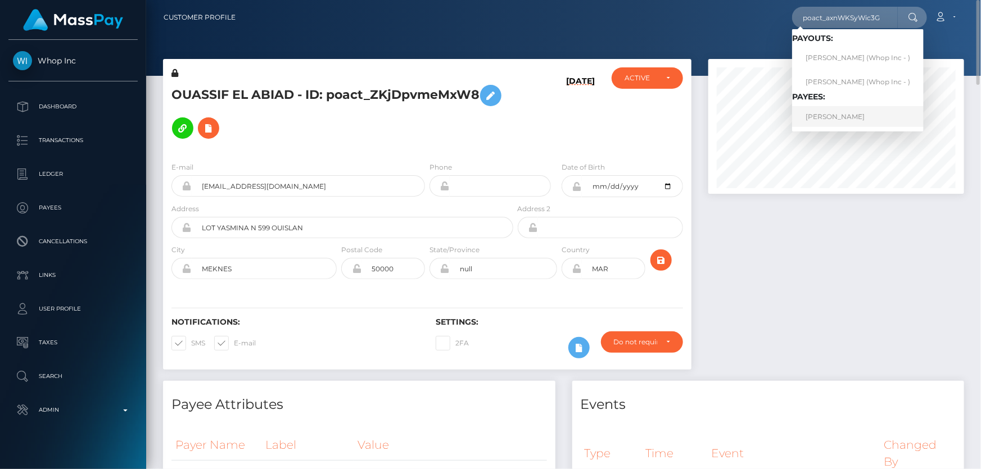
click at [849, 112] on link "BIANKA SHIBUYA" at bounding box center [858, 116] width 132 height 21
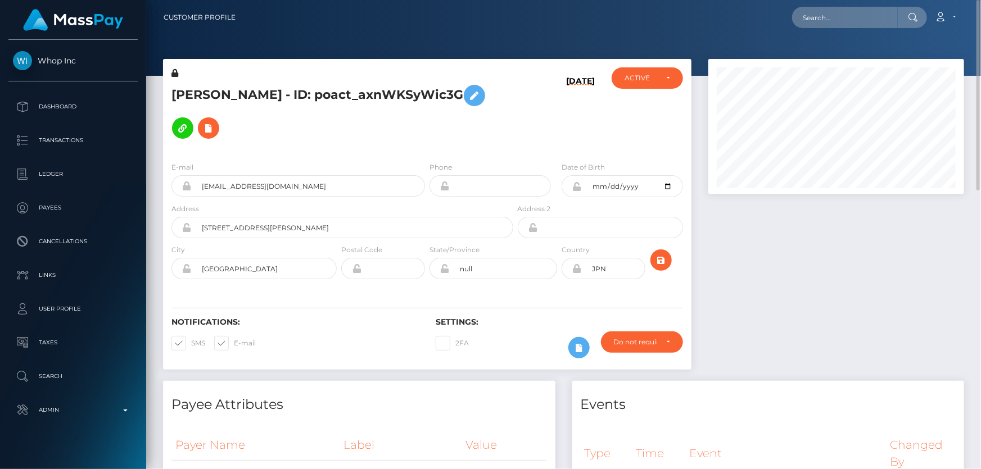
click at [888, 279] on div at bounding box center [836, 220] width 273 height 322
click at [353, 132] on h5 "[PERSON_NAME] - ID: poact_axnWKSyWic3G" at bounding box center [339, 111] width 336 height 65
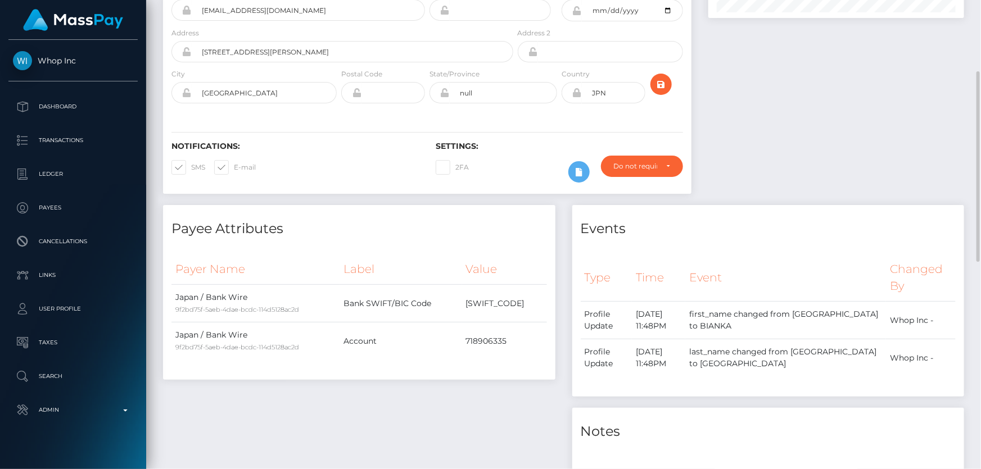
scroll to position [22, 0]
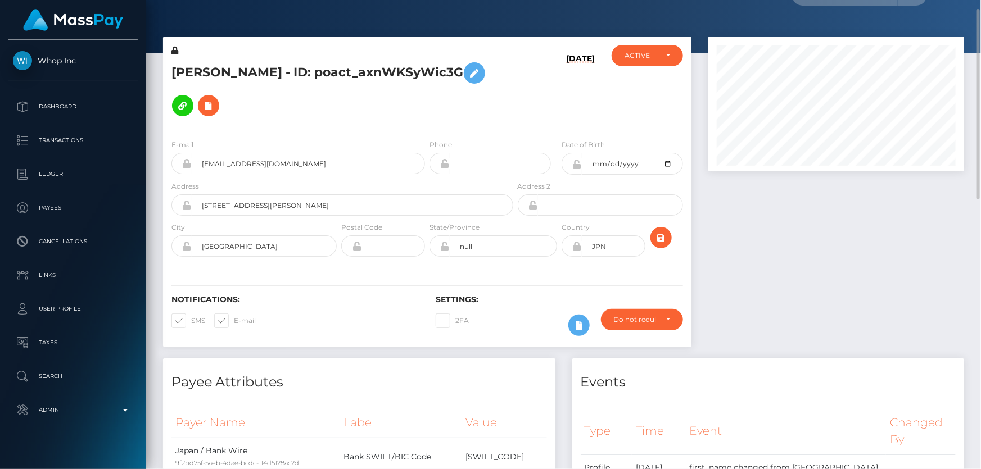
click at [328, 110] on h5 "[PERSON_NAME] - ID: poact_axnWKSyWic3G" at bounding box center [339, 89] width 336 height 65
drag, startPoint x: 315, startPoint y: 70, endPoint x: 455, endPoint y: 69, distance: 140.6
click at [455, 69] on h5 "[PERSON_NAME] - ID: poact_axnWKSyWic3G" at bounding box center [339, 89] width 336 height 65
click at [246, 61] on h5 "[PERSON_NAME] - ID: poact_axnWKSyWic3G" at bounding box center [339, 89] width 336 height 65
click at [239, 65] on h5 "[PERSON_NAME] - ID: poact_axnWKSyWic3G" at bounding box center [339, 89] width 336 height 65
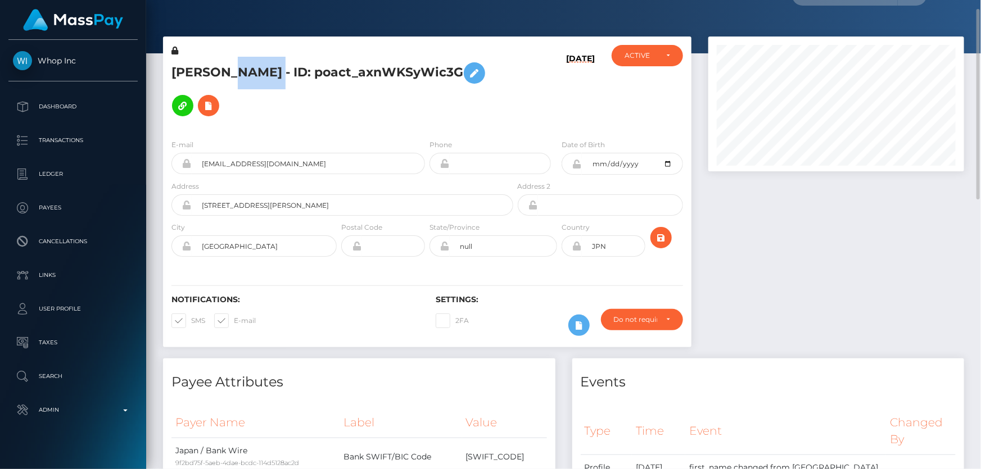
click at [239, 65] on h5 "[PERSON_NAME] - ID: poact_axnWKSyWic3G" at bounding box center [339, 89] width 336 height 65
copy h5 "[PERSON_NAME] - ID: poact_axnWKSyWic3G"
drag, startPoint x: 833, startPoint y: 290, endPoint x: 708, endPoint y: 252, distance: 130.2
click at [829, 285] on div at bounding box center [836, 198] width 273 height 322
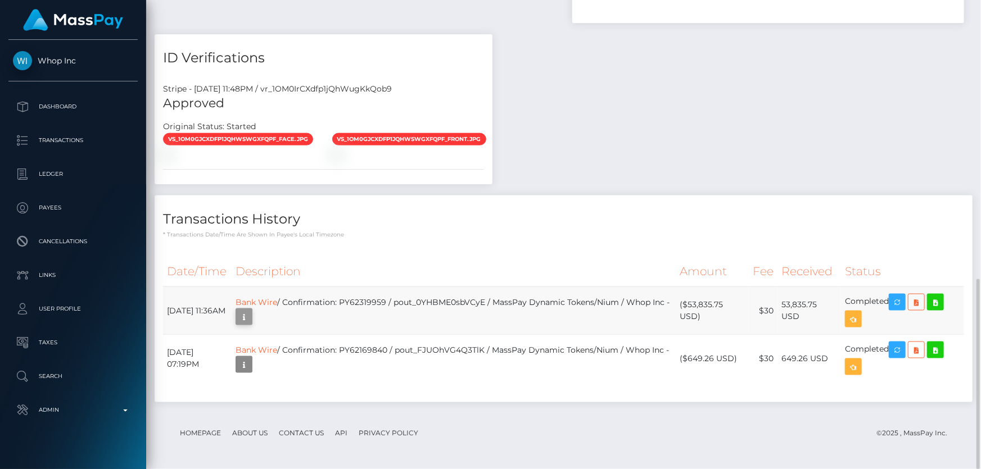
scroll to position [135, 255]
click at [251, 315] on icon "button" at bounding box center [243, 317] width 13 height 14
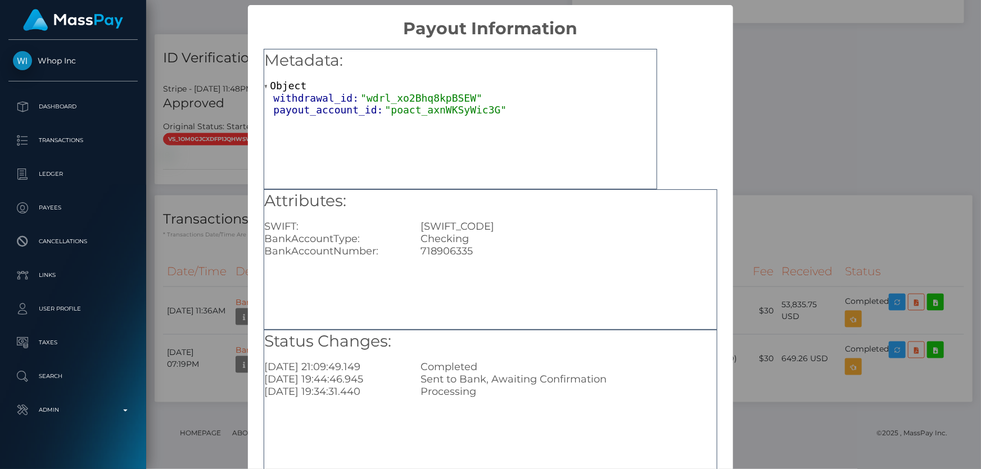
click at [781, 128] on div "× Payout Information Metadata: Object withdrawal_id: "wdrl_xo2Bhq8kpBSEW" payou…" at bounding box center [490, 234] width 981 height 469
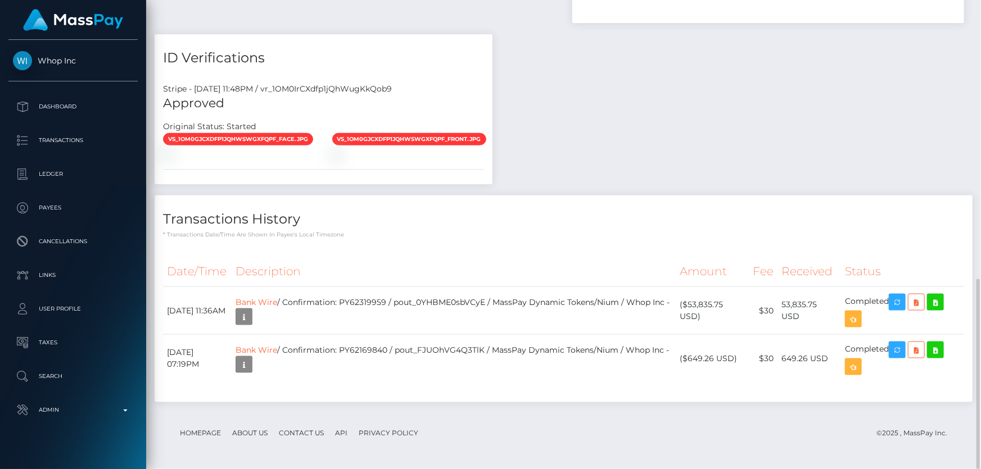
click at [501, 406] on div "Transactions History * Transactions date/time are shown in payee's local timezo…" at bounding box center [563, 305] width 835 height 218
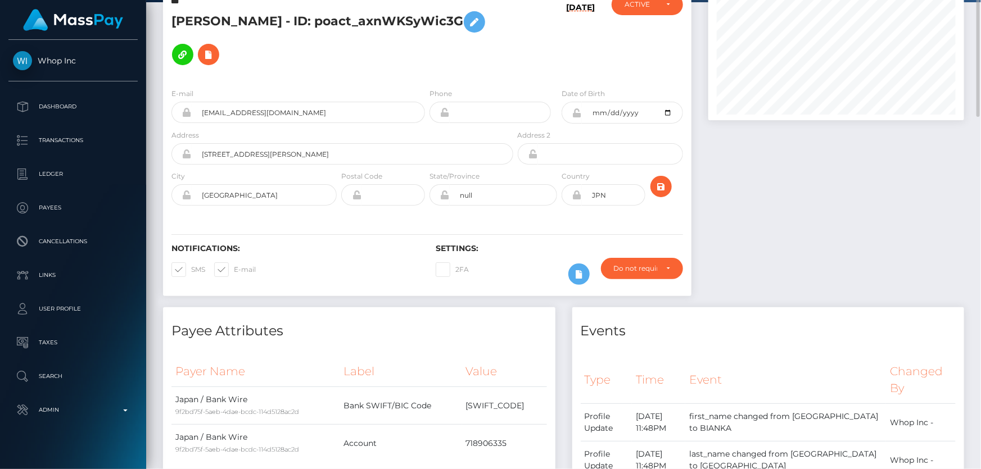
scroll to position [0, 0]
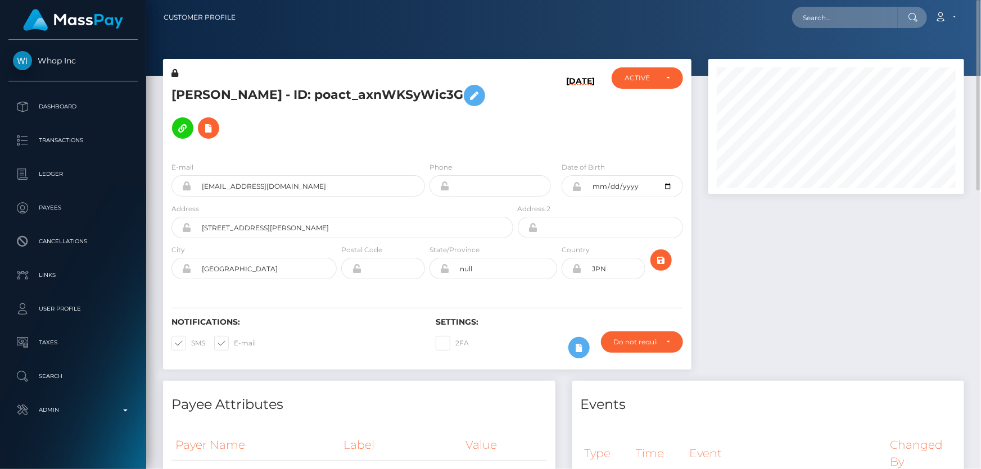
click at [317, 139] on h5 "BIANKA SHIBUYA - ID: poact_axnWKSyWic3G" at bounding box center [339, 111] width 336 height 65
click at [846, 298] on div at bounding box center [836, 220] width 273 height 322
drag, startPoint x: 332, startPoint y: 186, endPoint x: 200, endPoint y: 186, distance: 131.6
click at [200, 186] on input "thekatofamilyfoundation@gmail.com" at bounding box center [308, 185] width 233 height 21
paste input "thekatofamilyfoundation@gmail.com"
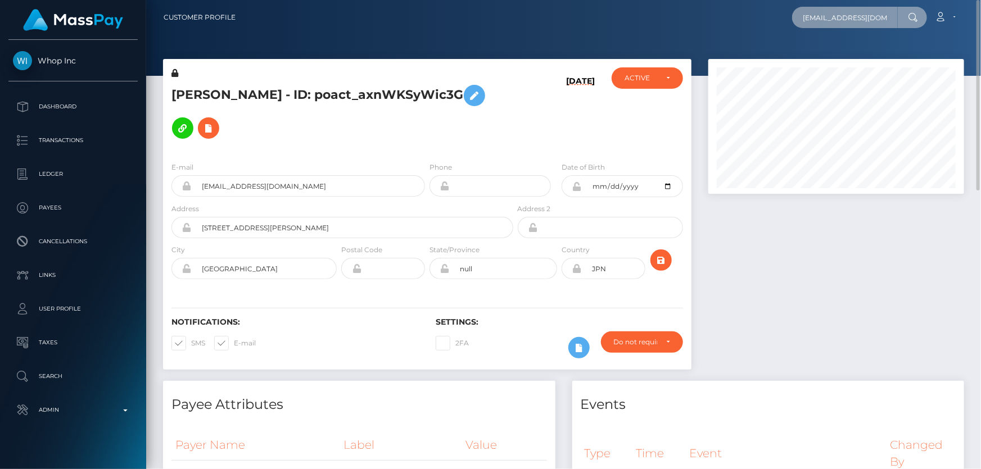
scroll to position [0, 44]
type input "thekatofamilyfoundation@gmail.com"
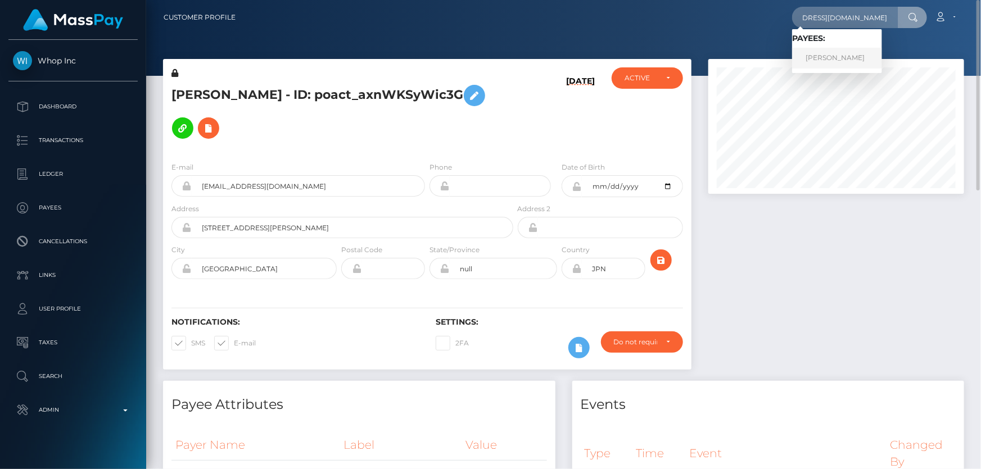
click at [834, 58] on link "[PERSON_NAME]" at bounding box center [837, 58] width 90 height 21
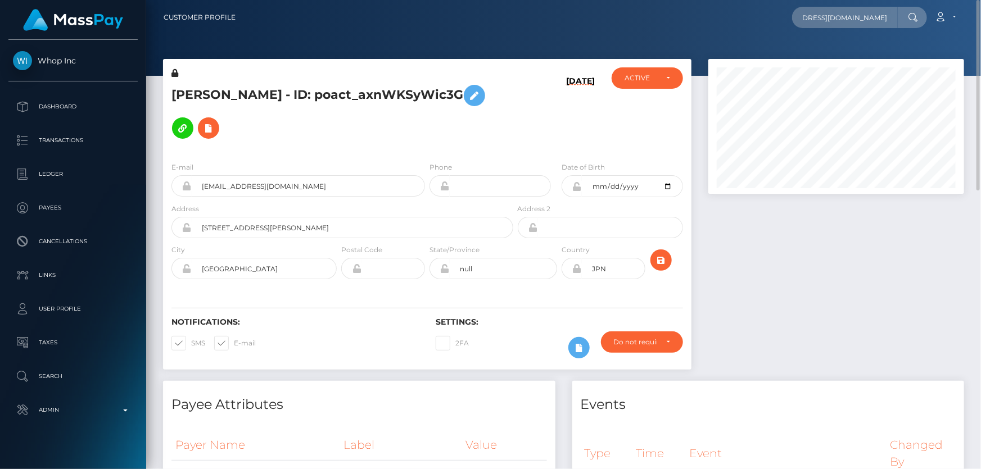
scroll to position [0, 0]
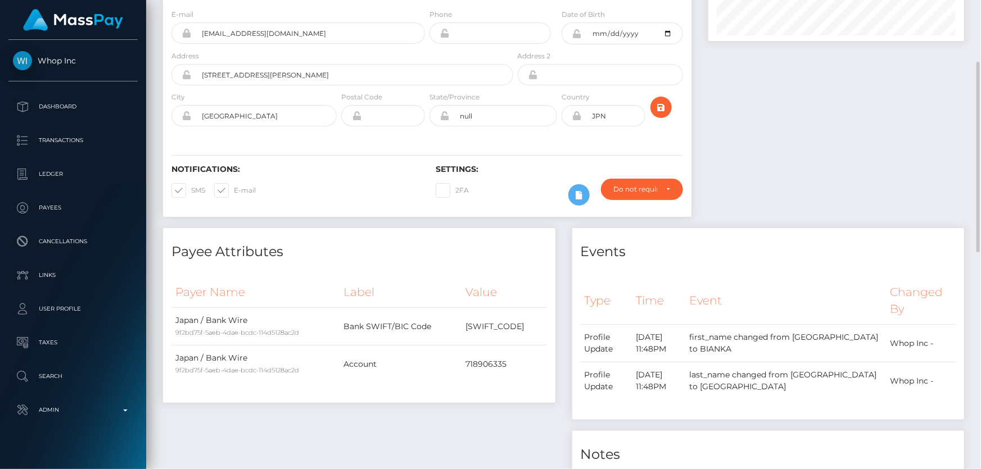
click at [467, 421] on div "Payee Attributes Payer Name Label Value Japan / Bank Wire 9f2bd75f-5aeb-4dae-bc…" at bounding box center [359, 398] width 409 height 340
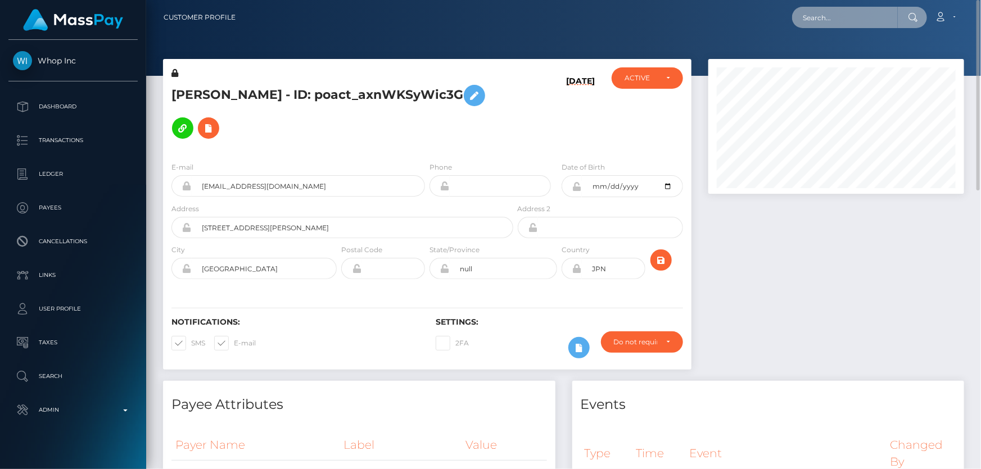
paste input "[EMAIL_ADDRESS][DOMAIN_NAME]"
type input "[EMAIL_ADDRESS][DOMAIN_NAME]"
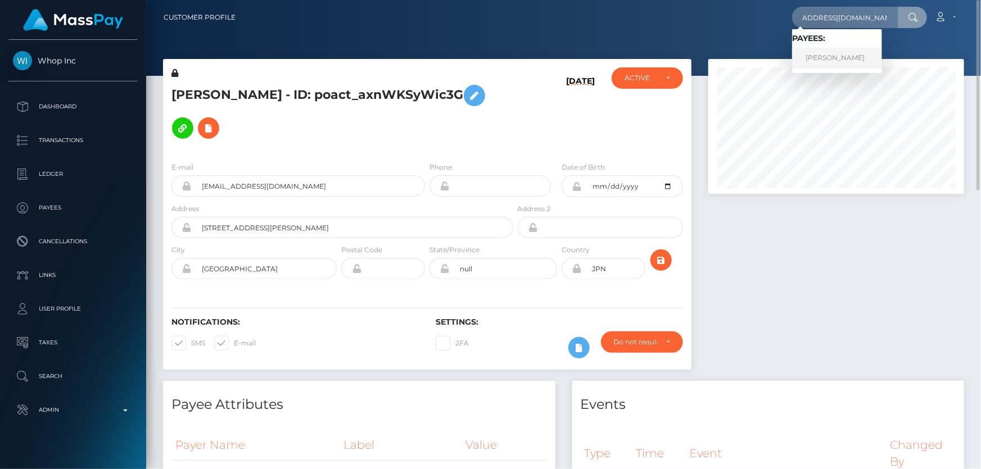
click at [817, 60] on link "[PERSON_NAME]" at bounding box center [837, 58] width 90 height 21
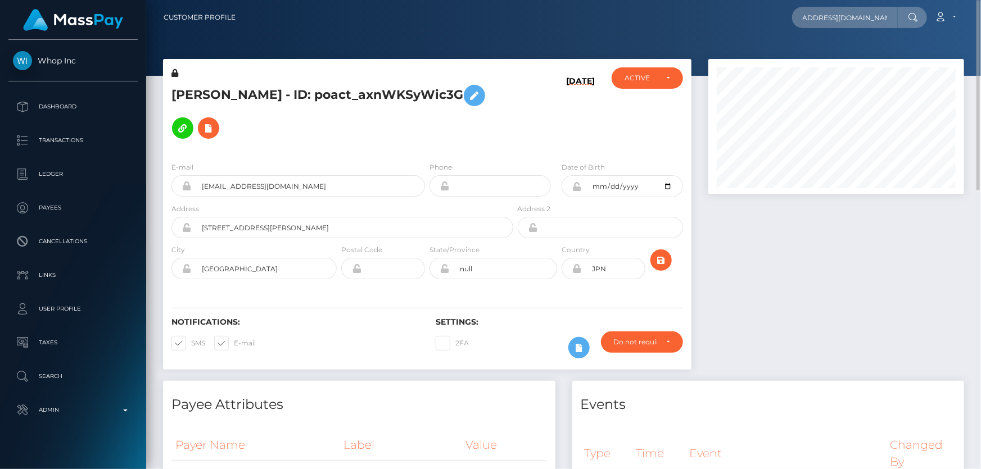
scroll to position [0, 0]
click at [770, 281] on div at bounding box center [836, 220] width 273 height 322
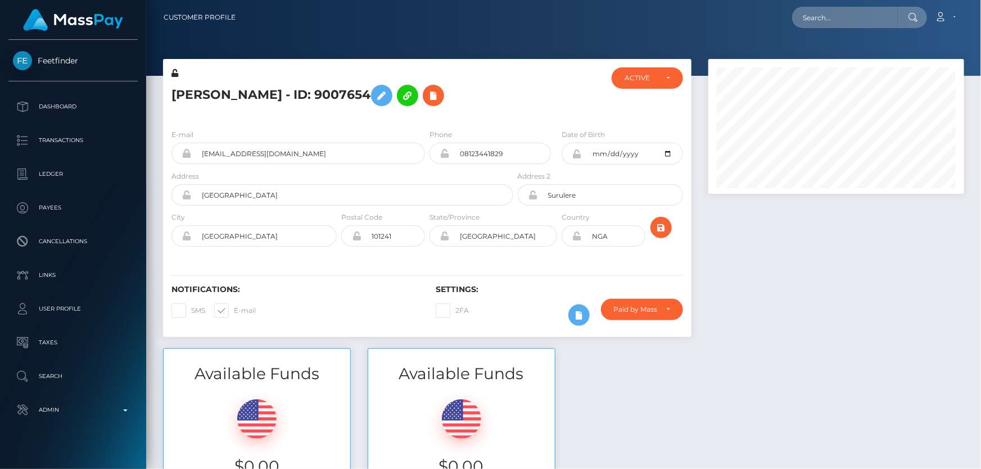
scroll to position [135, 255]
click at [411, 112] on h5 "[PERSON_NAME] - ID: 9007654" at bounding box center [339, 95] width 336 height 33
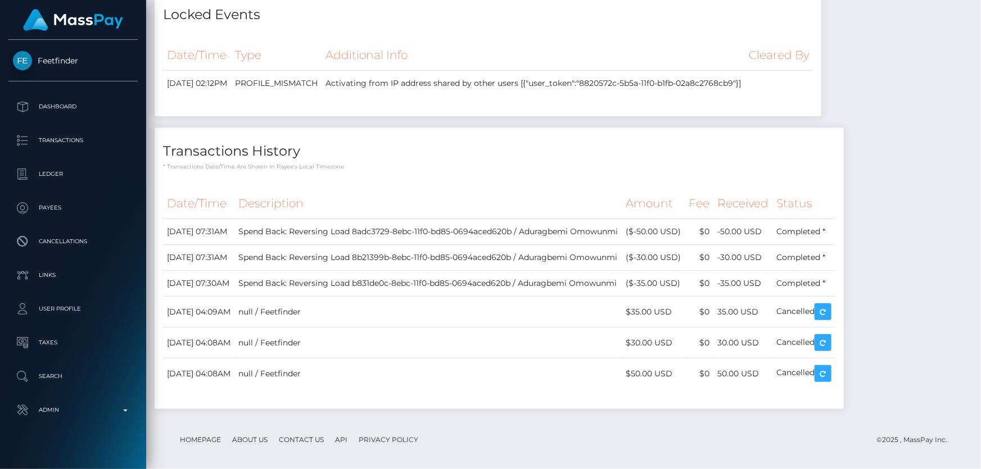
scroll to position [1687, 0]
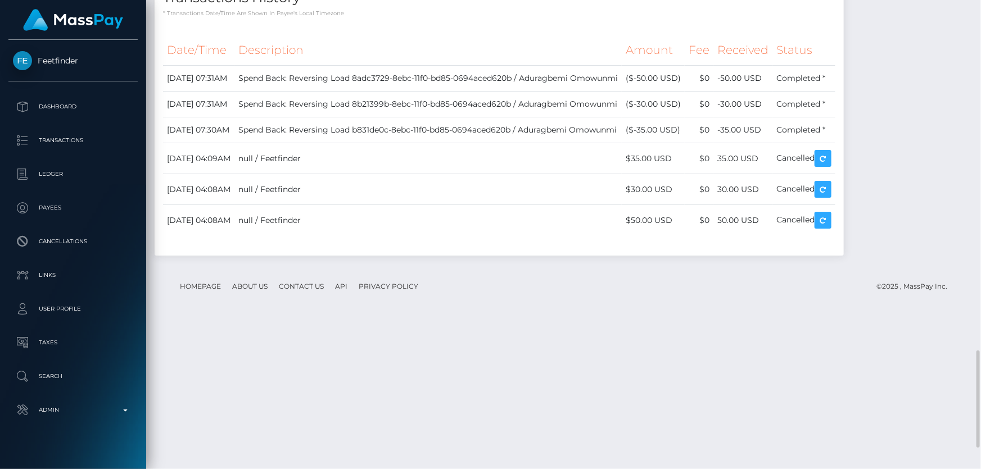
drag, startPoint x: 442, startPoint y: 179, endPoint x: 845, endPoint y: 188, distance: 402.6
drag, startPoint x: 645, startPoint y: 225, endPoint x: 585, endPoint y: 229, distance: 60.2
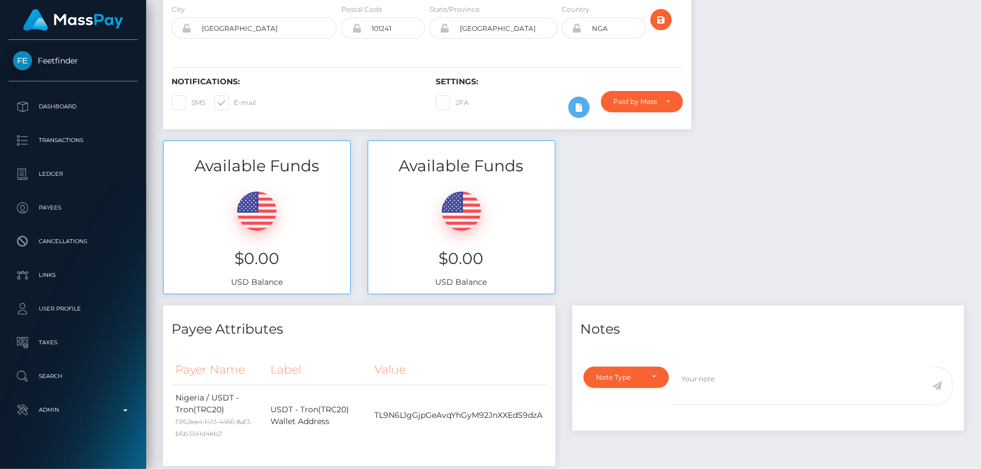
scroll to position [55, 0]
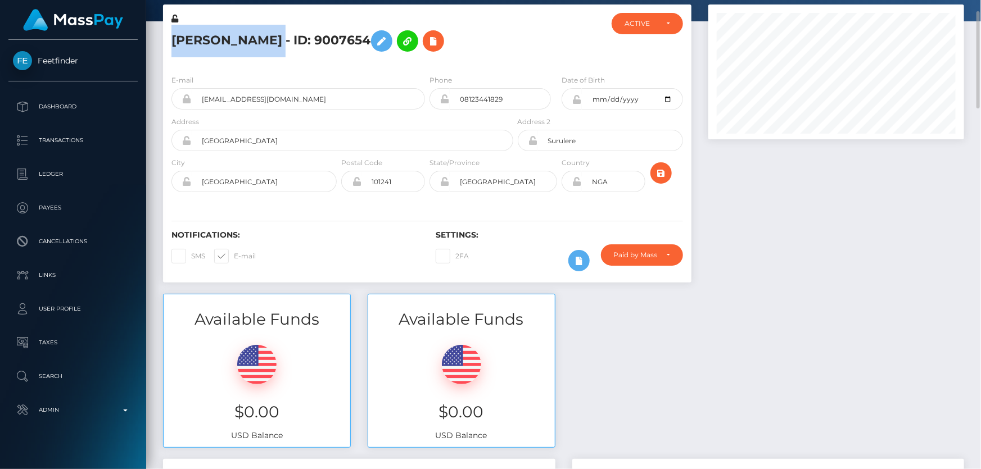
drag, startPoint x: 399, startPoint y: 33, endPoint x: 169, endPoint y: 37, distance: 230.0
click at [169, 37] on div "[PERSON_NAME] - ID: 9007654" at bounding box center [339, 39] width 352 height 53
copy h5 "[PERSON_NAME]"
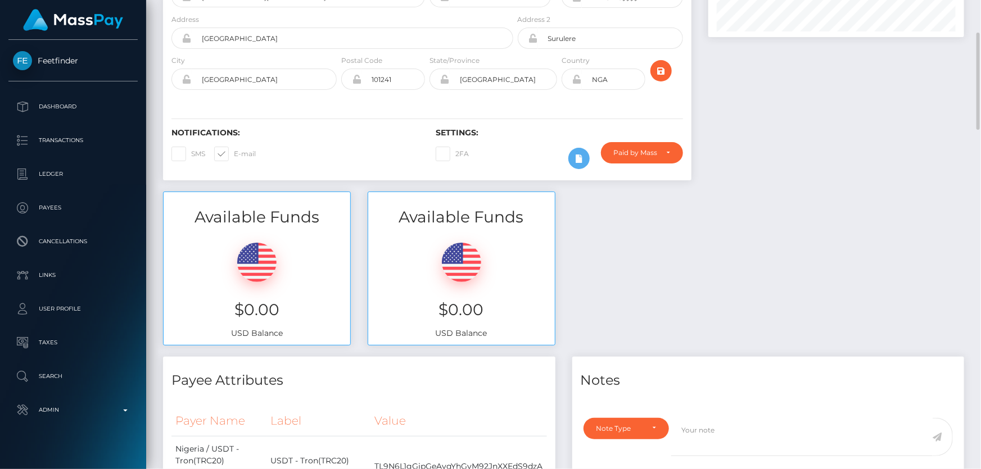
scroll to position [3, 0]
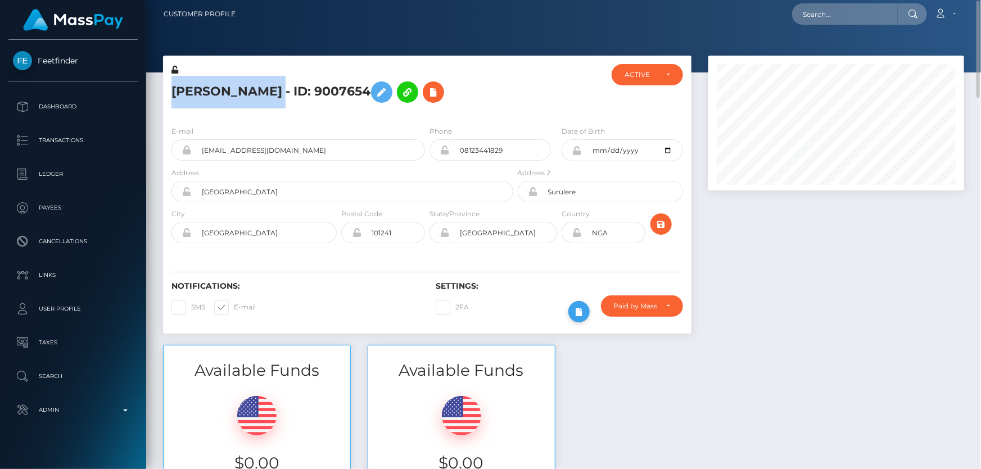
click at [580, 319] on icon at bounding box center [578, 312] width 13 height 14
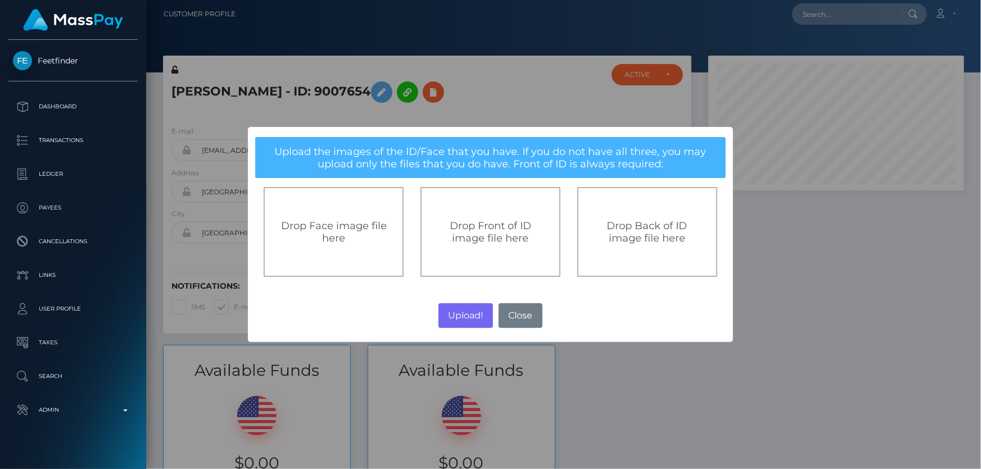
click at [483, 236] on span "Drop Front of ID image file here" at bounding box center [491, 232] width 82 height 25
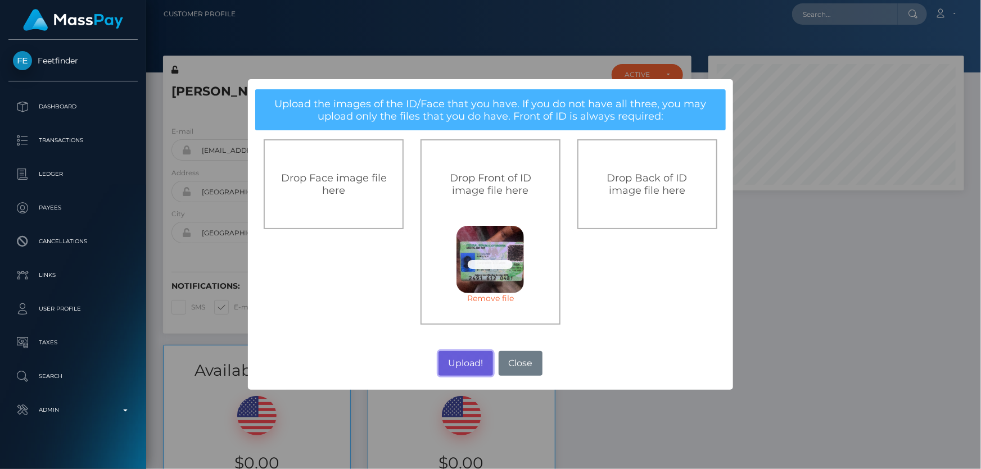
click at [465, 364] on button "Upload!" at bounding box center [466, 363] width 55 height 25
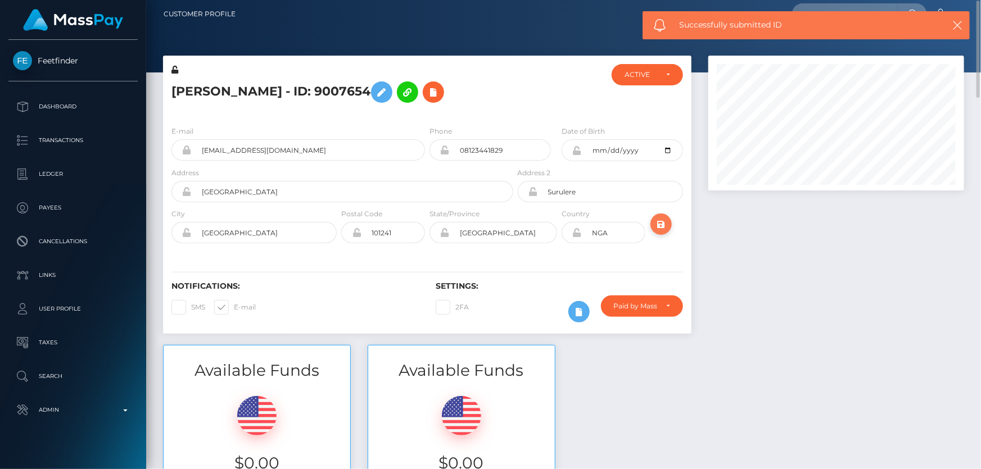
click at [658, 232] on icon "submit" at bounding box center [660, 225] width 13 height 14
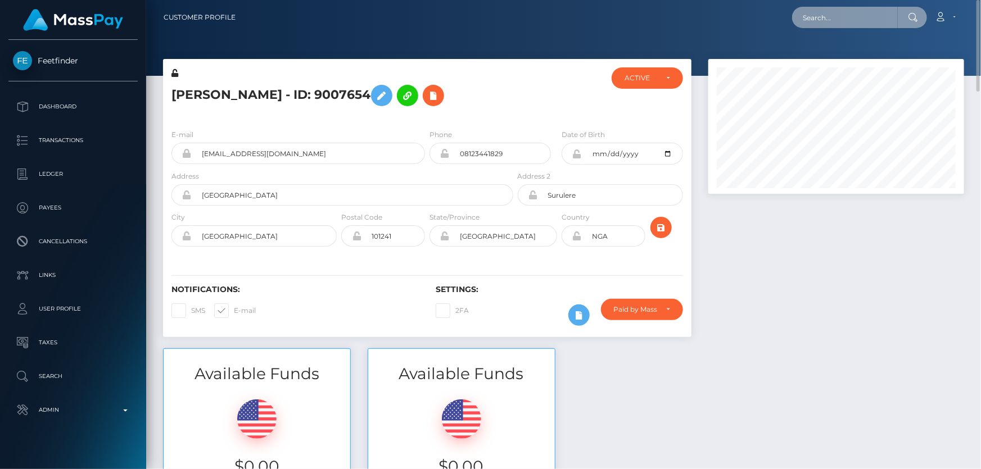
paste input "poact_XPz0xzIoI1Pb"
type input "poact_XPz0xzIoI1Pb"
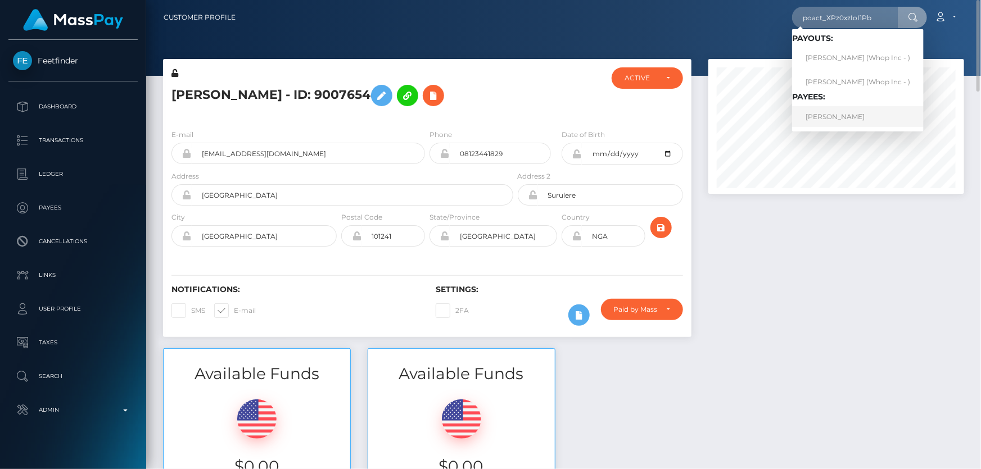
click at [847, 115] on link "[PERSON_NAME]" at bounding box center [858, 116] width 132 height 21
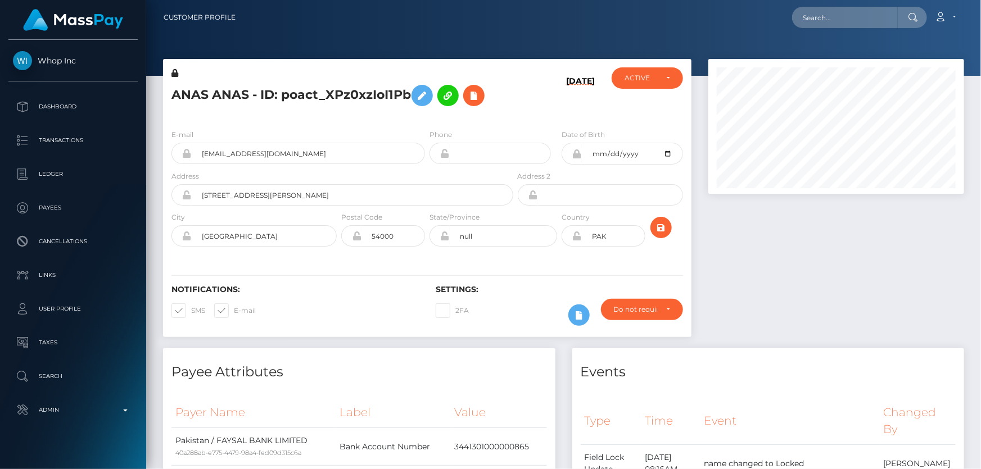
scroll to position [135, 255]
paste input "[EMAIL_ADDRESS][DOMAIN_NAME]"
type input "[EMAIL_ADDRESS][DOMAIN_NAME]"
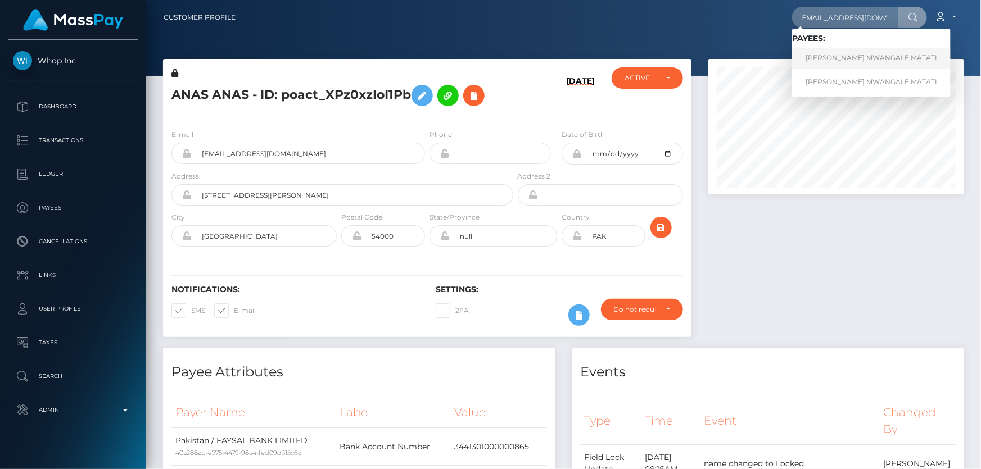
click at [837, 61] on link "[PERSON_NAME] MWANGALE MATATI" at bounding box center [871, 58] width 159 height 21
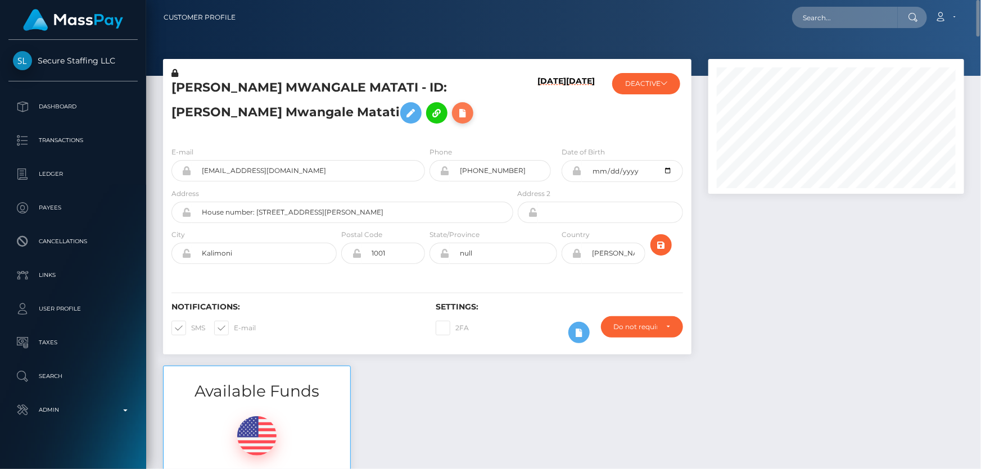
click at [456, 114] on icon at bounding box center [462, 113] width 13 height 14
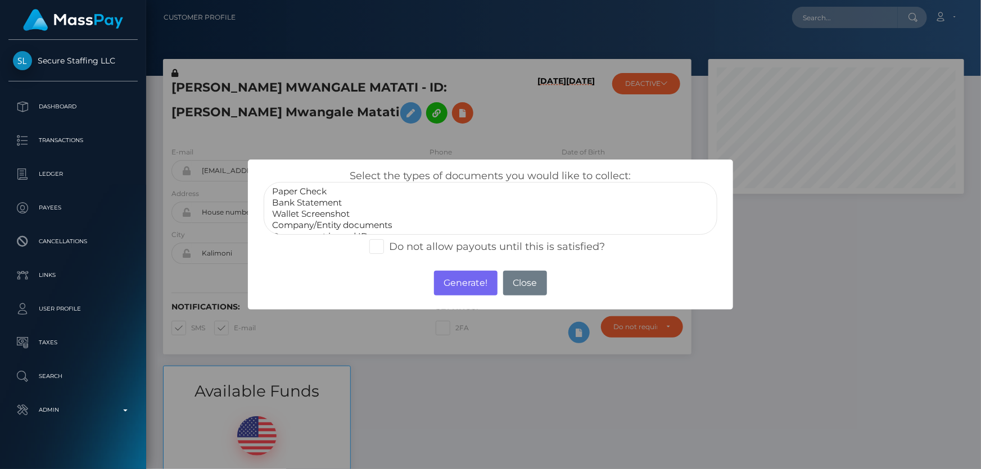
select select "Wallet Screenshot"
click at [337, 209] on option "Wallet Screenshot" at bounding box center [490, 214] width 439 height 11
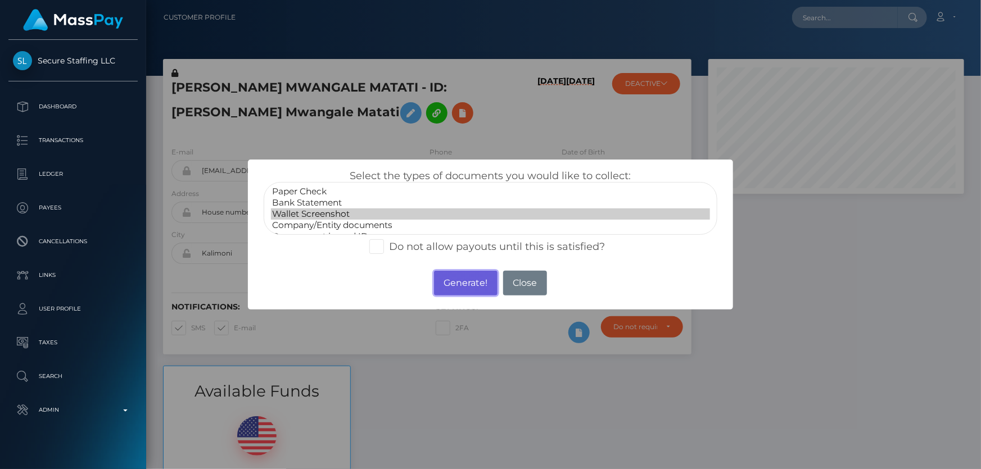
click at [460, 282] on button "Generate!" at bounding box center [466, 283] width 64 height 25
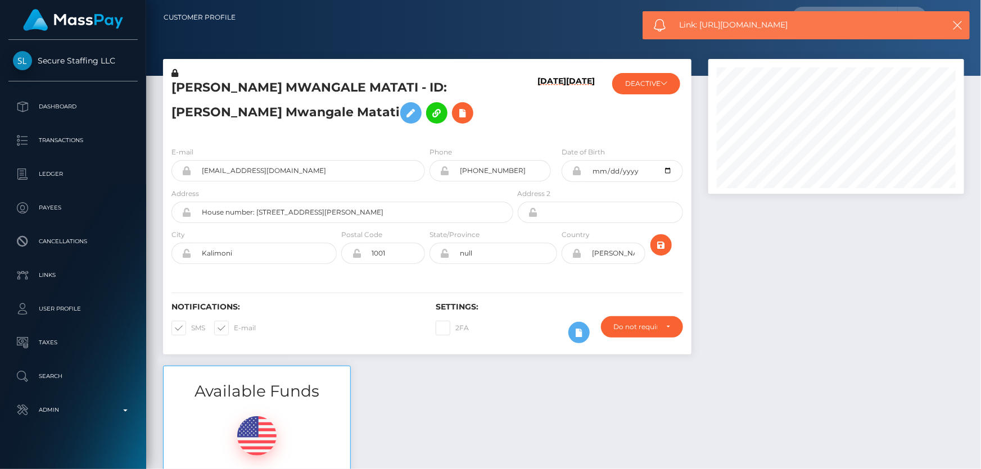
drag, startPoint x: 807, startPoint y: 26, endPoint x: 702, endPoint y: 26, distance: 105.1
click at [702, 26] on span "Link: https://l.maspay.io/TkdOg" at bounding box center [803, 25] width 248 height 12
copy span "https://l.maspay.io/TkdOg"
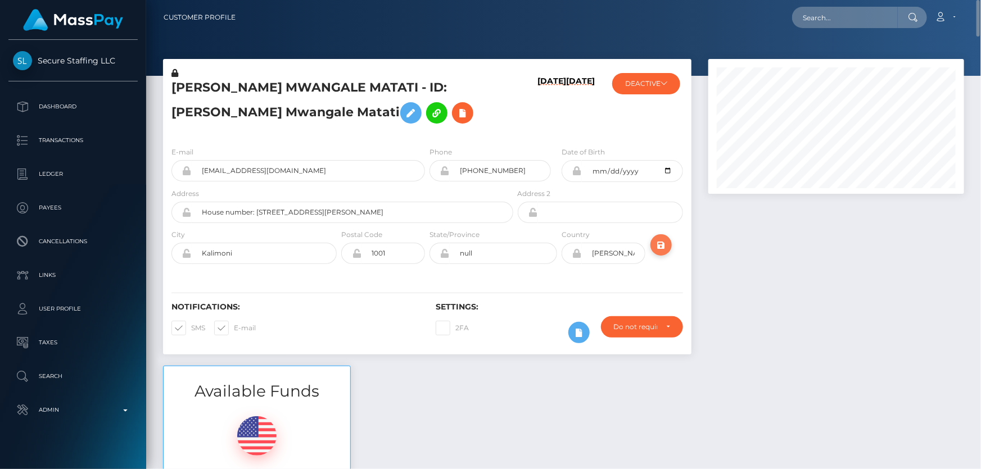
click at [662, 241] on icon "submit" at bounding box center [660, 245] width 13 height 14
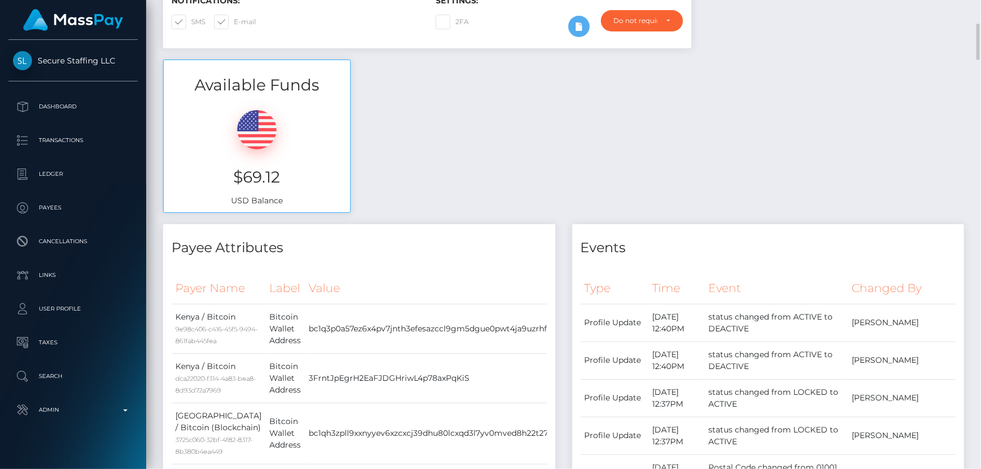
scroll to position [153, 0]
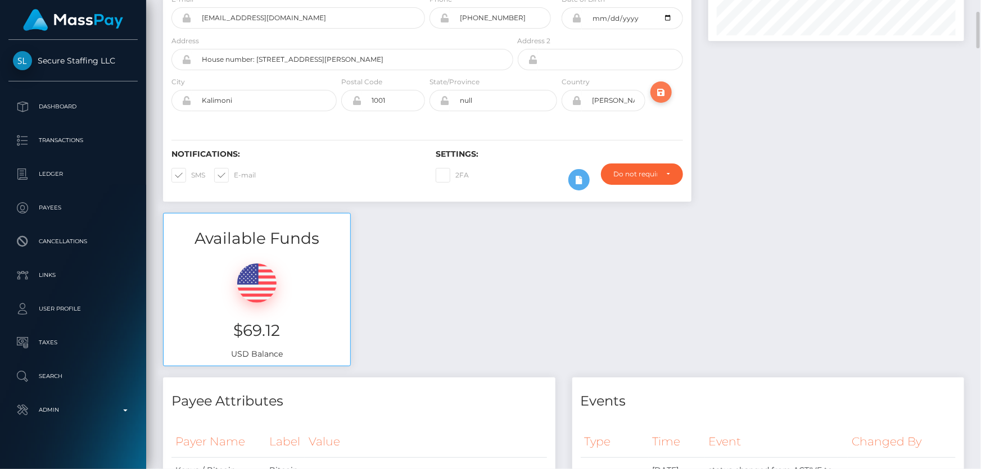
click at [664, 94] on icon "submit" at bounding box center [660, 92] width 13 height 14
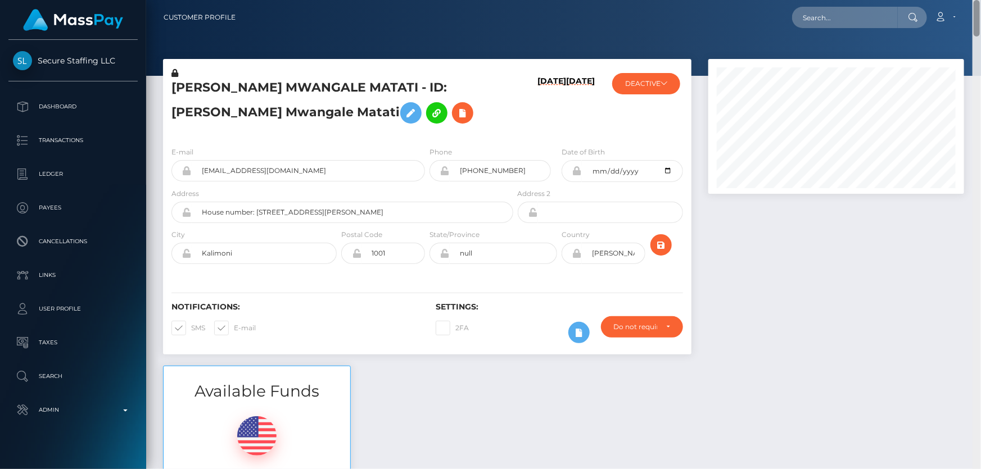
drag, startPoint x: 976, startPoint y: 159, endPoint x: 980, endPoint y: -16, distance: 174.3
click at [980, 0] on html "Secure Staffing LLC Dashboard Transactions Ledger Payees Links" at bounding box center [490, 234] width 981 height 469
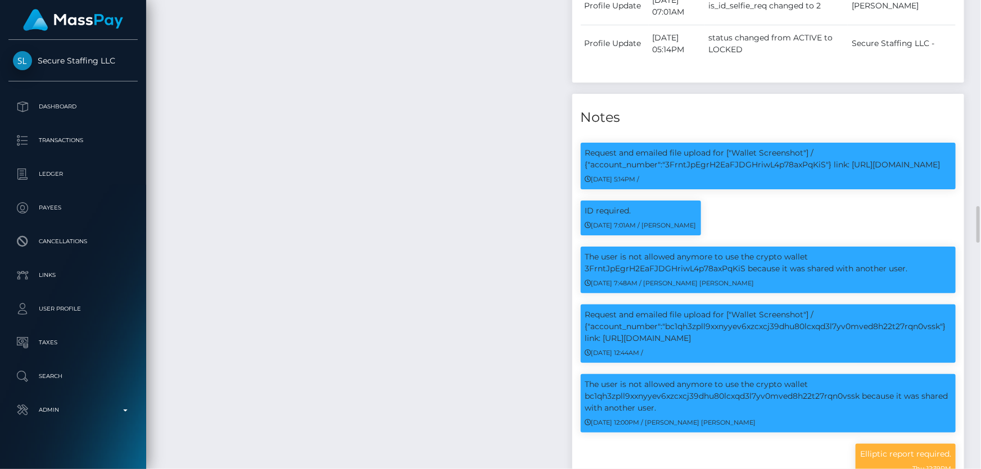
scroll to position [1380, 0]
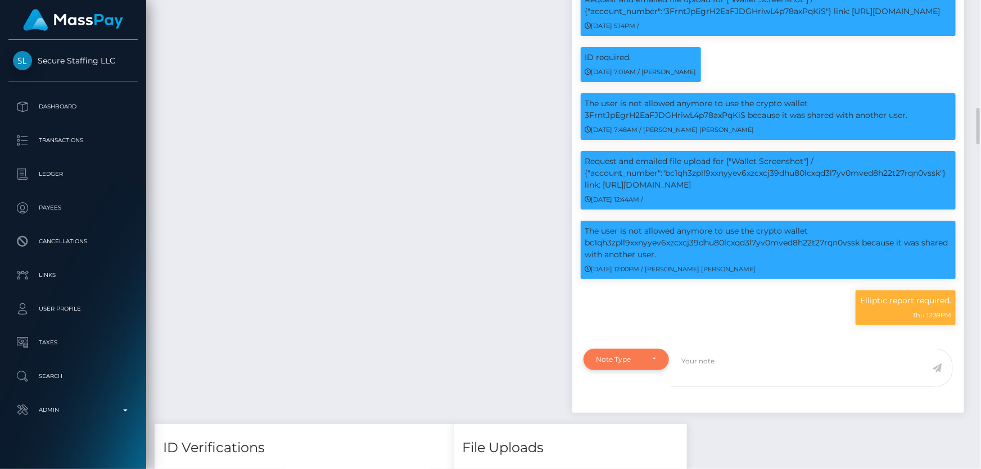
click at [608, 364] on div "Note Type" at bounding box center [619, 359] width 47 height 9
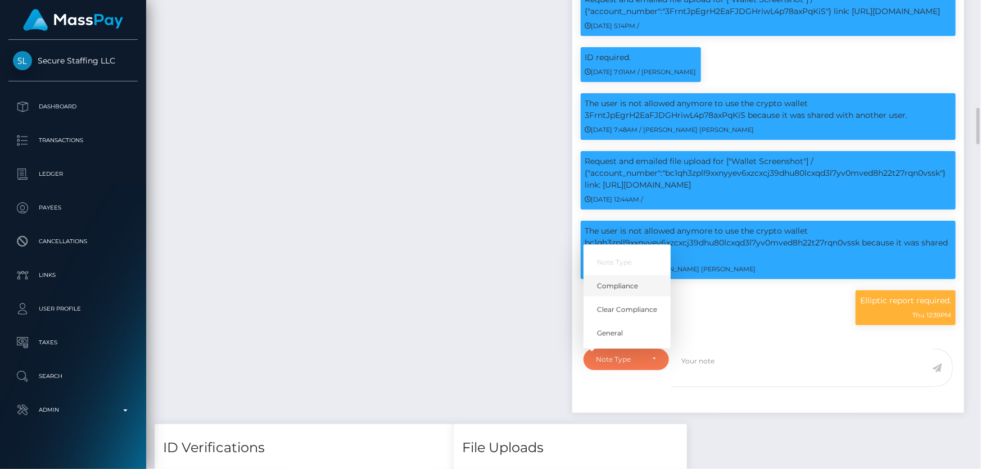
click at [640, 296] on link "Compliance" at bounding box center [627, 285] width 87 height 21
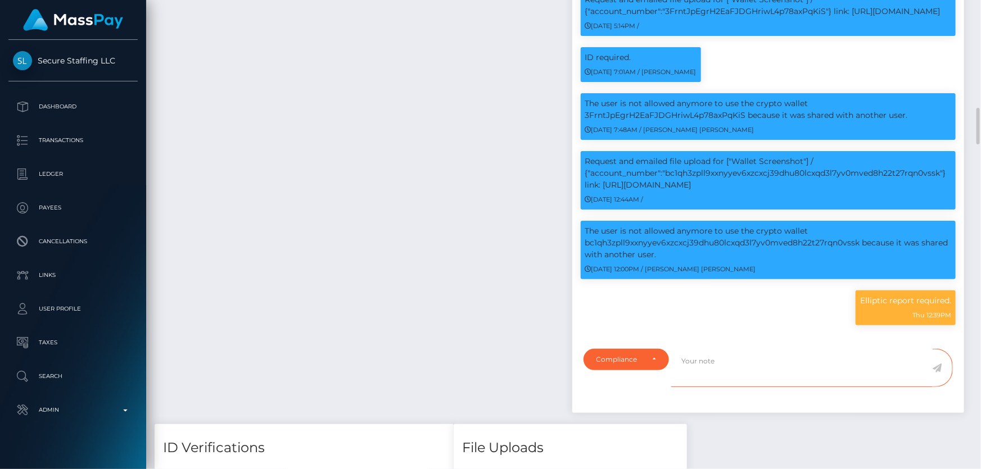
click at [703, 377] on textarea at bounding box center [801, 368] width 261 height 39
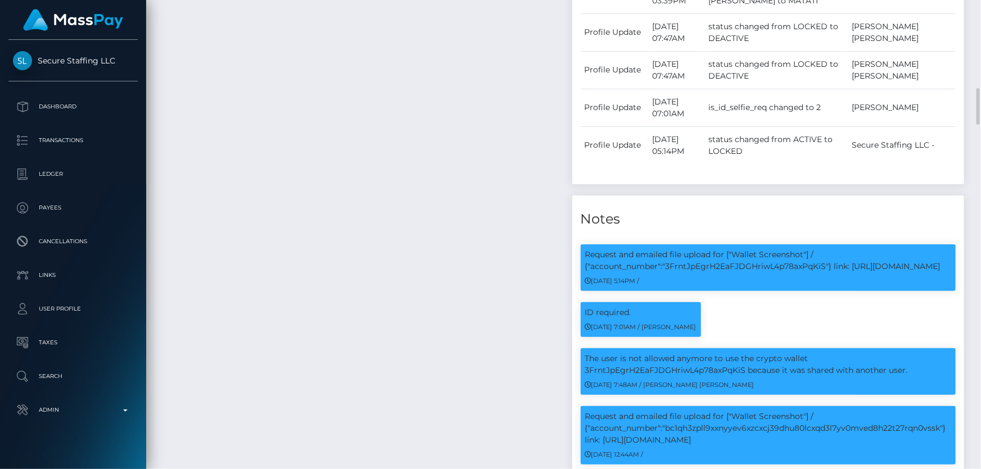
scroll to position [920, 0]
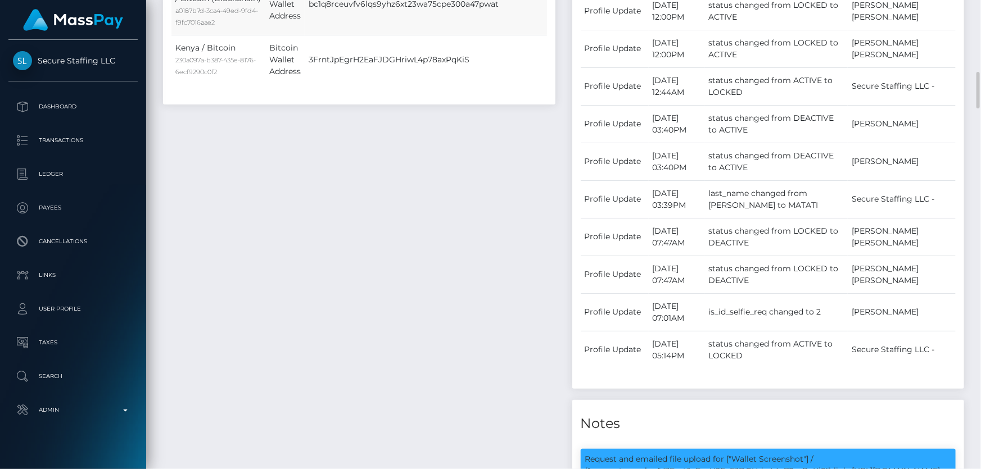
click at [400, 35] on td "bc1q8rceuvfv6lqs9yhz6xt23wa75cpe300a47pwat" at bounding box center [451, 4] width 293 height 61
copy td "bc1q8rceuvfv6lqs9yhz6xt23wa75cpe300a47pwat"
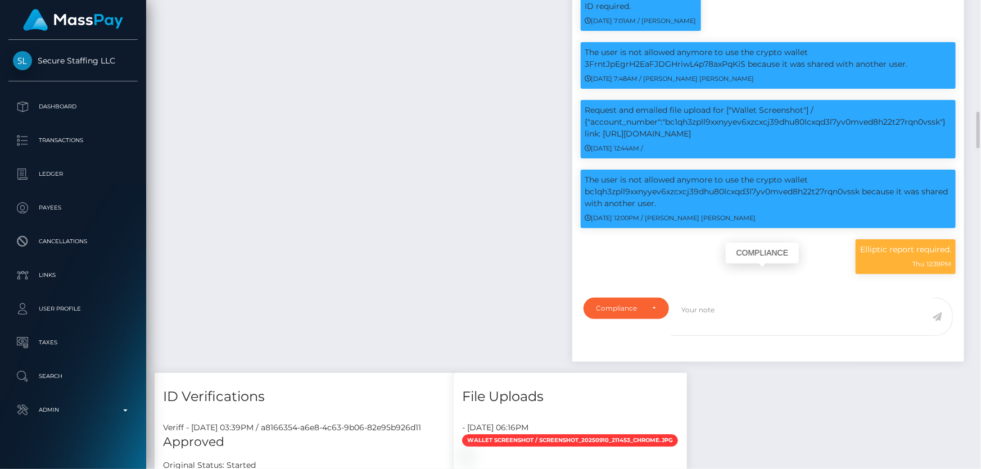
scroll to position [1482, 0]
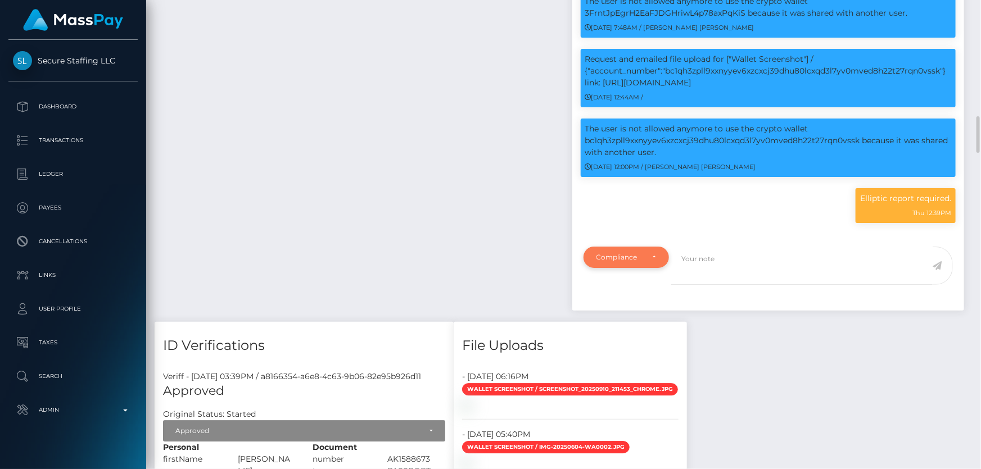
click at [641, 268] on div "Compliance" at bounding box center [627, 257] width 86 height 21
click at [635, 316] on span "Compliance" at bounding box center [617, 311] width 41 height 10
select select "COMPLIANCE"
click at [715, 286] on textarea at bounding box center [801, 266] width 261 height 39
paste textarea "bc1q8rceuvfv6lqs9yhz6xt23wa75cpe300a47pwat"
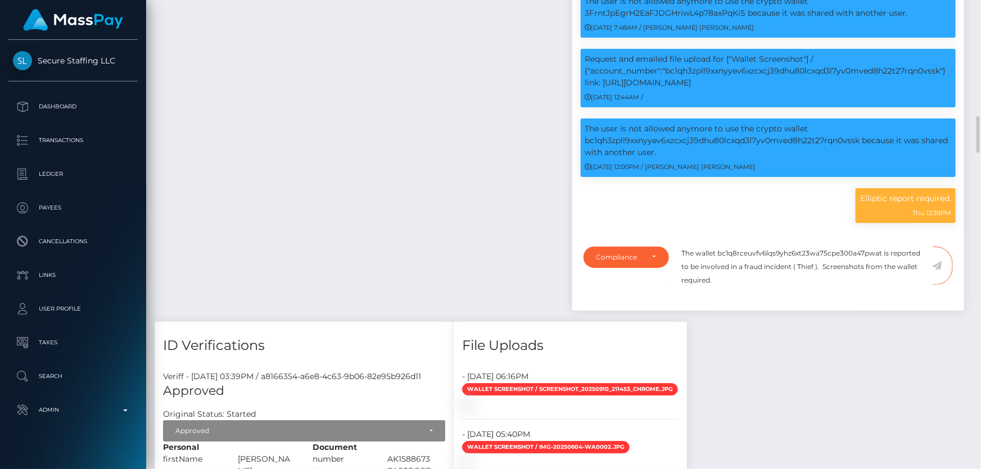
scroll to position [135, 255]
type textarea "The wallet bc1q8rceuvfv6lqs9yhz6xt23wa75cpe300a47pwat is reported to be involve…"
click at [936, 270] on icon at bounding box center [938, 265] width 10 height 9
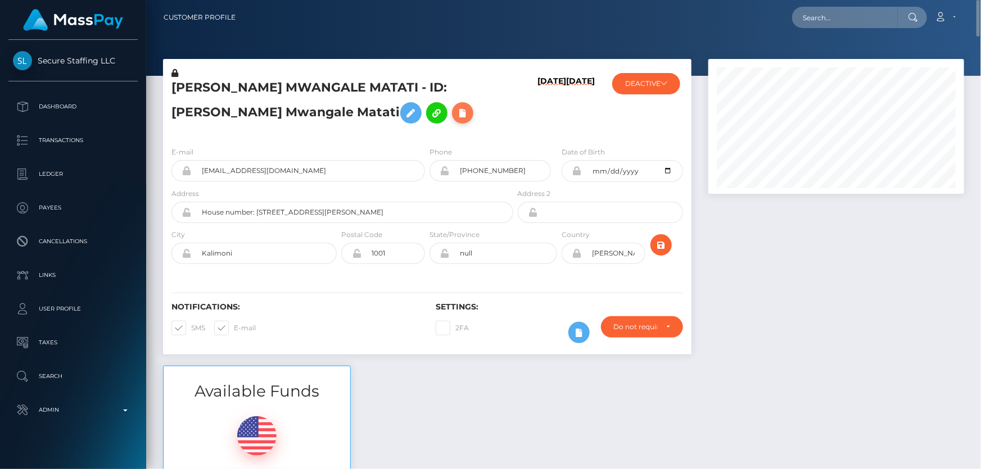
click at [456, 111] on icon at bounding box center [462, 113] width 13 height 14
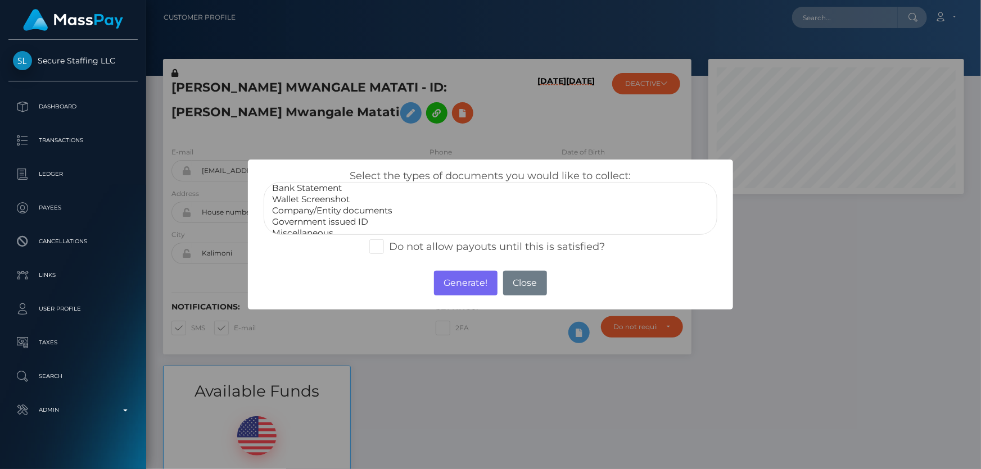
scroll to position [21, 0]
select select "Miscellaneous"
click at [299, 228] on option "Miscellaneous" at bounding box center [490, 226] width 439 height 11
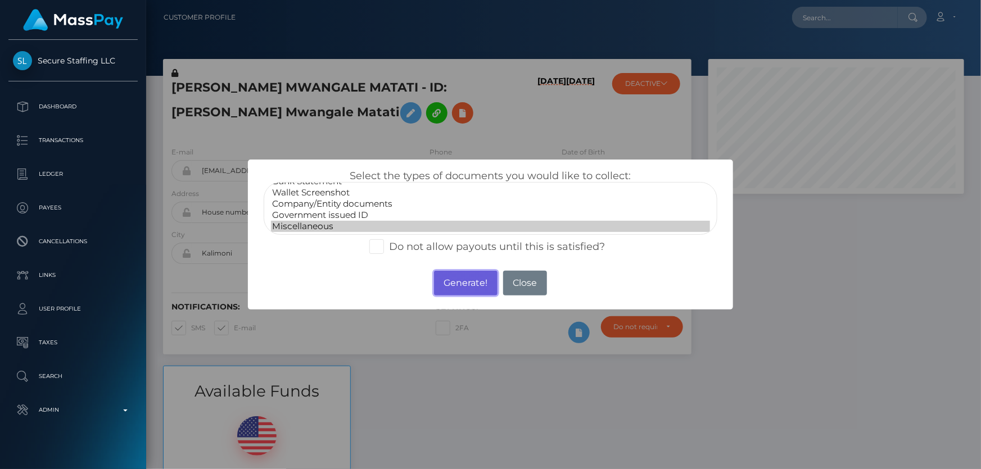
click at [486, 284] on button "Generate!" at bounding box center [466, 283] width 64 height 25
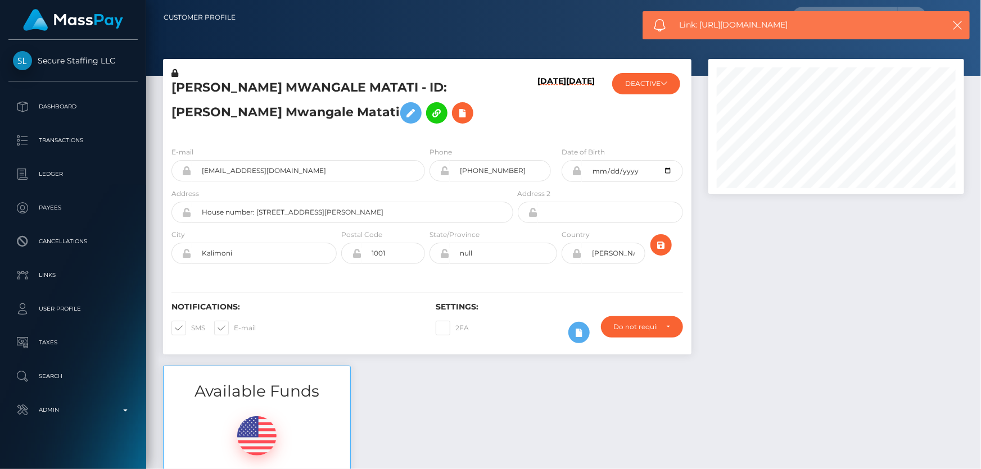
drag, startPoint x: 804, startPoint y: 28, endPoint x: 702, endPoint y: 28, distance: 102.9
click at [702, 28] on span "Link: [URL][DOMAIN_NAME]" at bounding box center [803, 25] width 248 height 12
copy span "[URL][DOMAIN_NAME]"
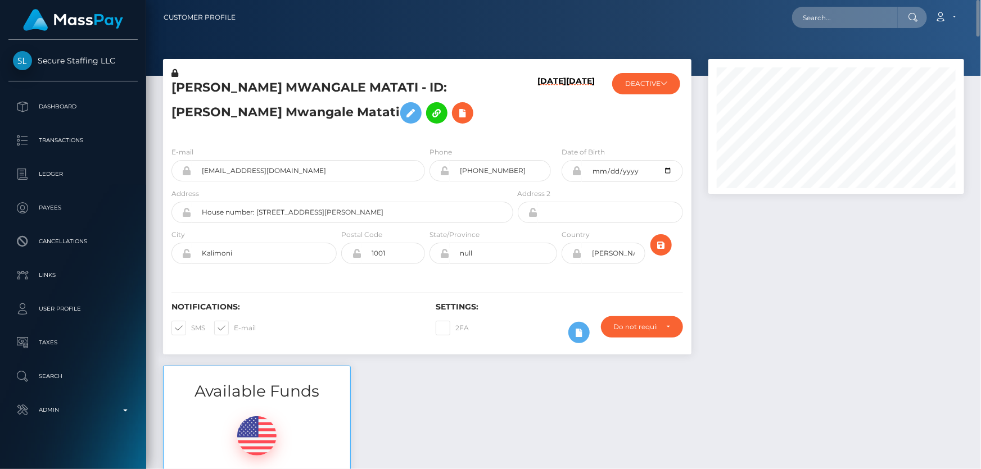
scroll to position [153, 0]
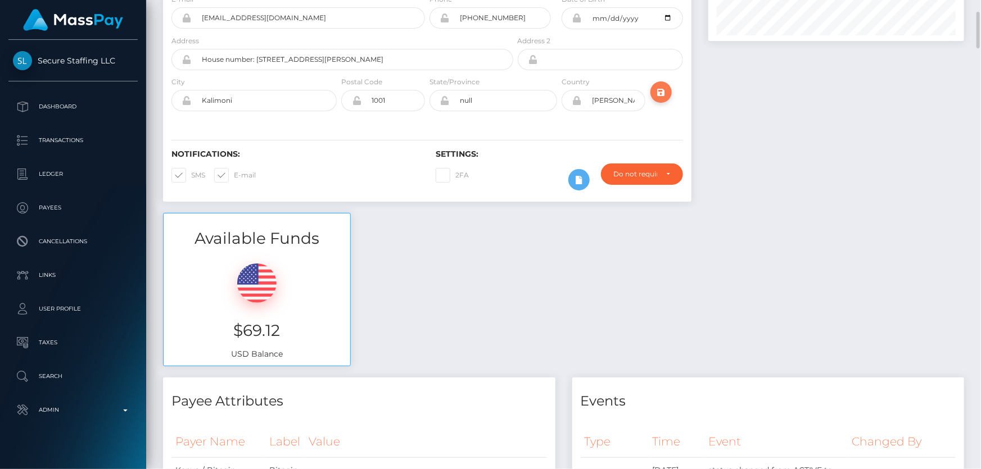
click at [662, 91] on icon "submit" at bounding box center [660, 92] width 13 height 14
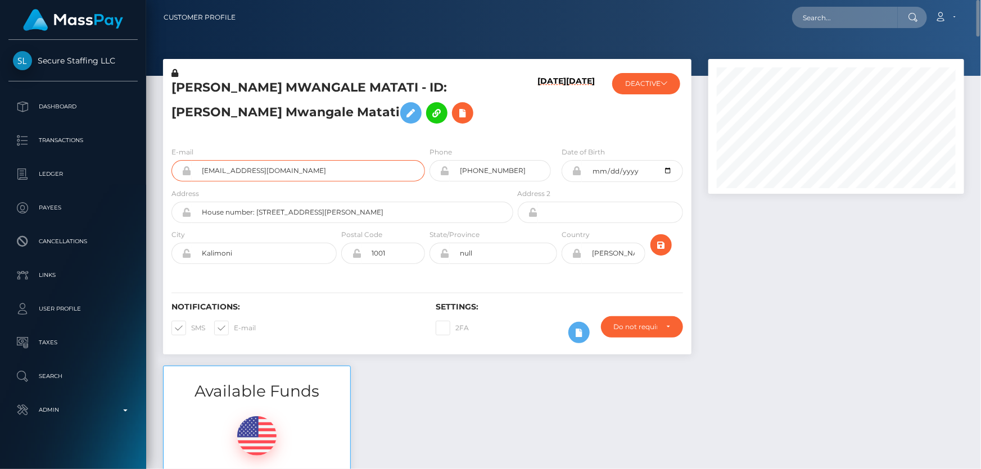
drag, startPoint x: 305, startPoint y: 168, endPoint x: 154, endPoint y: 172, distance: 150.7
click at [155, 172] on div "GLORINE MWANGALE MATATI - ID: Glorine Mwangale Matati 09/03/25 09/03/25 MassPay…" at bounding box center [427, 212] width 545 height 307
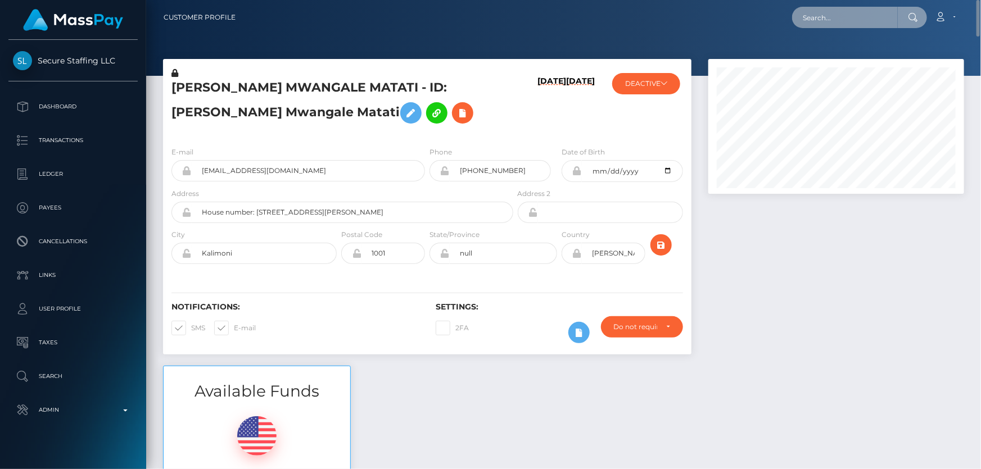
paste input "[EMAIL_ADDRESS][DOMAIN_NAME]"
type input "[EMAIL_ADDRESS][DOMAIN_NAME]"
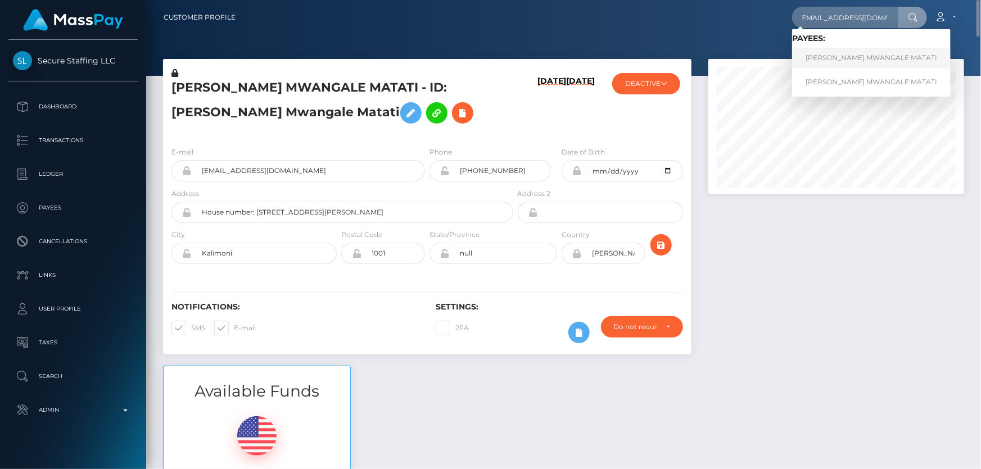
click at [844, 57] on link "GLORINE MWANGALE MATATI" at bounding box center [871, 58] width 159 height 21
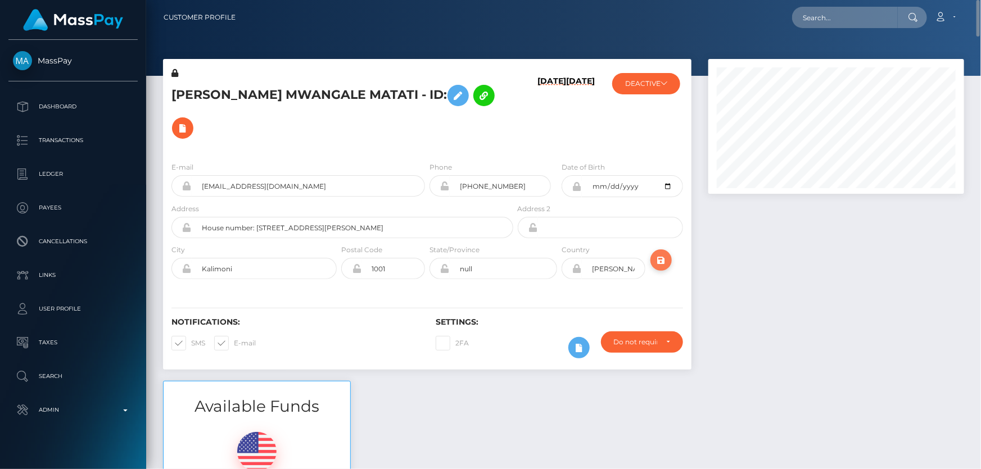
click at [663, 254] on icon "submit" at bounding box center [660, 261] width 13 height 14
drag, startPoint x: 977, startPoint y: 345, endPoint x: 980, endPoint y: -29, distance: 373.3
click at [980, 0] on html "MassPay Dashboard Transactions Ledger Payees Cancellations Links" at bounding box center [490, 234] width 981 height 469
click at [663, 254] on icon "submit" at bounding box center [660, 261] width 13 height 14
click at [252, 101] on h5 "[PERSON_NAME] MWANGALE MATATI - ID:" at bounding box center [339, 111] width 336 height 65
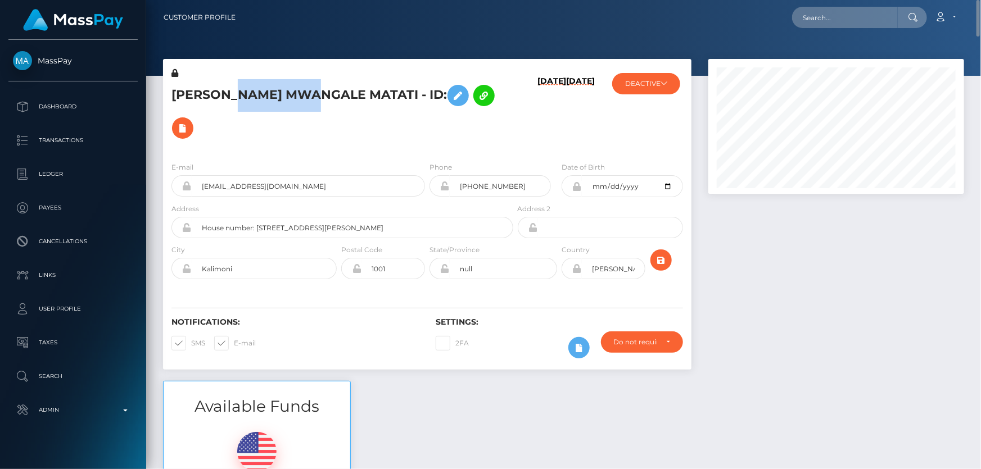
click at [252, 101] on h5 "[PERSON_NAME] MWANGALE MATATI - ID:" at bounding box center [339, 111] width 336 height 65
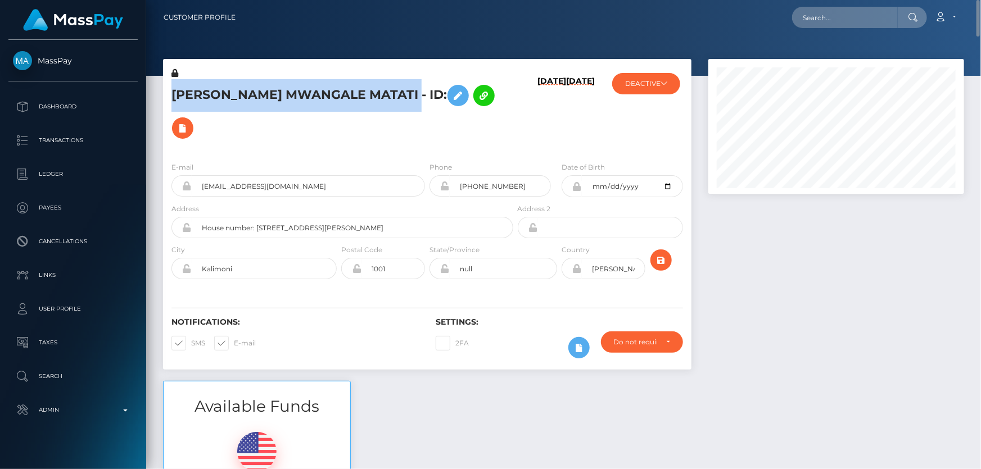
click at [252, 101] on h5 "[PERSON_NAME] MWANGALE MATATI - ID:" at bounding box center [339, 111] width 336 height 65
copy h5 "[PERSON_NAME] MWANGALE MATATI - ID:"
click at [643, 87] on button "DEACTIVE" at bounding box center [646, 83] width 68 height 21
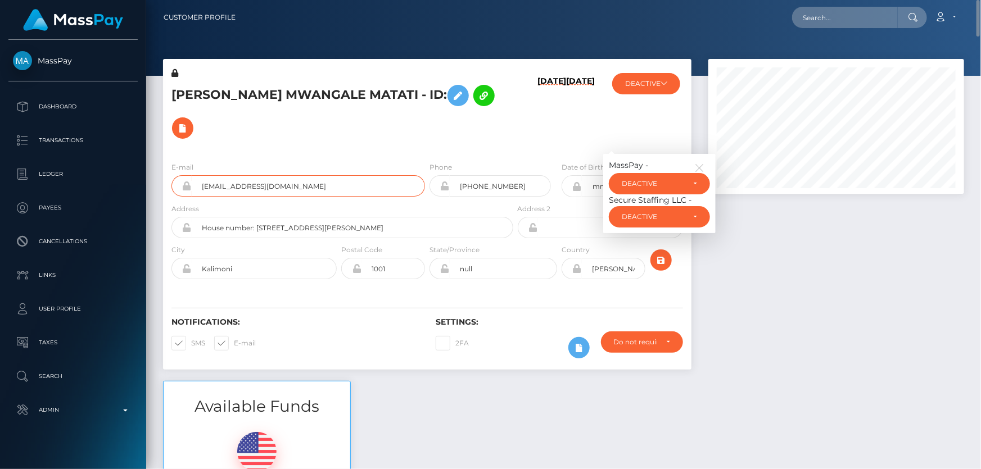
drag, startPoint x: 298, startPoint y: 157, endPoint x: 171, endPoint y: 154, distance: 126.5
click at [175, 175] on div "[EMAIL_ADDRESS][DOMAIN_NAME]" at bounding box center [298, 185] width 254 height 21
drag, startPoint x: 843, startPoint y: 20, endPoint x: 840, endPoint y: 33, distance: 13.2
drag, startPoint x: 840, startPoint y: 33, endPoint x: 838, endPoint y: 15, distance: 17.6
paste input "[EMAIL_ADDRESS][DOMAIN_NAME]"
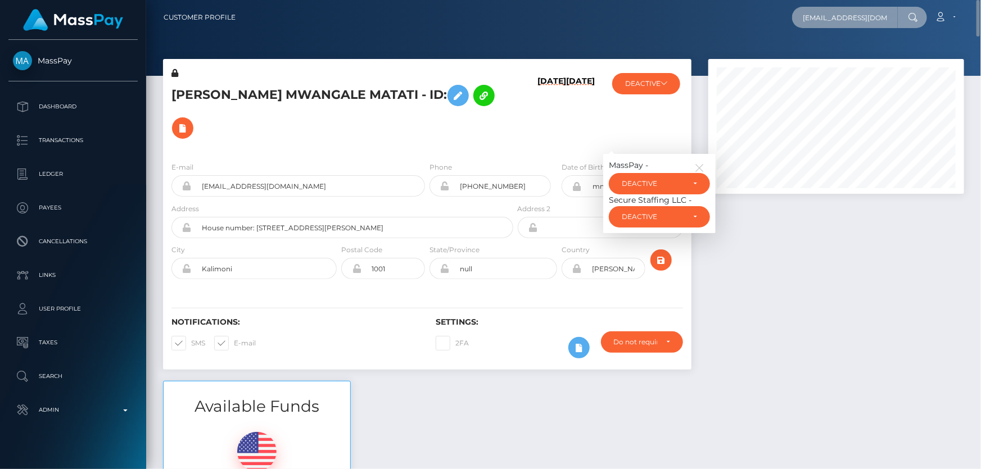
scroll to position [0, 3]
type input "[EMAIL_ADDRESS][DOMAIN_NAME]"
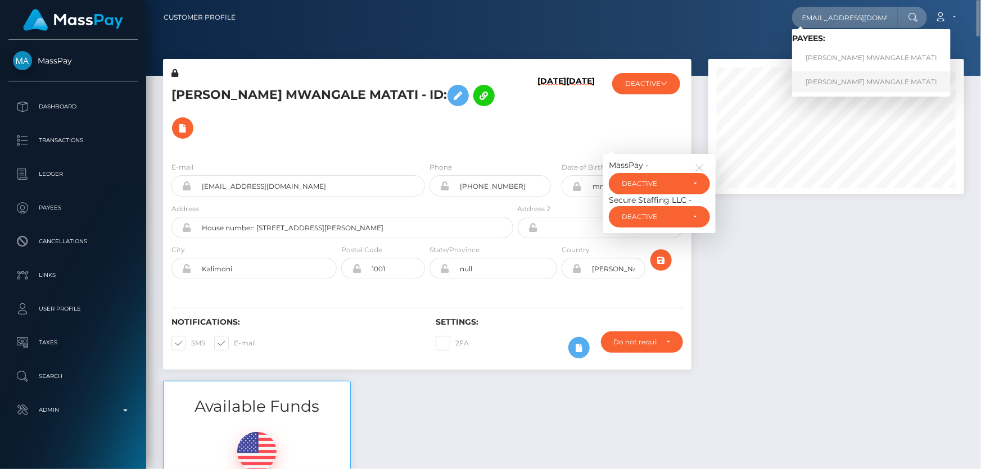
click at [844, 80] on link "[PERSON_NAME] MWANGALE MATATI" at bounding box center [871, 81] width 159 height 21
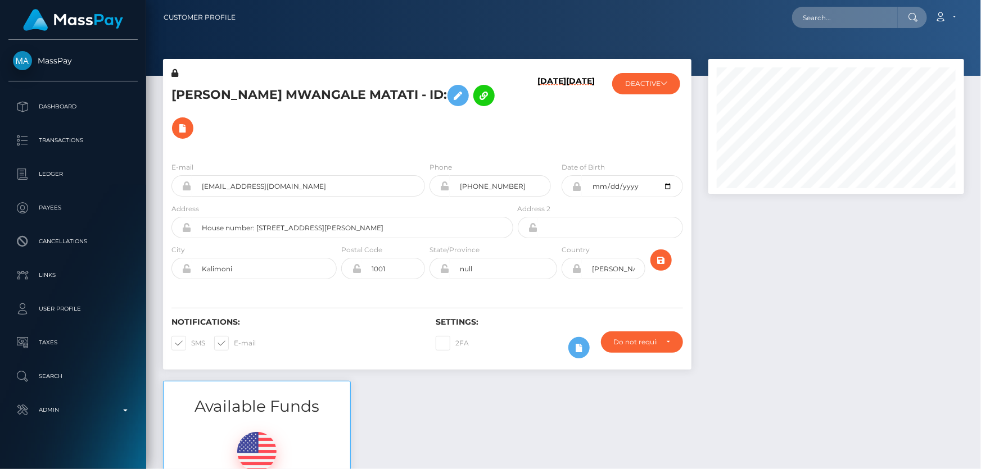
scroll to position [135, 255]
click at [773, 408] on div "Available Funds $69.12 USD Balance" at bounding box center [564, 463] width 818 height 165
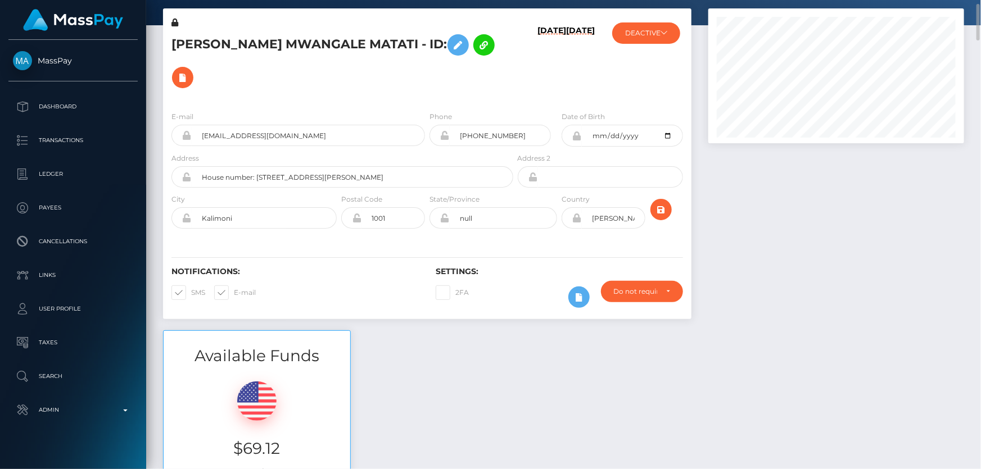
scroll to position [0, 0]
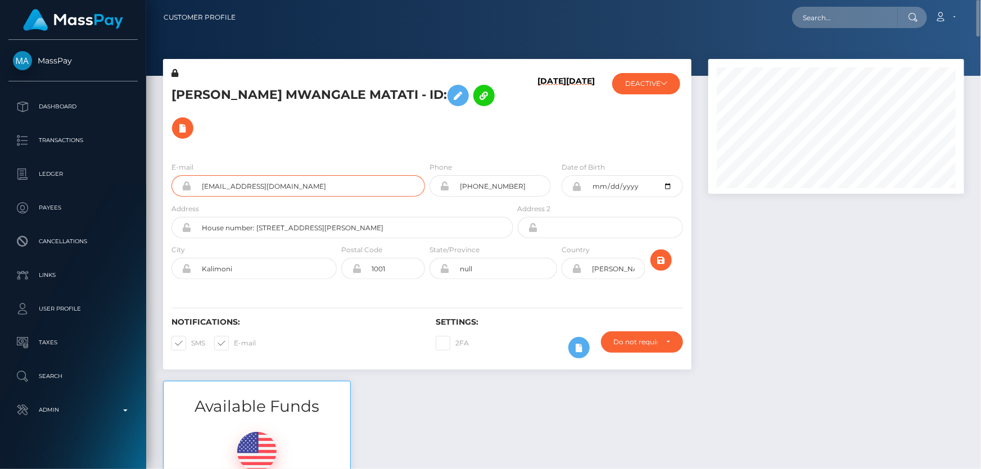
drag, startPoint x: 302, startPoint y: 150, endPoint x: 183, endPoint y: 155, distance: 118.7
click at [183, 175] on div "[EMAIL_ADDRESS][DOMAIN_NAME]" at bounding box center [298, 185] width 254 height 21
drag, startPoint x: 865, startPoint y: 29, endPoint x: 844, endPoint y: 17, distance: 24.1
paste input "[EMAIL_ADDRESS][DOMAIN_NAME]"
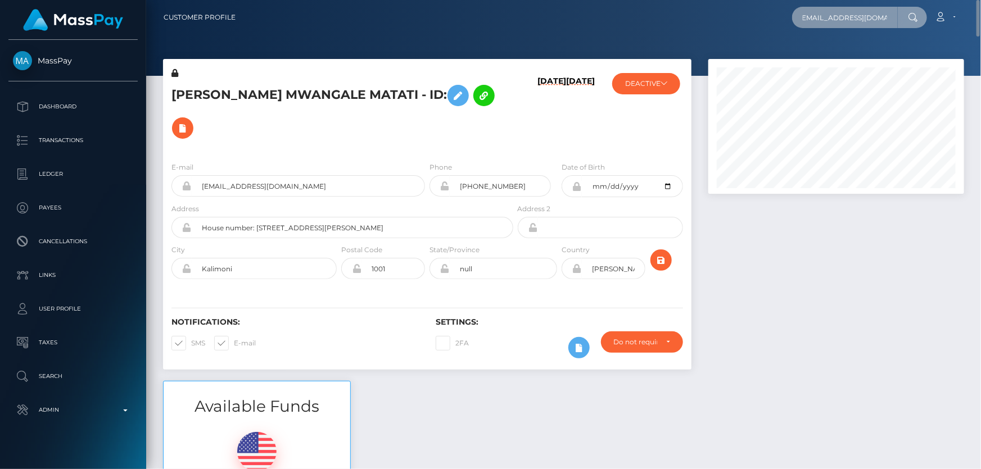
type input "[EMAIL_ADDRESS][DOMAIN_NAME]"
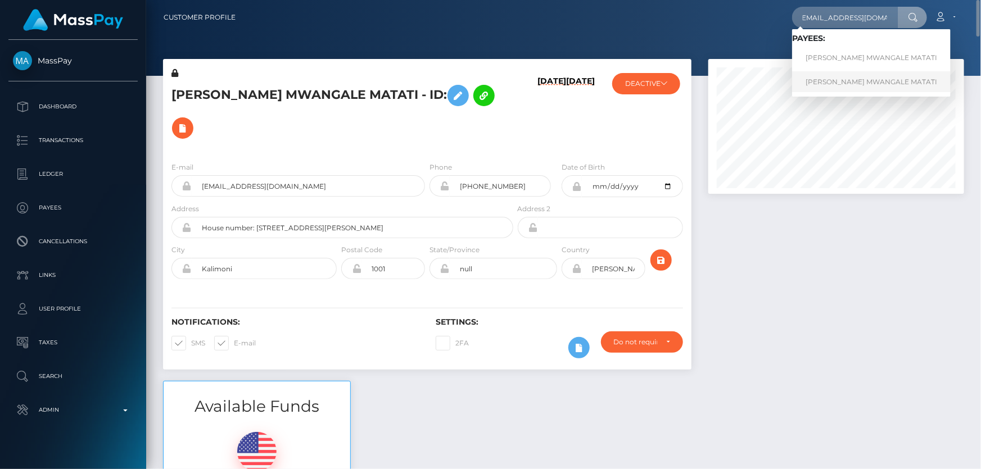
click at [846, 81] on link "[PERSON_NAME] MWANGALE MATATI" at bounding box center [871, 81] width 159 height 21
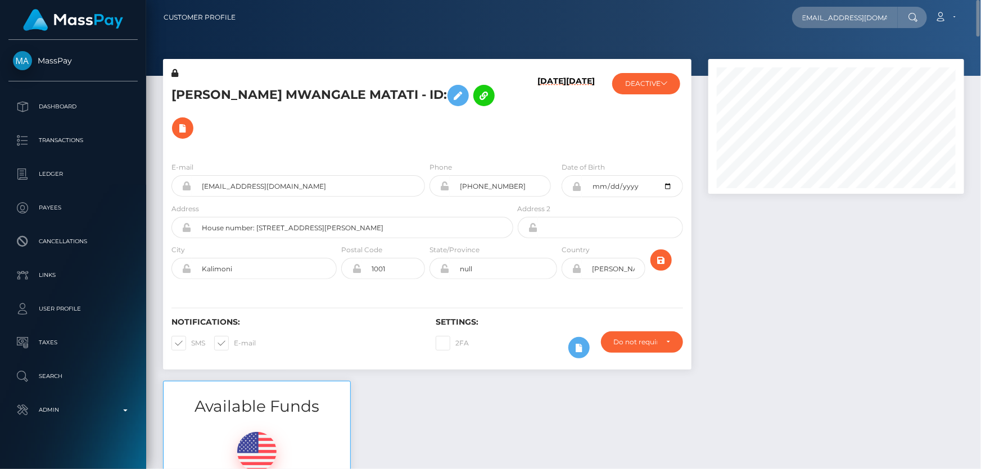
scroll to position [0, 0]
type input "[EMAIL_ADDRESS][DOMAIN_NAME]"
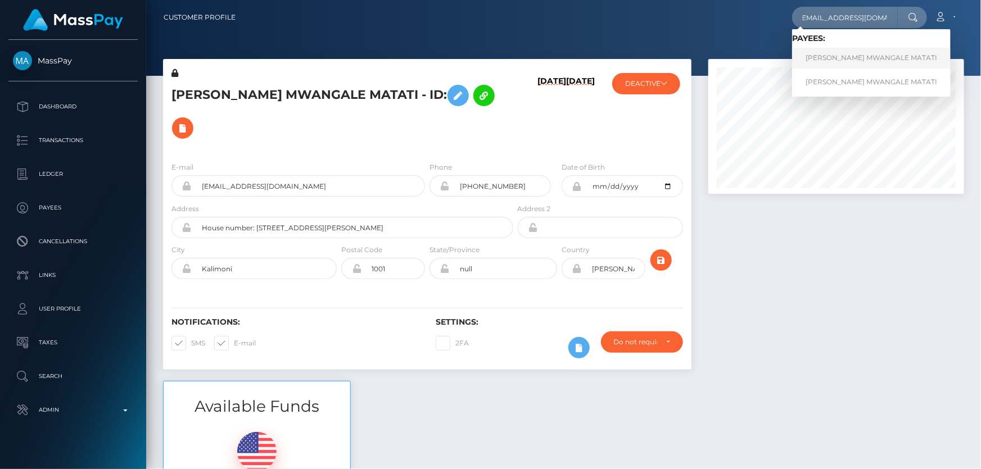
click at [837, 57] on link "GLORINE MWANGALE MATATI" at bounding box center [871, 58] width 159 height 21
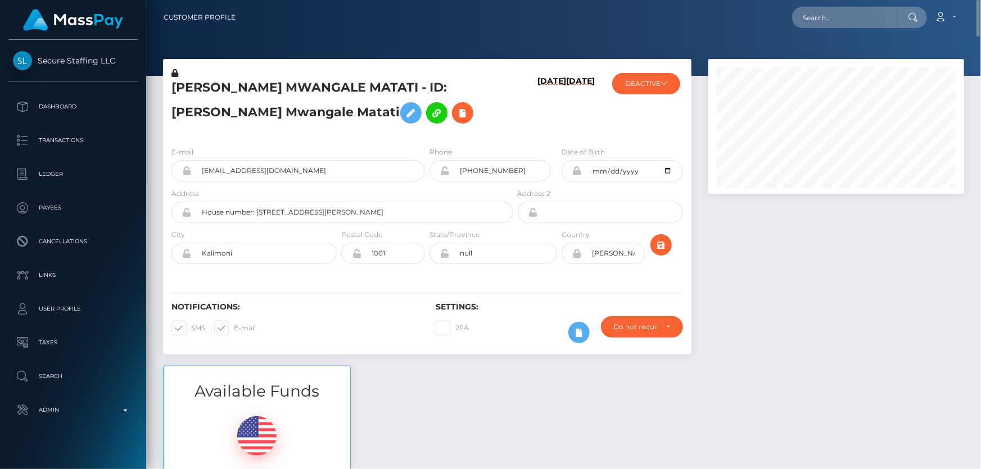
click at [211, 114] on h5 "[PERSON_NAME] MWANGALE MATATI - ID: [PERSON_NAME] Mwangale Matati" at bounding box center [339, 104] width 336 height 50
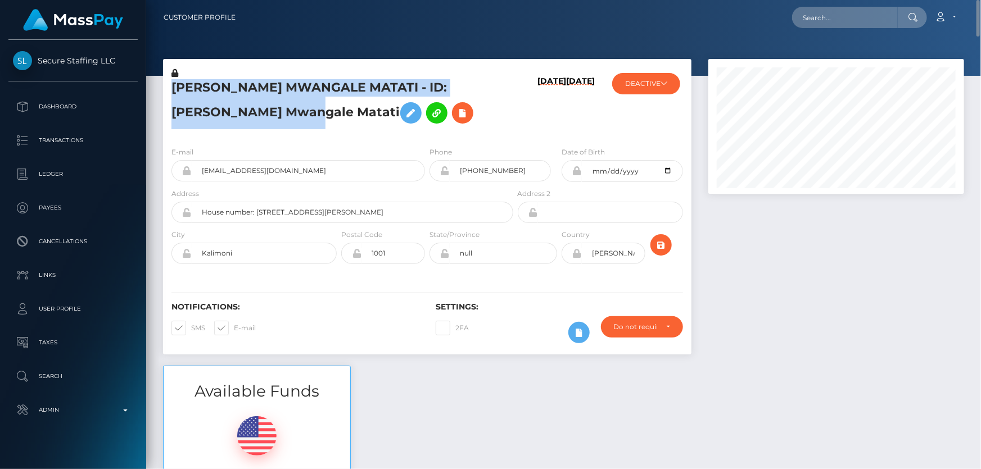
click at [211, 114] on h5 "[PERSON_NAME] MWANGALE MATATI - ID: [PERSON_NAME] Mwangale Matati" at bounding box center [339, 104] width 336 height 50
copy h5 "[PERSON_NAME] MWANGALE MATATI - ID: [PERSON_NAME] Mwangale Matati"
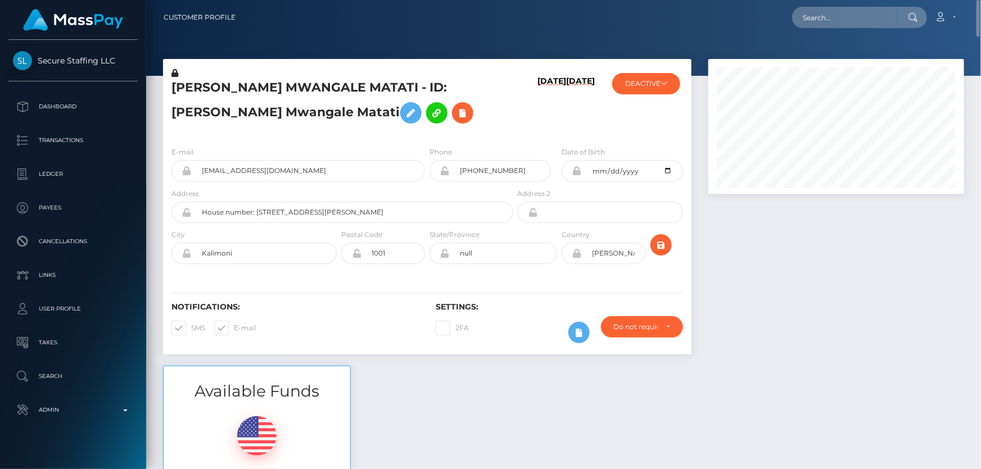
drag, startPoint x: 745, startPoint y: 391, endPoint x: 748, endPoint y: 363, distance: 28.8
click at [745, 391] on div "Available Funds $69.12 USD Balance" at bounding box center [564, 448] width 818 height 165
click at [661, 244] on icon "submit" at bounding box center [660, 245] width 13 height 14
click at [456, 116] on icon at bounding box center [462, 113] width 13 height 14
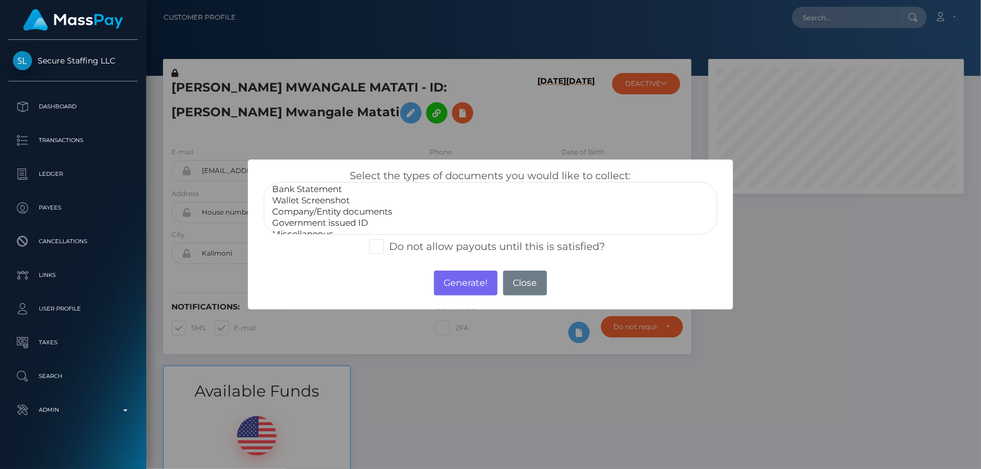
scroll to position [21, 0]
select select "Miscellaneous"
click at [312, 224] on option "Miscellaneous" at bounding box center [490, 226] width 439 height 11
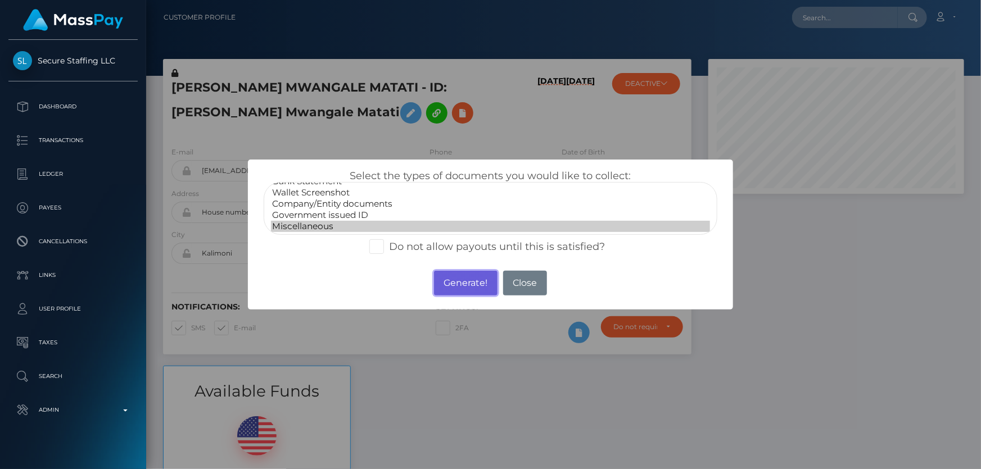
click at [463, 279] on button "Generate!" at bounding box center [466, 283] width 64 height 25
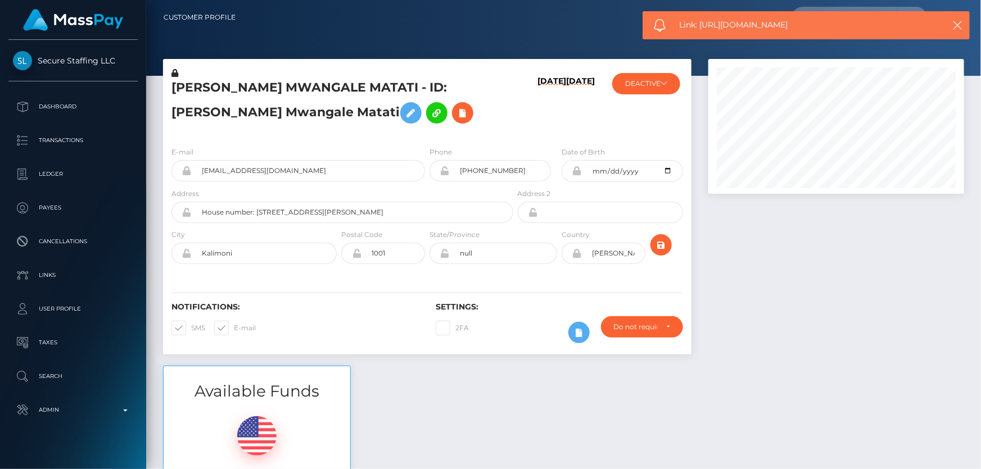
drag, startPoint x: 798, startPoint y: 25, endPoint x: 700, endPoint y: 29, distance: 97.9
click at [700, 29] on span "Link: https://l.maspay.io/7kdS1" at bounding box center [803, 25] width 248 height 12
copy span "https://l.maspay.io/7kdS1"
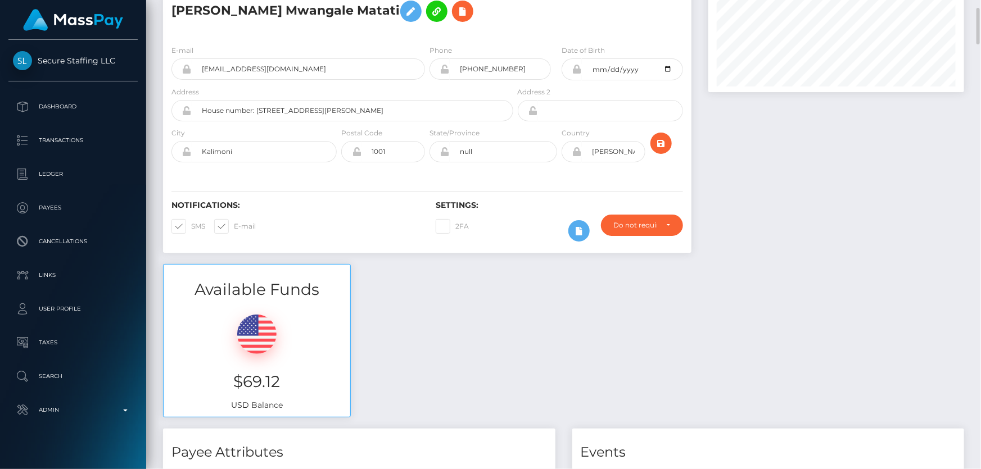
scroll to position [0, 0]
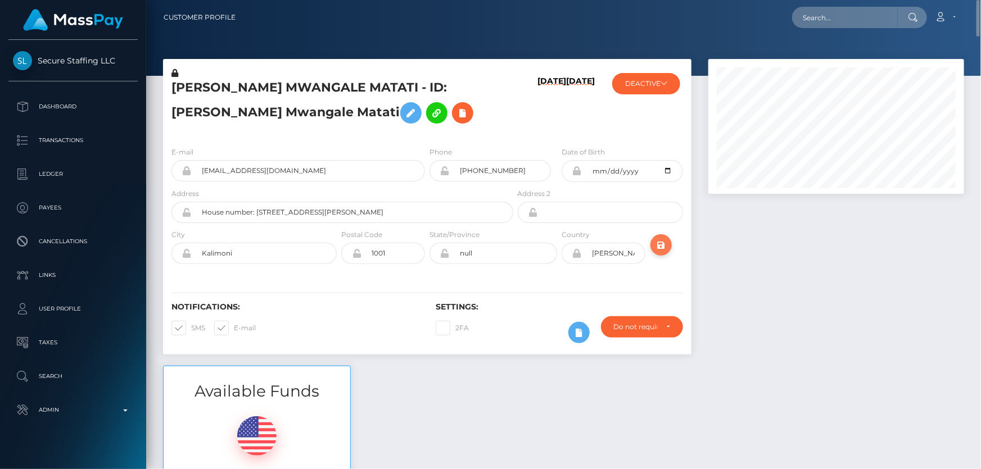
click at [662, 249] on icon "submit" at bounding box center [660, 245] width 13 height 14
drag, startPoint x: 975, startPoint y: 339, endPoint x: 980, endPoint y: -19, distance: 357.6
click at [980, 0] on html "Secure Staffing LLC Dashboard Transactions Ledger Payees Links" at bounding box center [490, 234] width 981 height 469
drag, startPoint x: 365, startPoint y: 87, endPoint x: 171, endPoint y: 85, distance: 194.0
click at [171, 85] on h5 "[PERSON_NAME] MWANGALE MATATI - ID: [PERSON_NAME] Mwangale Matati" at bounding box center [339, 104] width 336 height 50
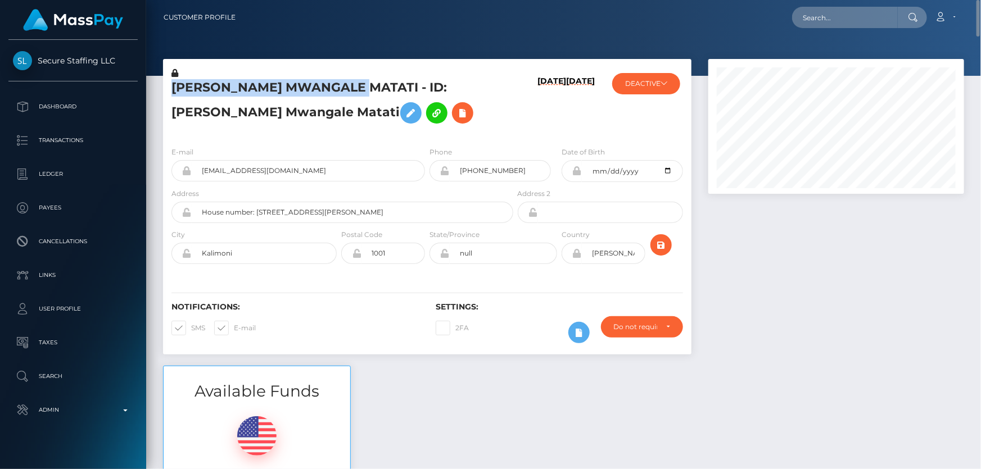
copy h5 "[PERSON_NAME] MWANGALE MATATI"
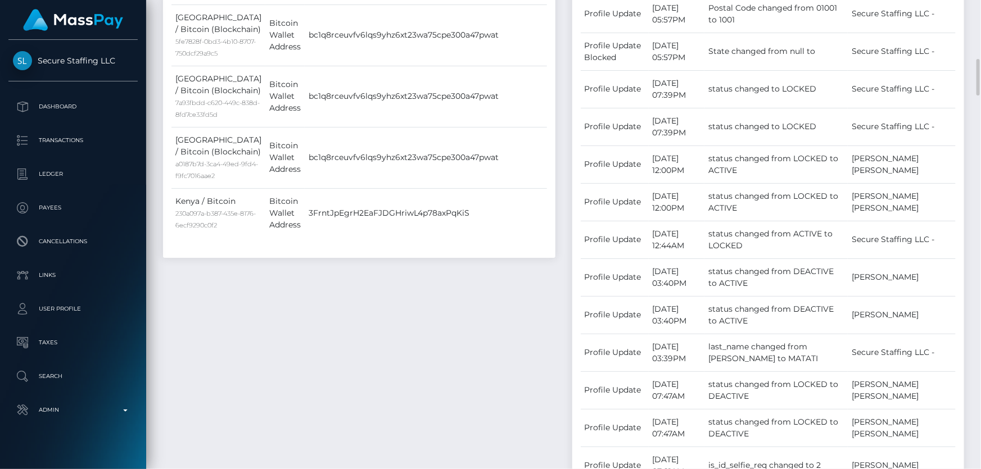
scroll to position [869, 0]
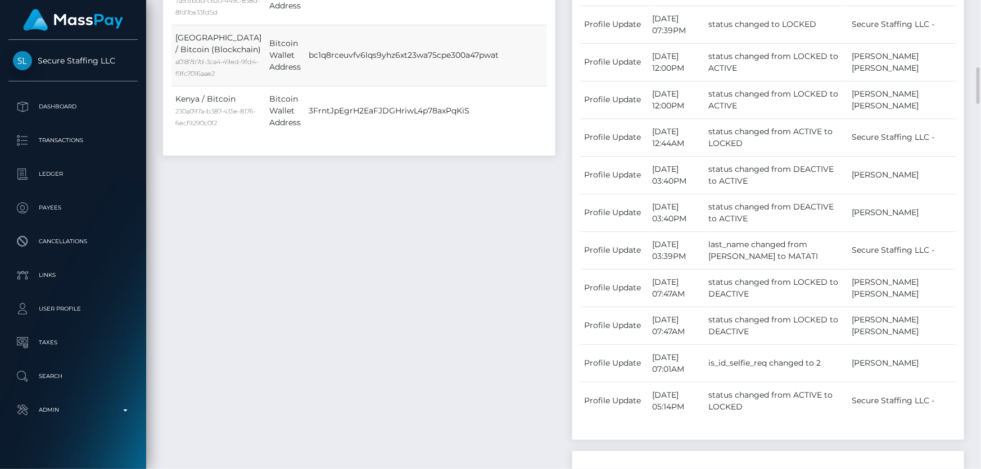
click at [396, 86] on td "bc1q8rceuvfv6lqs9yhz6xt23wa75cpe300a47pwat" at bounding box center [451, 55] width 293 height 61
copy td "bc1q8rceuvfv6lqs9yhz6xt23wa75cpe300a47pwat"
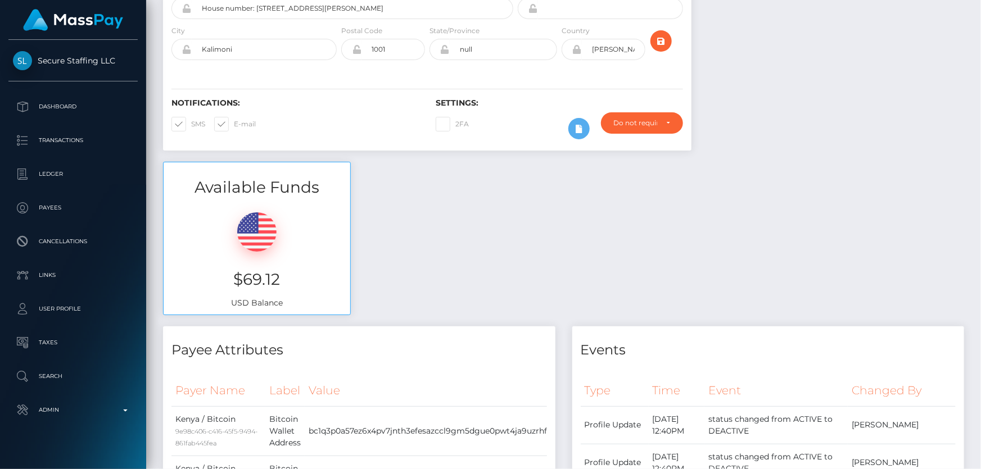
scroll to position [51, 0]
